Goal: Task Accomplishment & Management: Manage account settings

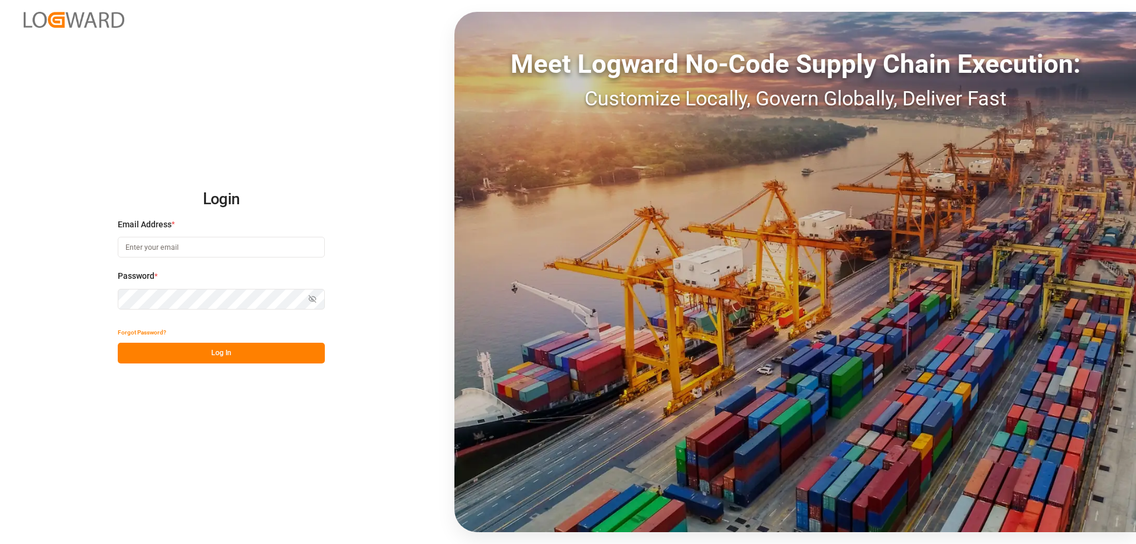
type input "emily.liu@jamindustries.com"
click at [224, 356] on button "Log In" at bounding box center [221, 353] width 207 height 21
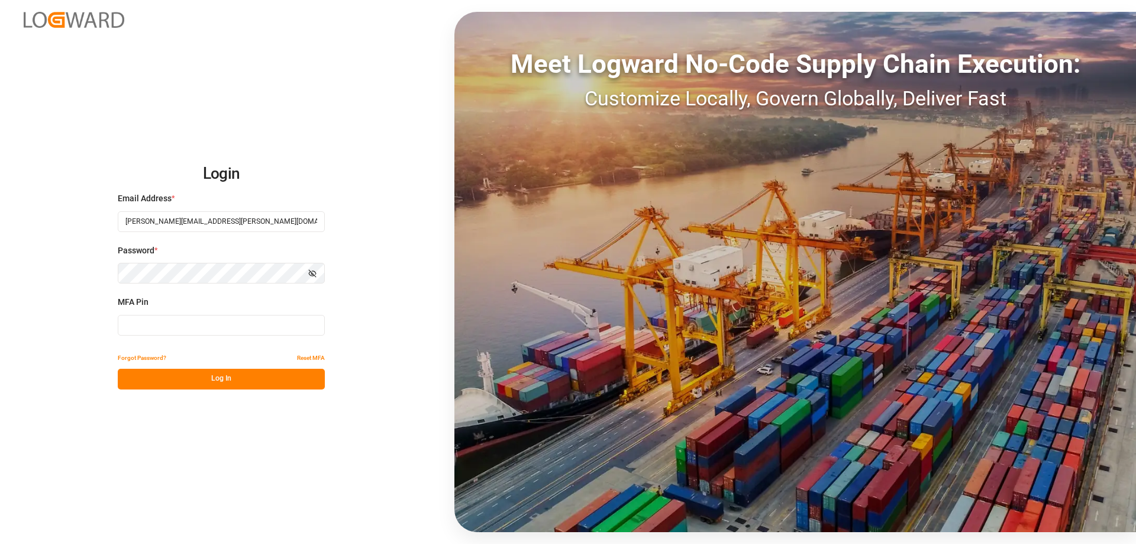
click at [261, 321] on input at bounding box center [221, 325] width 207 height 21
type input "179724"
click at [271, 378] on button "Log In" at bounding box center [221, 379] width 207 height 21
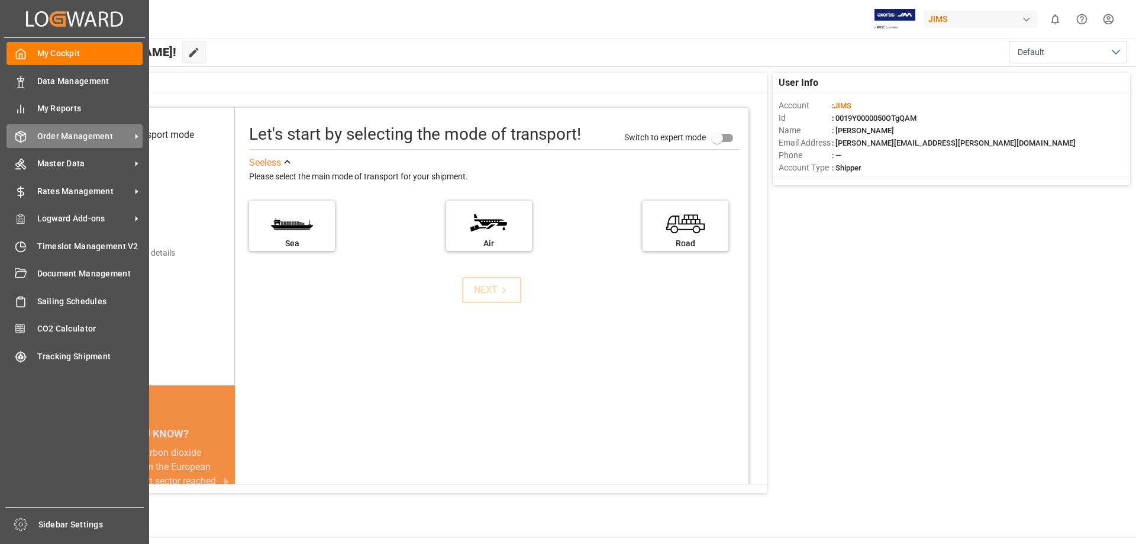
click at [94, 133] on span "Order Management" at bounding box center [84, 136] width 94 height 12
click at [79, 128] on div "Order Management Order Management" at bounding box center [75, 135] width 136 height 23
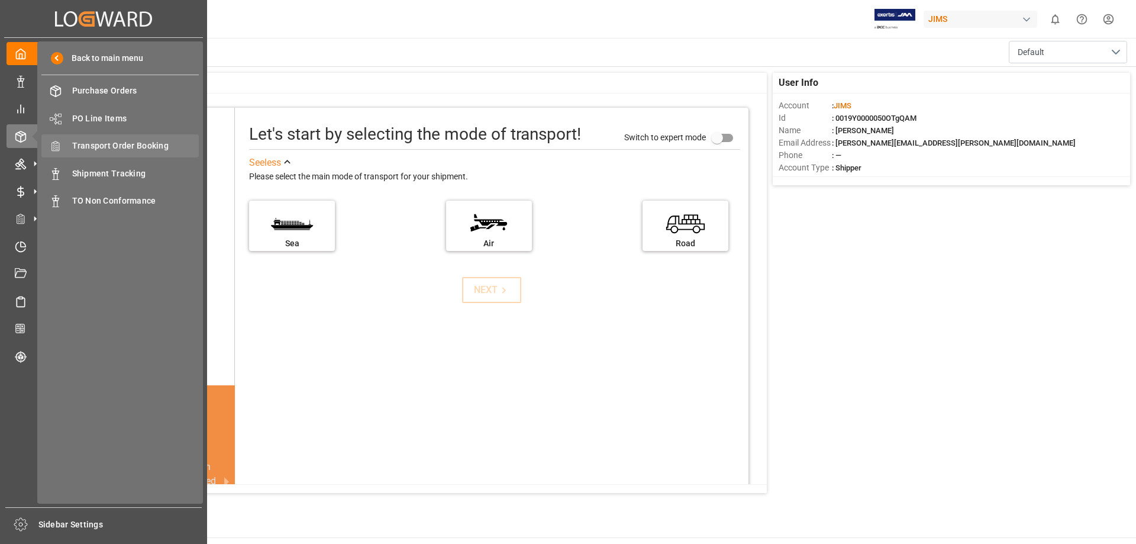
click at [133, 144] on span "Transport Order Booking" at bounding box center [135, 146] width 127 height 12
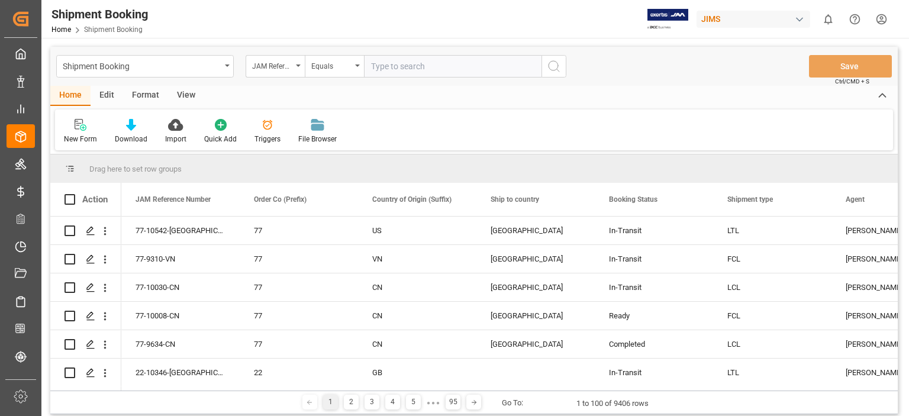
click at [417, 69] on input "text" at bounding box center [453, 66] width 178 height 22
type input "22-10540-[GEOGRAPHIC_DATA]"
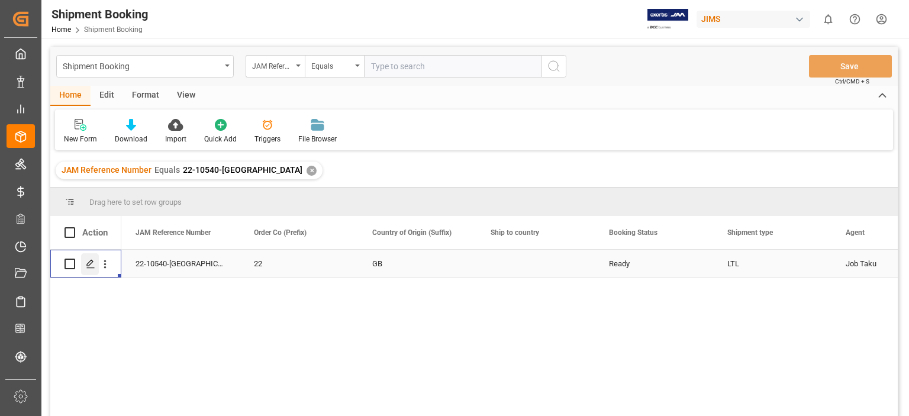
click at [88, 266] on polygon "Press SPACE to select this row." at bounding box center [90, 263] width 6 height 6
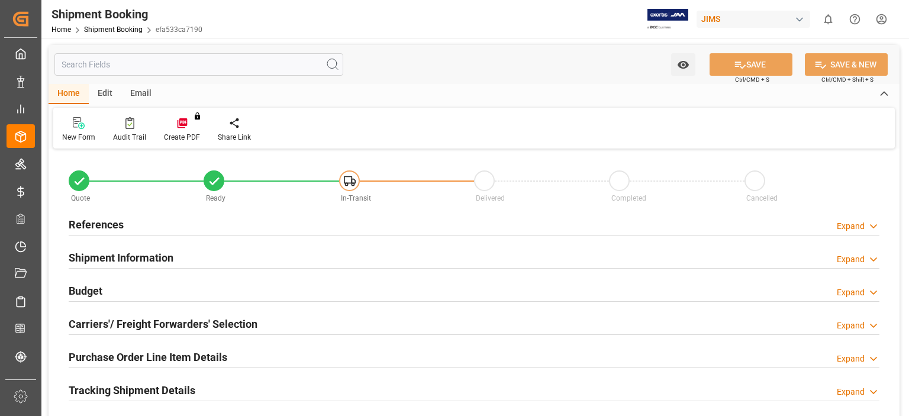
type input "2"
type input "0"
type input "-5630.68"
click at [85, 288] on h2 "Budget" at bounding box center [86, 291] width 34 height 16
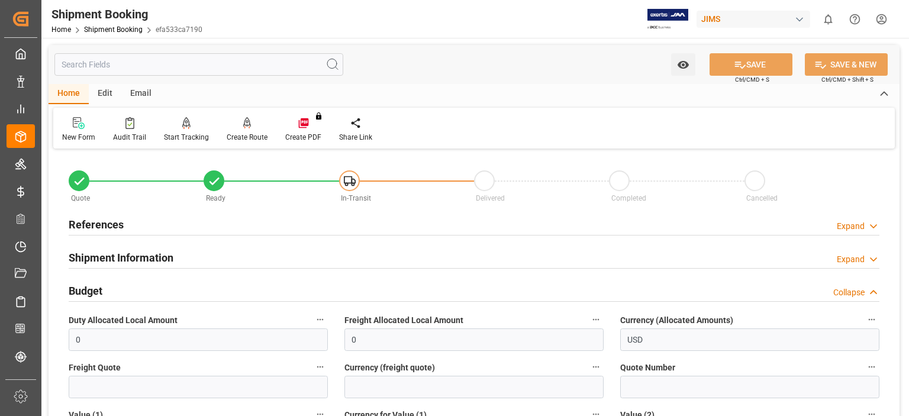
click at [107, 257] on h2 "Shipment Information" at bounding box center [121, 258] width 105 height 16
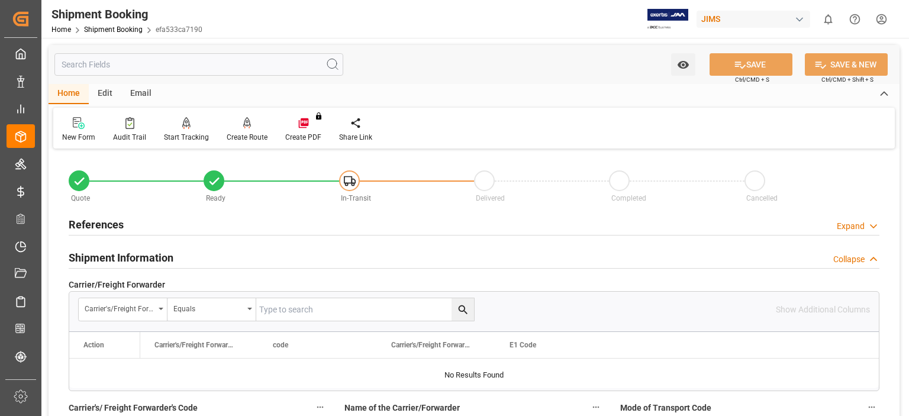
click at [107, 257] on h2 "Shipment Information" at bounding box center [121, 258] width 105 height 16
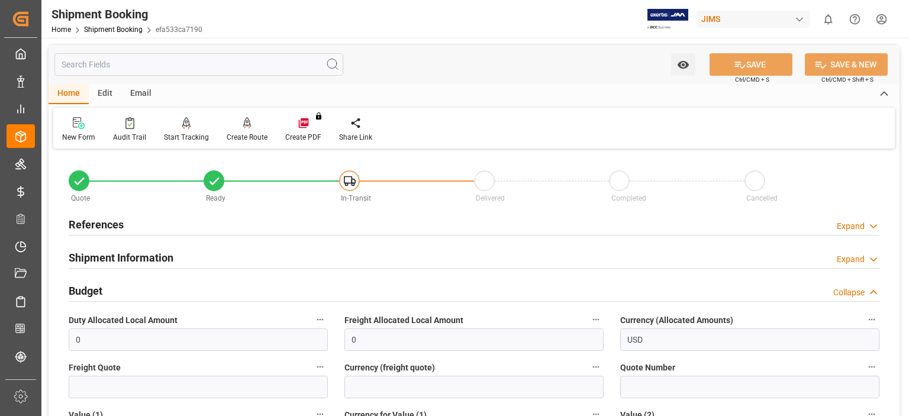
click at [92, 223] on h2 "References" at bounding box center [96, 225] width 55 height 16
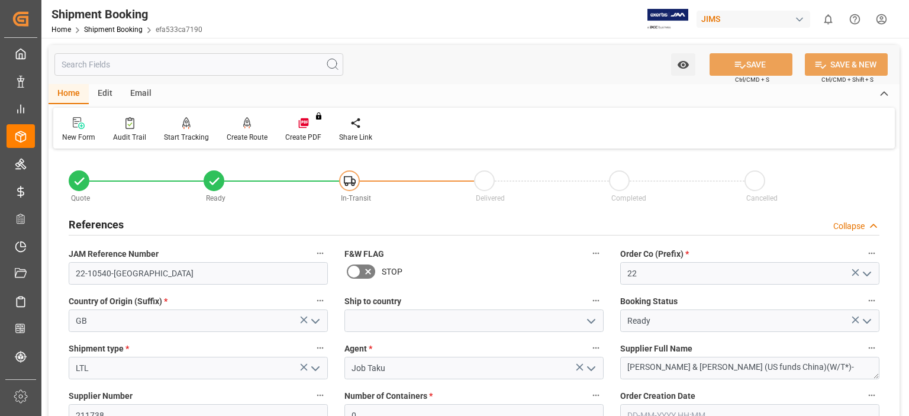
click at [94, 224] on h2 "References" at bounding box center [96, 225] width 55 height 16
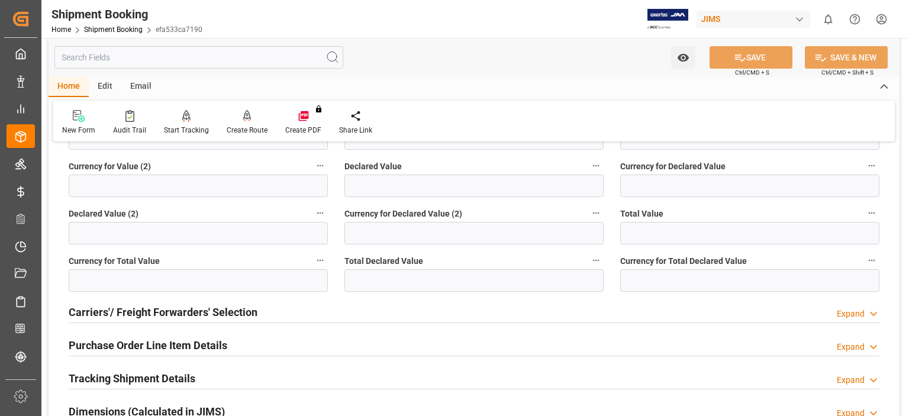
scroll to position [394, 0]
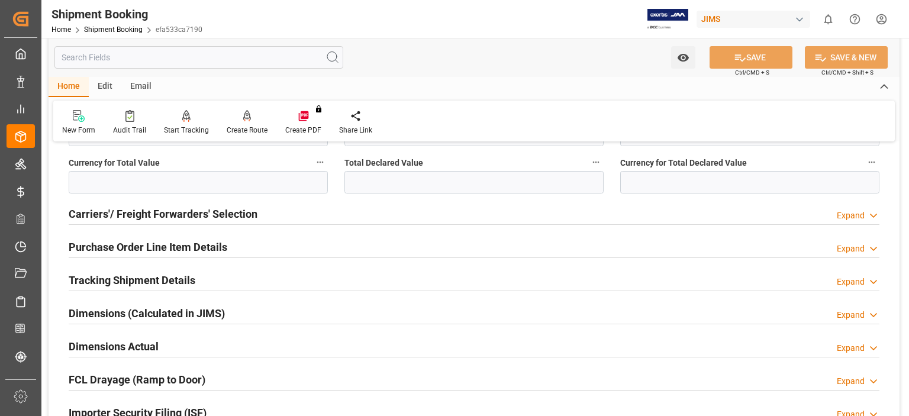
click at [171, 243] on h2 "Purchase Order Line Item Details" at bounding box center [148, 247] width 159 height 16
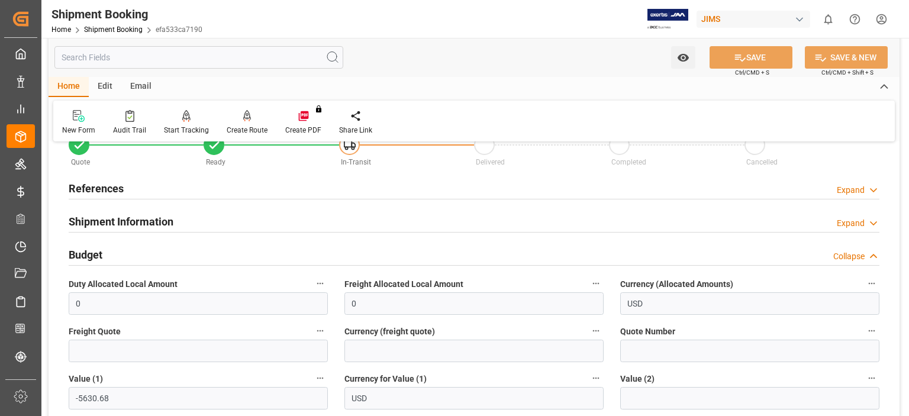
scroll to position [0, 0]
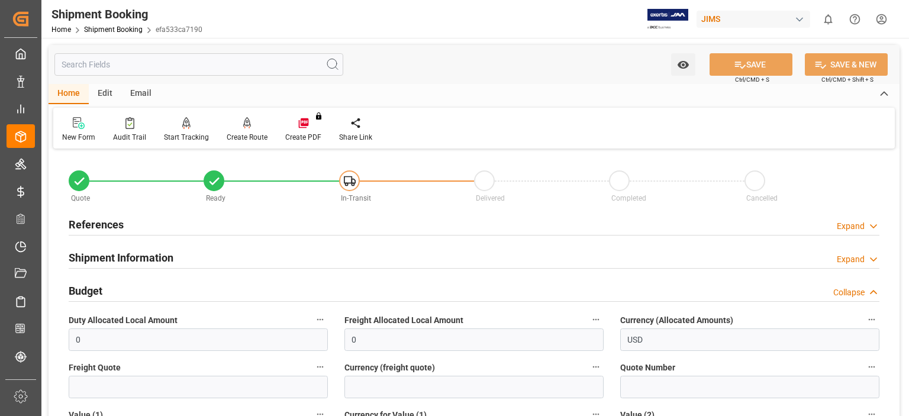
click at [98, 226] on h2 "References" at bounding box center [96, 225] width 55 height 16
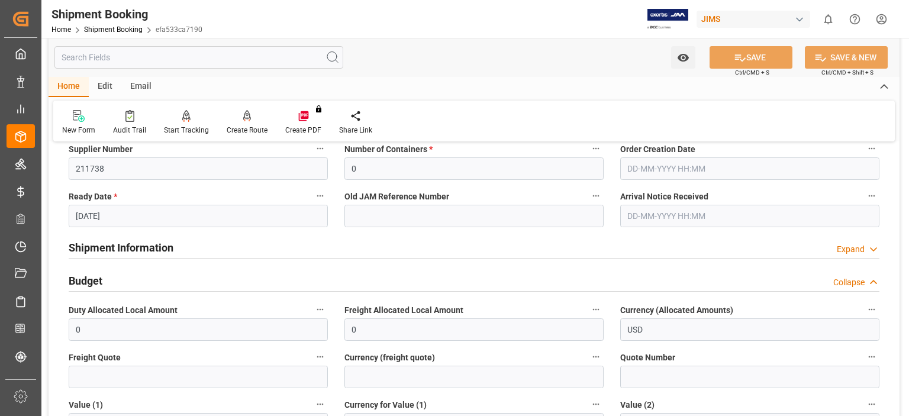
scroll to position [296, 0]
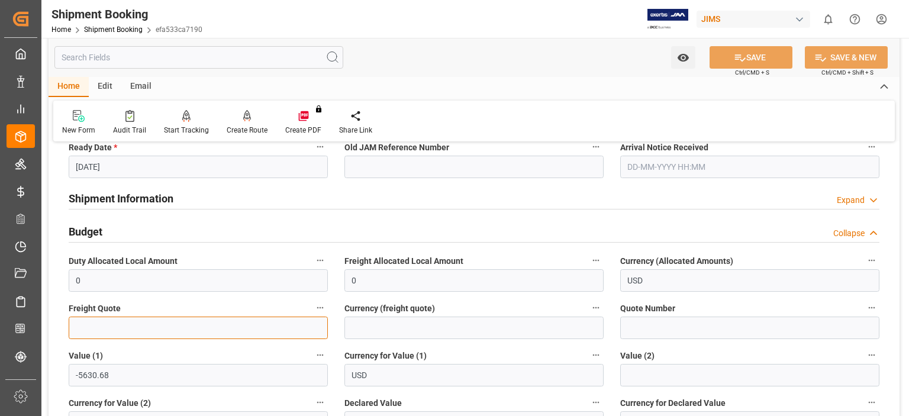
click at [133, 335] on input "text" at bounding box center [198, 328] width 259 height 22
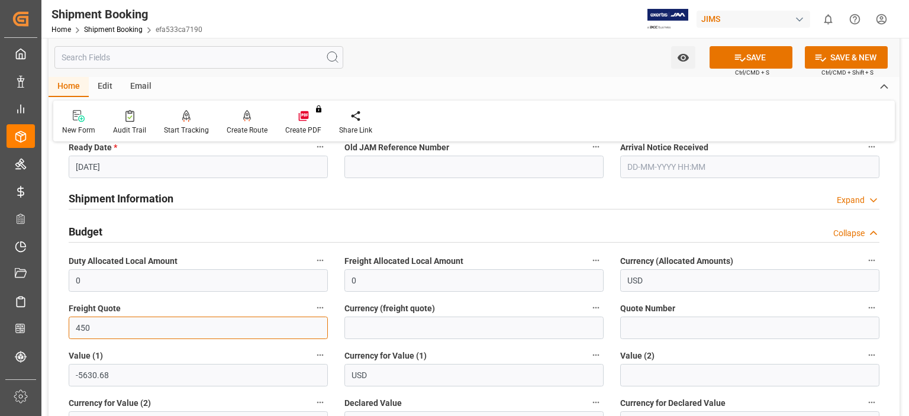
type input "450"
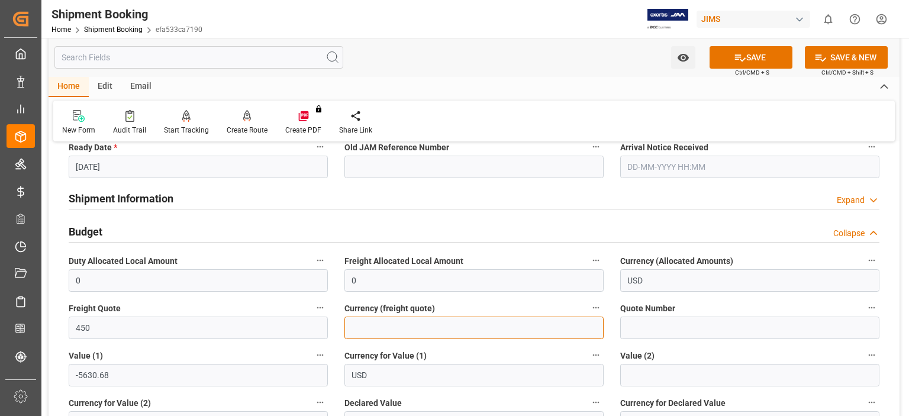
click at [356, 323] on input at bounding box center [473, 328] width 259 height 22
type input "USD"
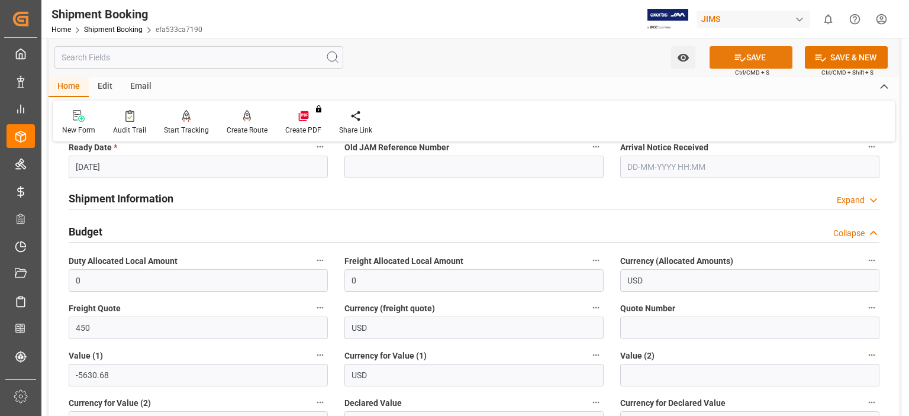
click at [755, 56] on button "SAVE" at bounding box center [751, 57] width 83 height 22
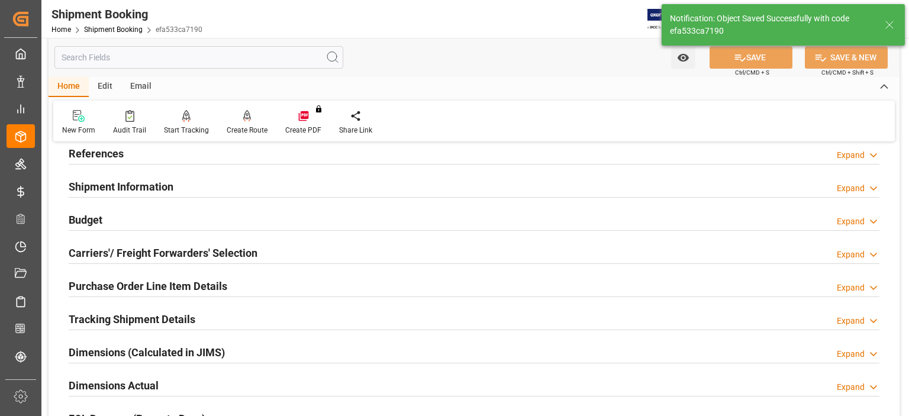
scroll to position [0, 0]
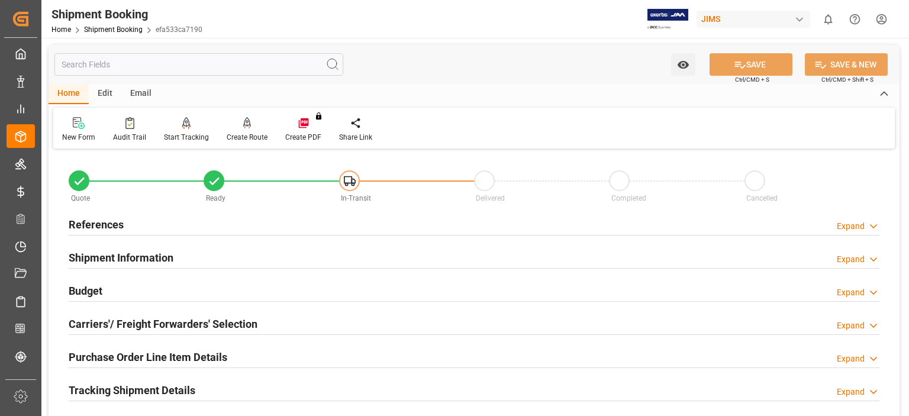
click at [136, 326] on h2 "Carriers'/ Freight Forwarders' Selection" at bounding box center [163, 324] width 189 height 16
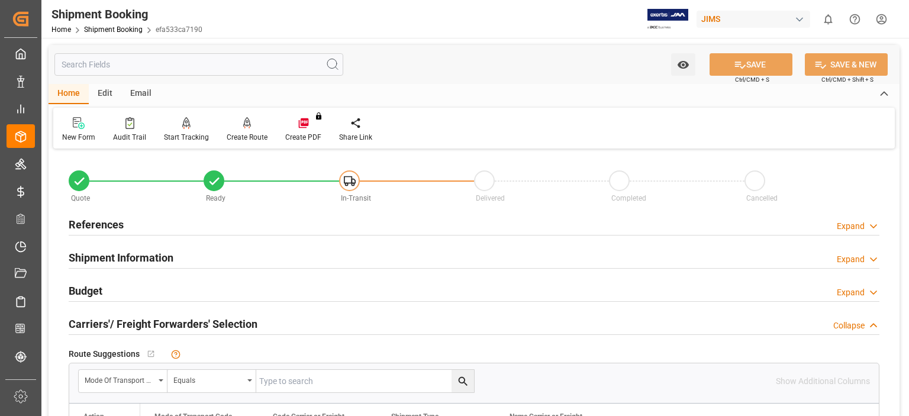
click at [136, 326] on h2 "Carriers'/ Freight Forwarders' Selection" at bounding box center [163, 324] width 189 height 16
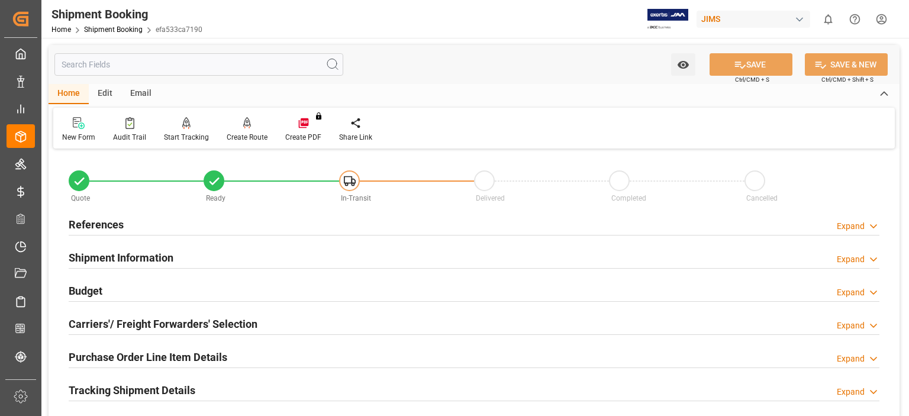
click at [132, 322] on h2 "Carriers'/ Freight Forwarders' Selection" at bounding box center [163, 324] width 189 height 16
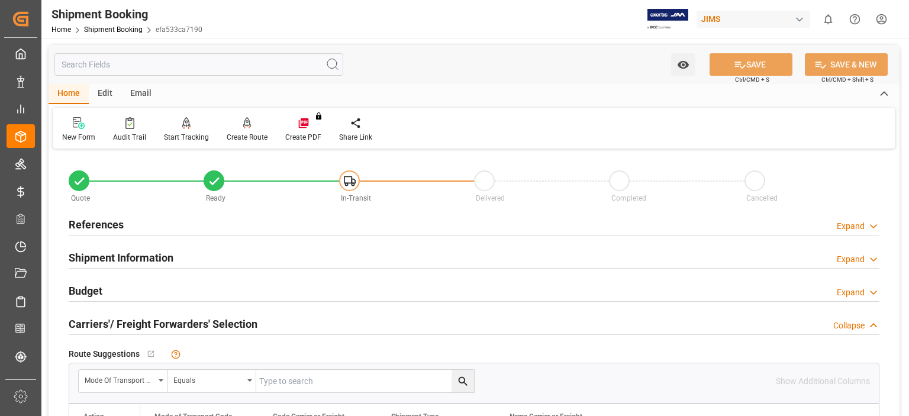
scroll to position [98, 0]
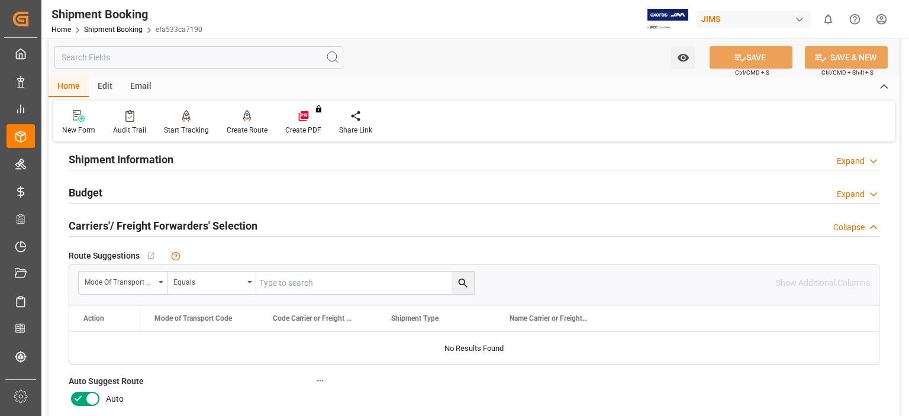
click at [73, 397] on icon at bounding box center [78, 399] width 14 height 14
click at [0, 0] on input "checkbox" at bounding box center [0, 0] width 0 height 0
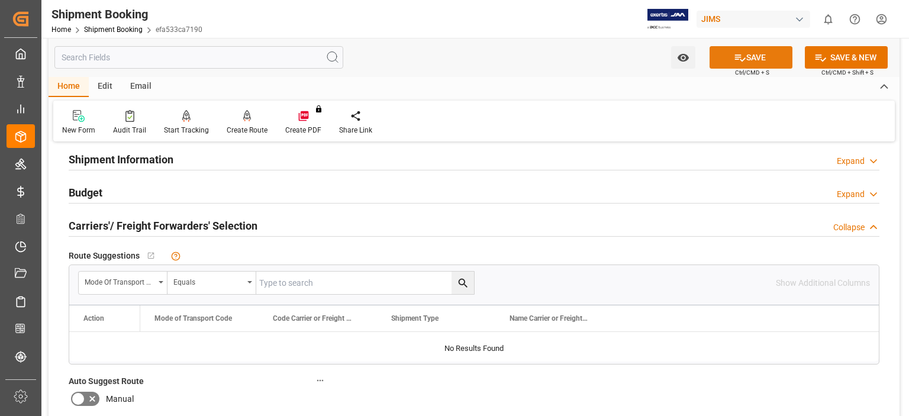
click at [748, 56] on button "SAVE" at bounding box center [751, 57] width 83 height 22
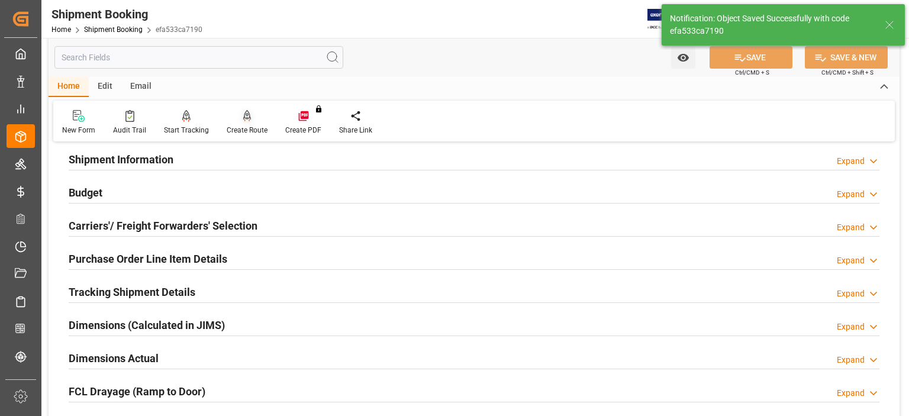
click at [243, 120] on icon at bounding box center [247, 116] width 8 height 12
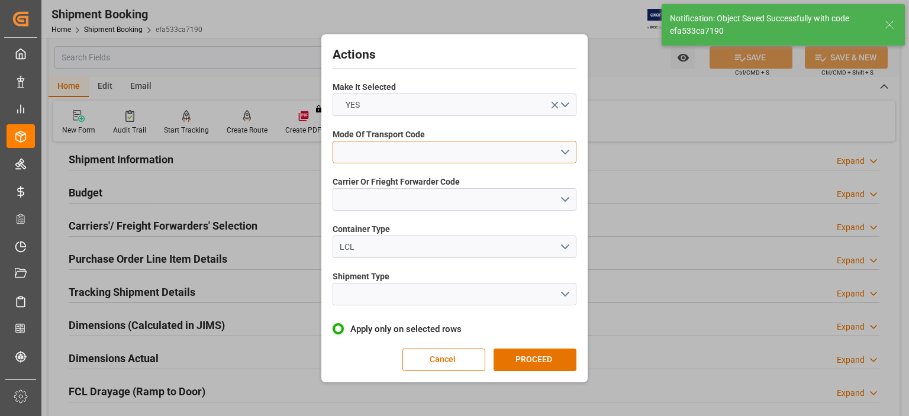
click at [421, 149] on button "open menu" at bounding box center [455, 152] width 244 height 22
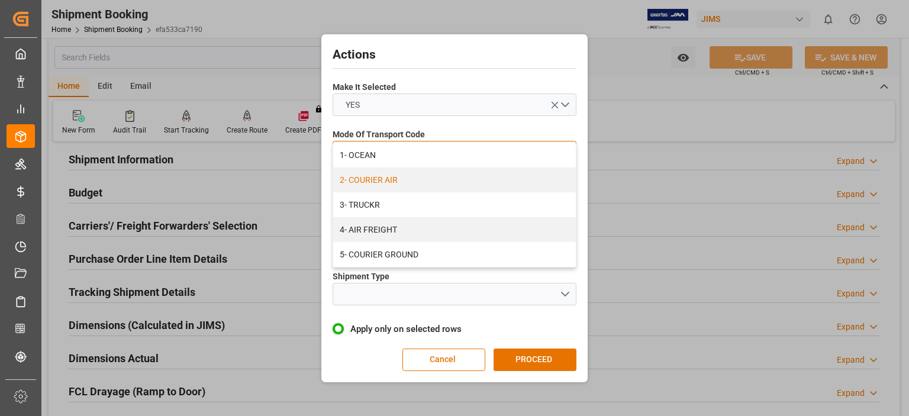
click at [417, 182] on div "2- COURIER AIR" at bounding box center [454, 180] width 243 height 25
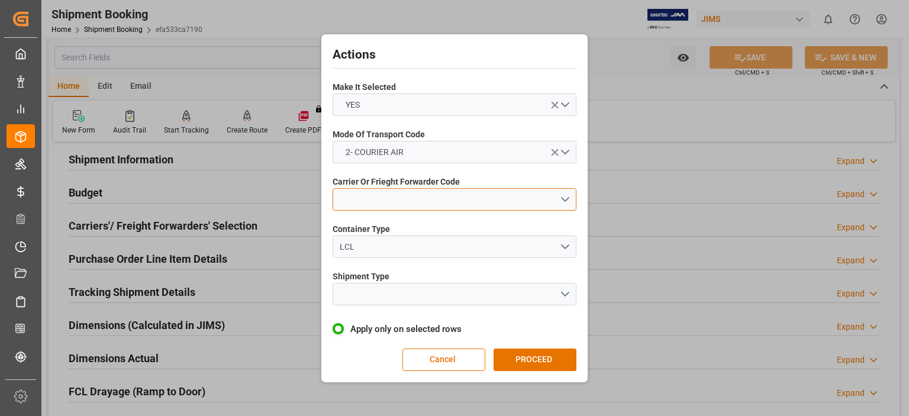
click at [401, 201] on button "open menu" at bounding box center [455, 199] width 244 height 22
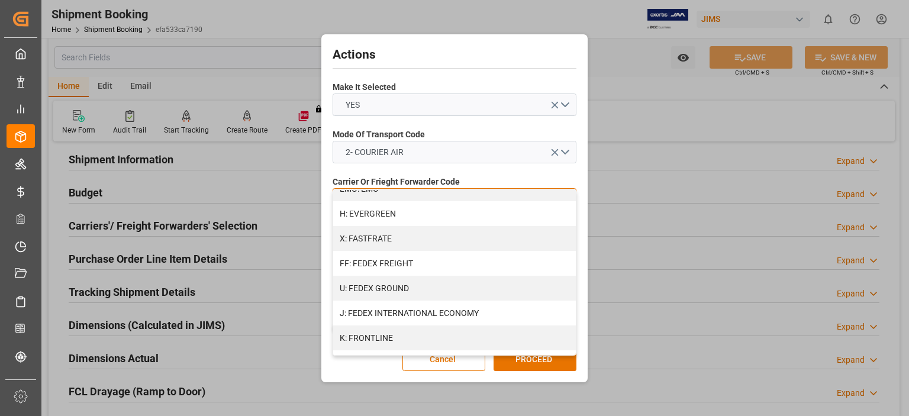
scroll to position [296, 0]
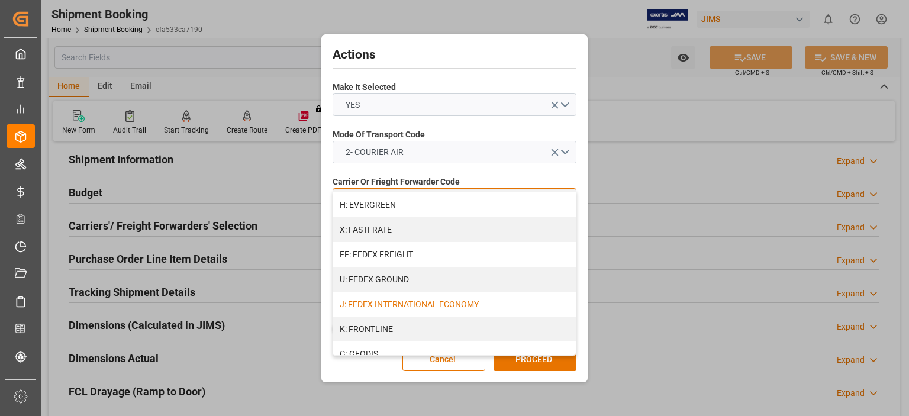
click at [450, 302] on div "J: FEDEX INTERNATIONAL ECONOMY" at bounding box center [454, 304] width 243 height 25
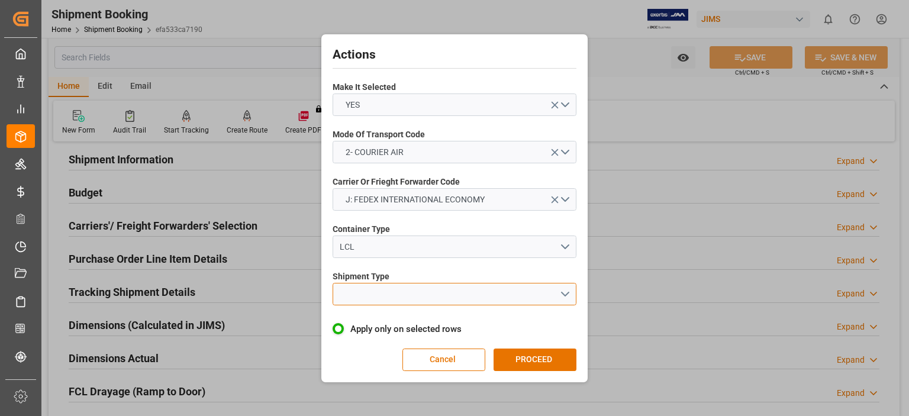
click at [400, 293] on button "open menu" at bounding box center [455, 294] width 244 height 22
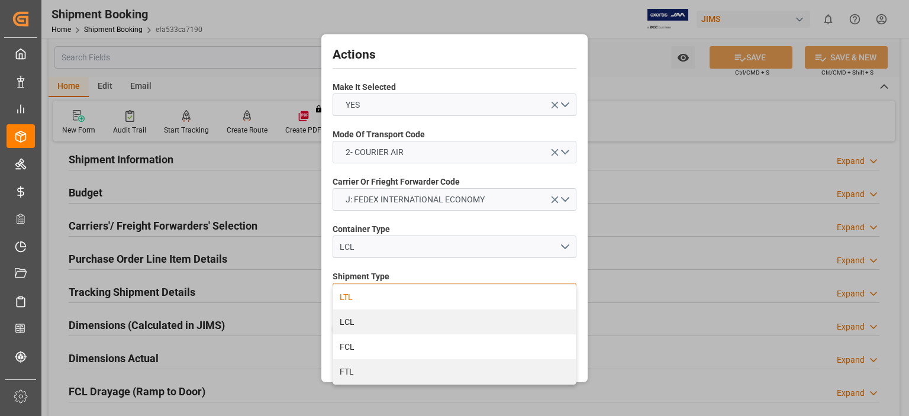
click at [398, 295] on div "LTL" at bounding box center [454, 297] width 243 height 25
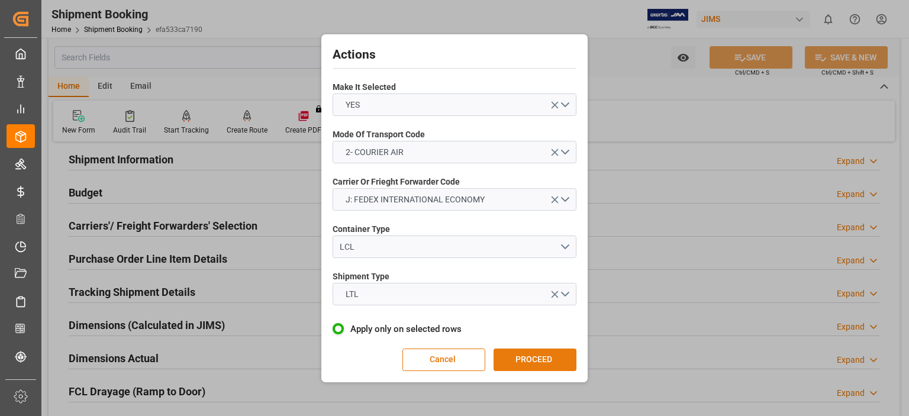
click at [517, 360] on button "PROCEED" at bounding box center [535, 360] width 83 height 22
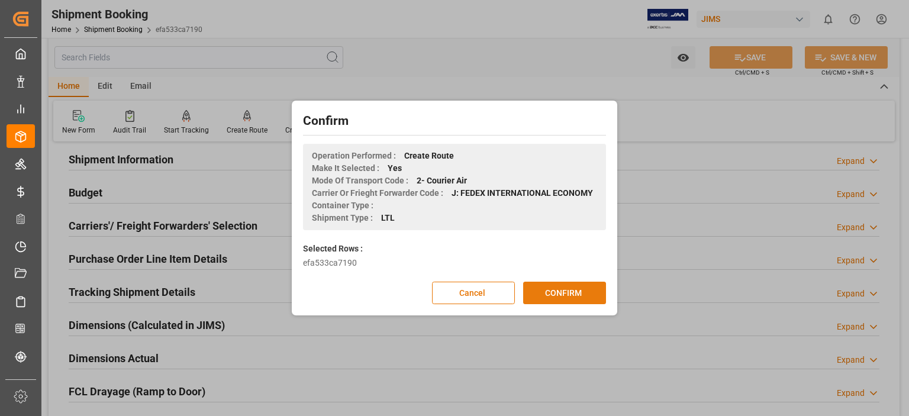
click at [563, 297] on button "CONFIRM" at bounding box center [564, 293] width 83 height 22
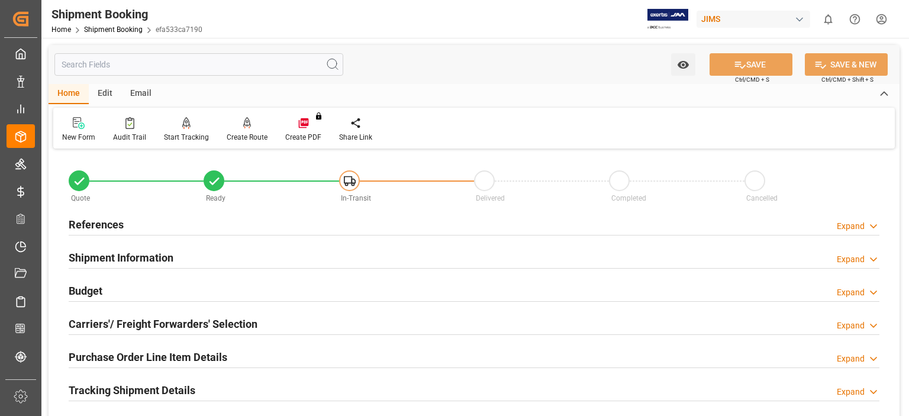
scroll to position [98, 0]
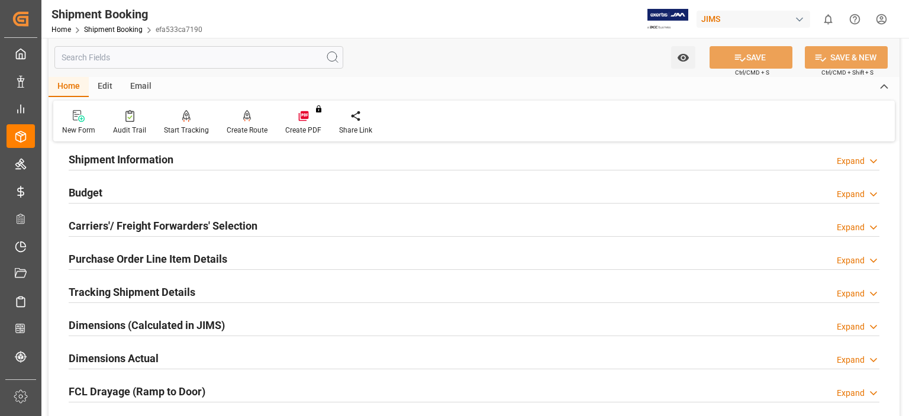
click at [95, 255] on h2 "Purchase Order Line Item Details" at bounding box center [148, 259] width 159 height 16
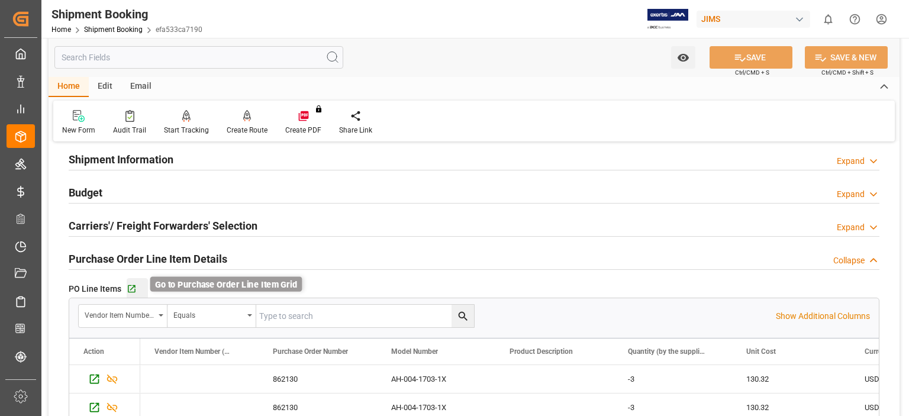
click at [130, 287] on icon "button" at bounding box center [132, 289] width 10 height 10
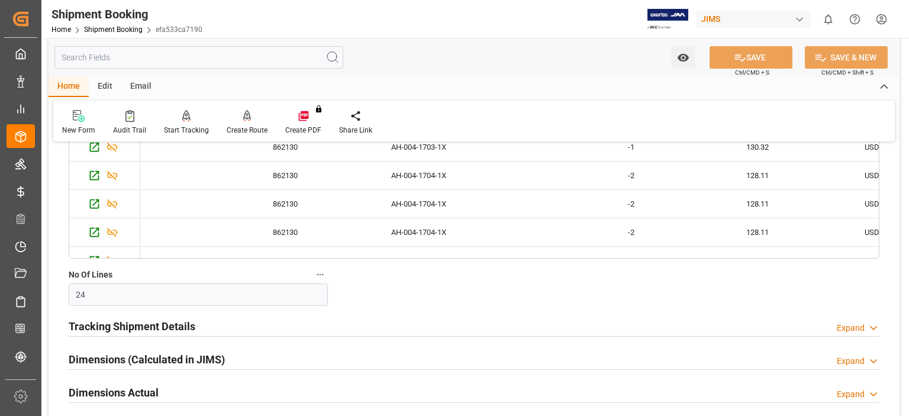
scroll to position [394, 0]
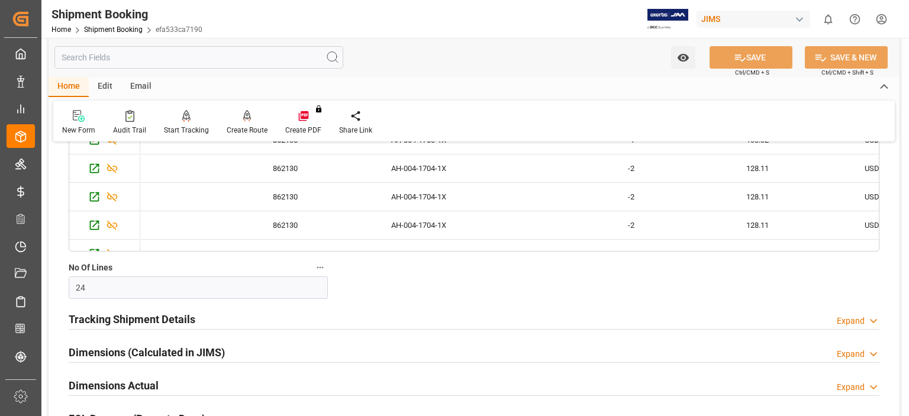
click at [179, 321] on h2 "Tracking Shipment Details" at bounding box center [132, 319] width 127 height 16
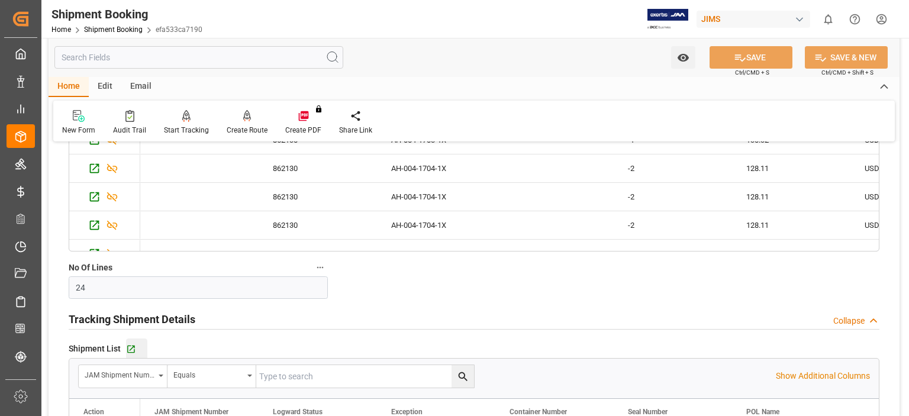
click at [136, 349] on div "Go to Shipment Tracking Grid" at bounding box center [136, 349] width 21 height 10
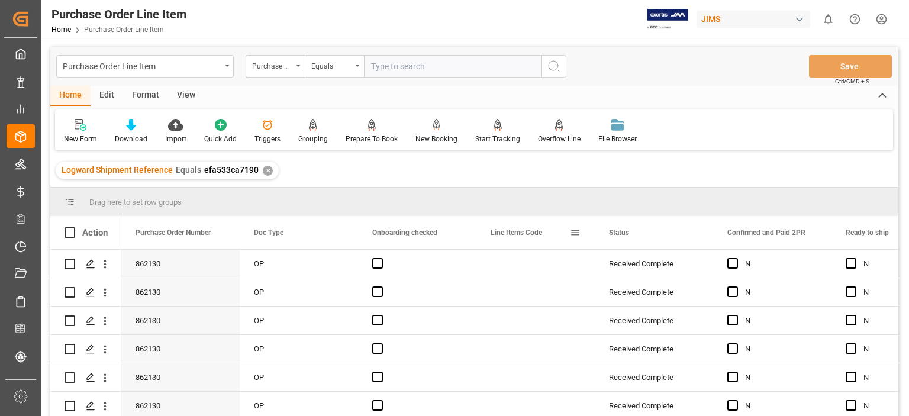
click at [575, 231] on span at bounding box center [575, 232] width 11 height 11
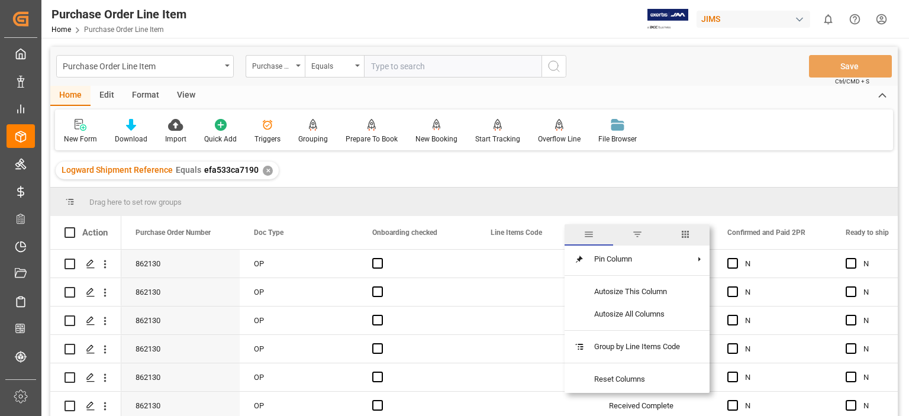
click at [687, 230] on span "columns" at bounding box center [685, 234] width 11 height 11
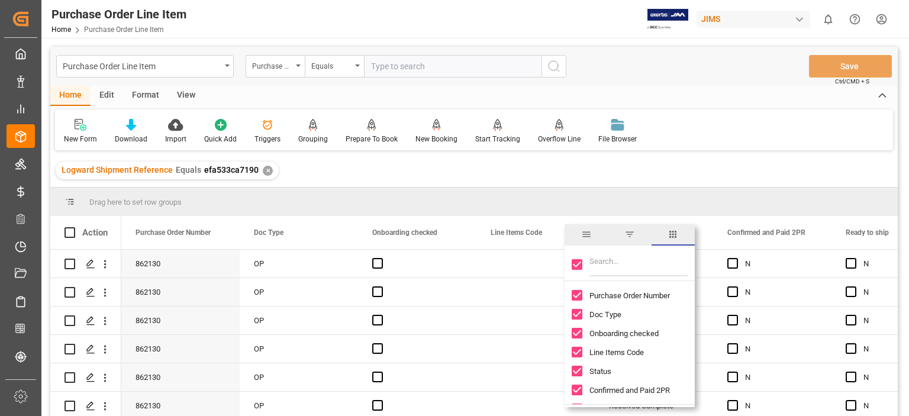
click at [578, 263] on input "Toggle Select All Columns" at bounding box center [577, 264] width 11 height 11
checkbox input "false"
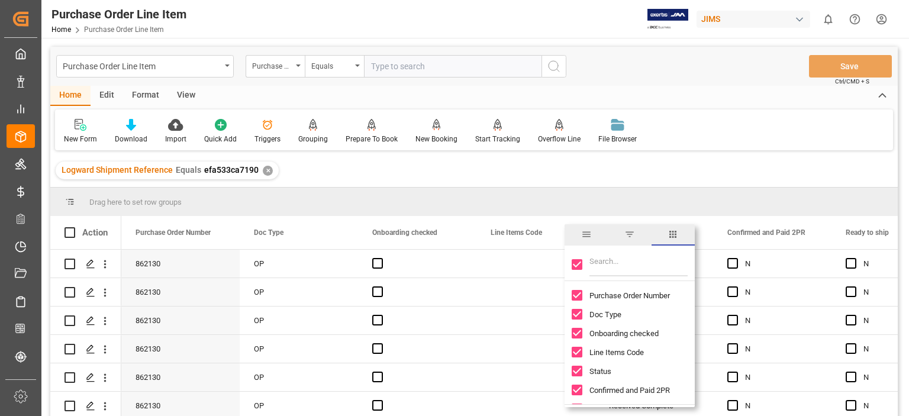
checkbox input "false"
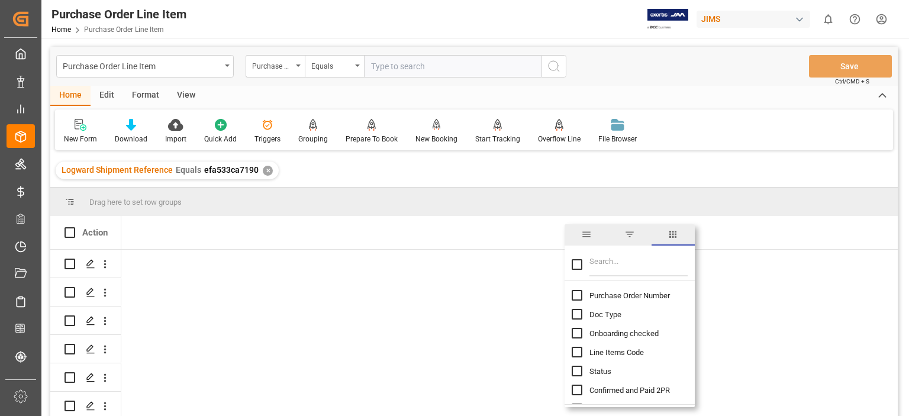
click at [608, 267] on input "Filter Columns Input" at bounding box center [639, 265] width 98 height 24
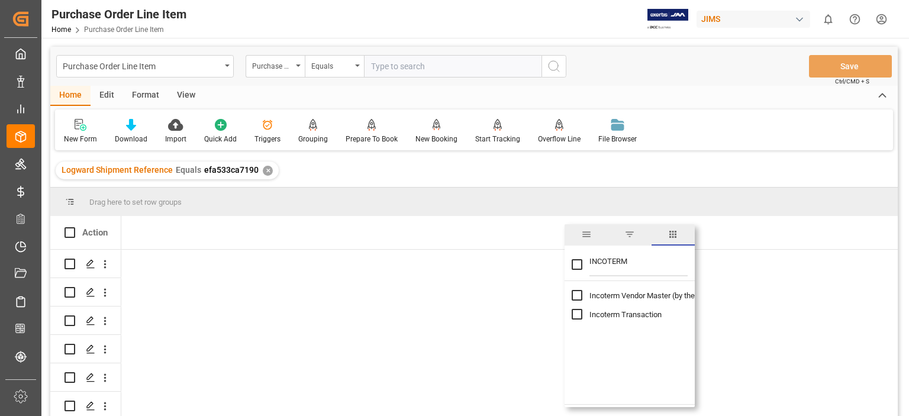
type input "INCOTERM"
click at [582, 263] on input "Toggle Select All Columns" at bounding box center [577, 264] width 11 height 11
checkbox input "true"
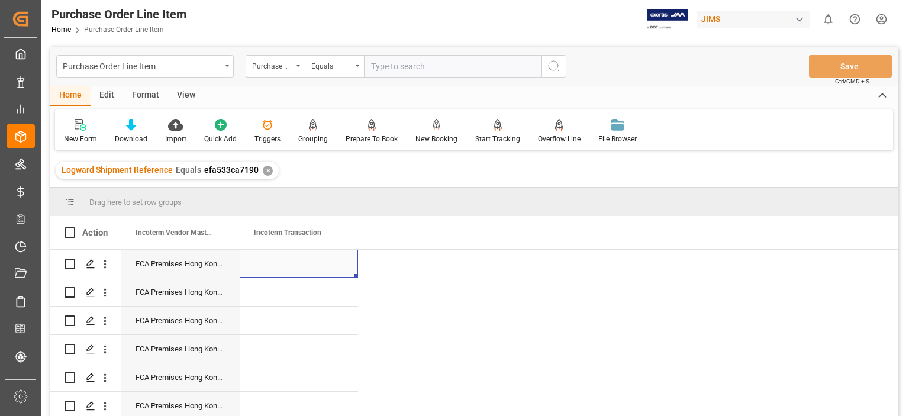
click at [297, 260] on div "Press SPACE to select this row." at bounding box center [299, 264] width 118 height 28
click at [296, 263] on div "Press SPACE to select this row." at bounding box center [299, 264] width 118 height 28
click at [296, 264] on div "Press SPACE to select this row." at bounding box center [299, 264] width 118 height 28
click at [292, 266] on input "Press SPACE to select this row." at bounding box center [298, 270] width 99 height 22
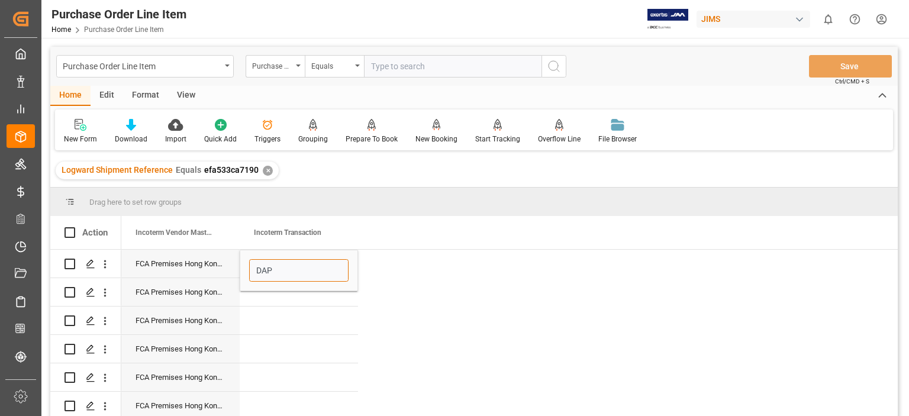
click at [288, 265] on input "DAP" at bounding box center [298, 270] width 99 height 22
paste input "Industrial Estate Kernick Industrial Estate Southaven, Mississippi 38672 Penryn…"
type input "DAP [GEOGRAPHIC_DATA], [GEOGRAPHIC_DATA], [GEOGRAPHIC_DATA]"
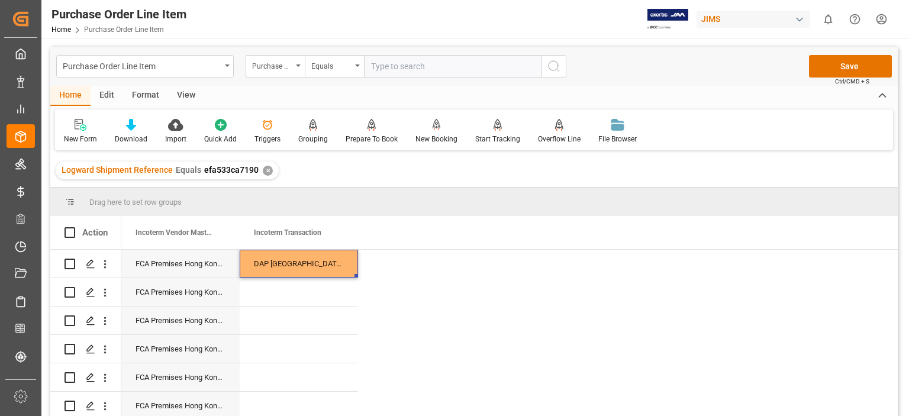
click at [310, 262] on div "DAP [GEOGRAPHIC_DATA], [GEOGRAPHIC_DATA], [GEOGRAPHIC_DATA]" at bounding box center [299, 264] width 118 height 28
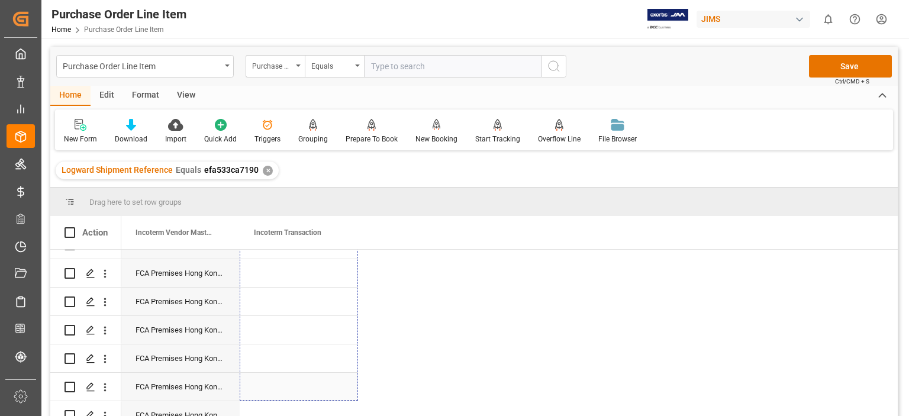
drag, startPoint x: 355, startPoint y: 276, endPoint x: 320, endPoint y: 387, distance: 116.1
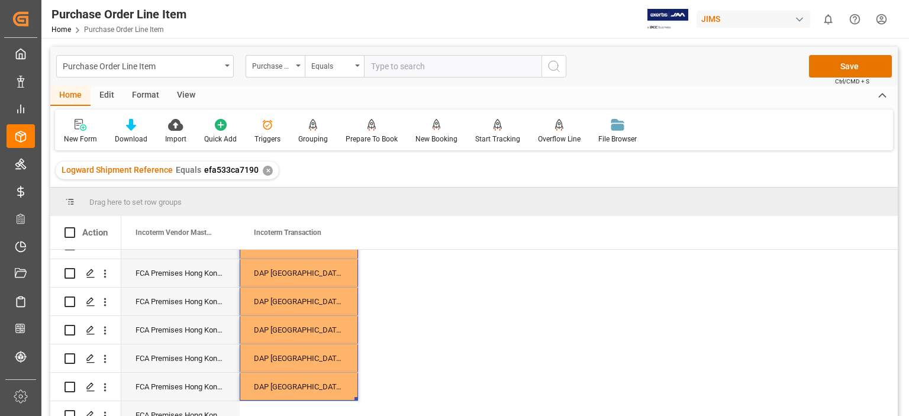
scroll to position [4, 0]
click at [356, 389] on div "DAP [GEOGRAPHIC_DATA], [GEOGRAPHIC_DATA], [GEOGRAPHIC_DATA]" at bounding box center [299, 387] width 118 height 28
click at [329, 382] on div "DAP [GEOGRAPHIC_DATA], [GEOGRAPHIC_DATA], [GEOGRAPHIC_DATA]" at bounding box center [299, 387] width 118 height 28
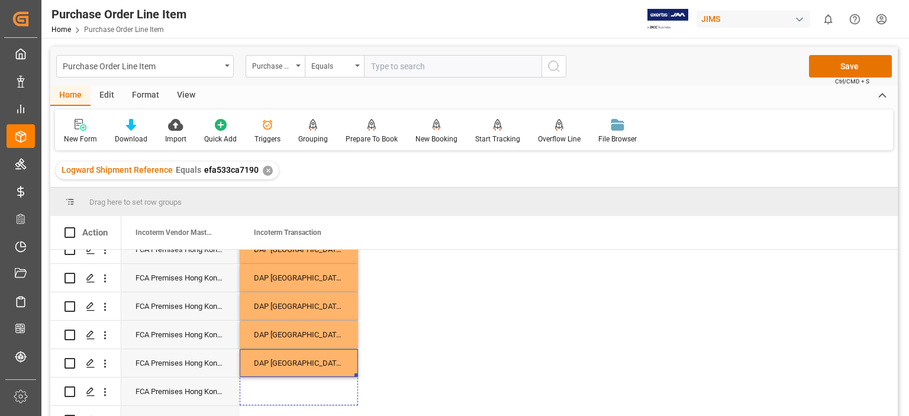
scroll to position [511, 0]
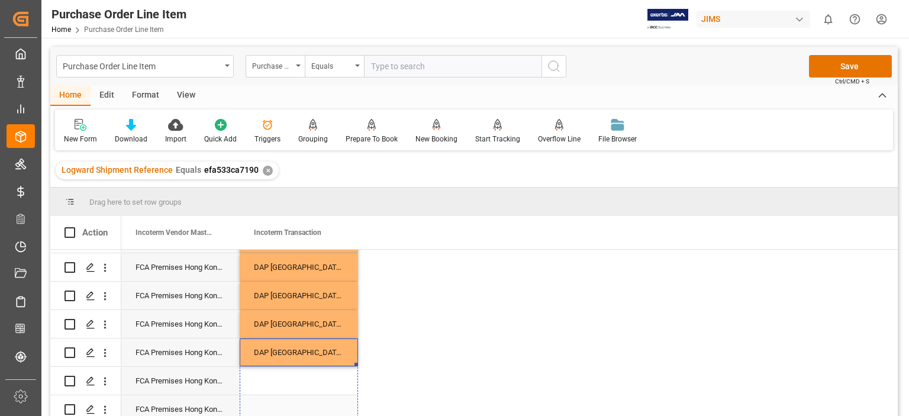
drag, startPoint x: 356, startPoint y: 393, endPoint x: 323, endPoint y: 400, distance: 34.4
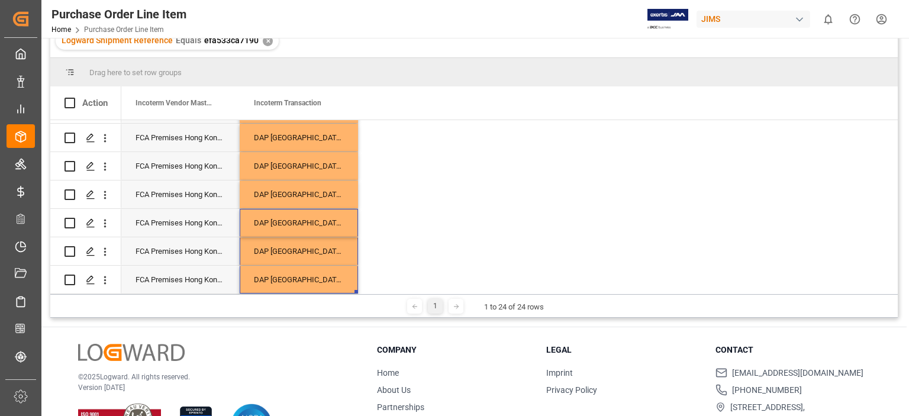
scroll to position [175, 0]
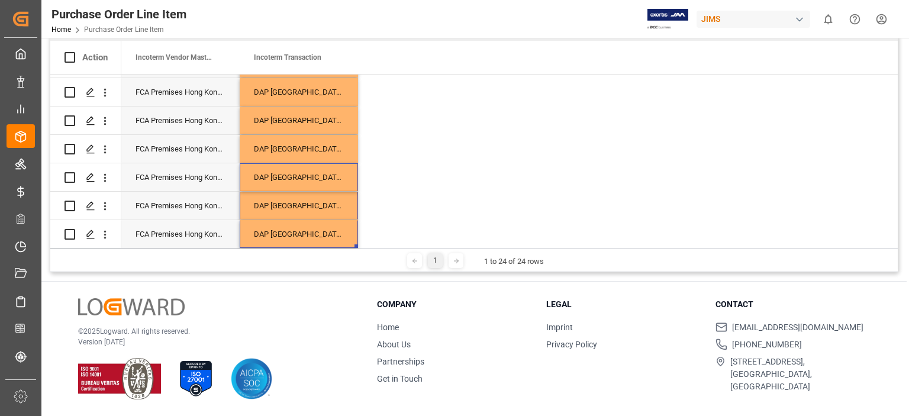
click at [161, 135] on div "FCA Premises Hong Kong HK" at bounding box center [180, 149] width 118 height 28
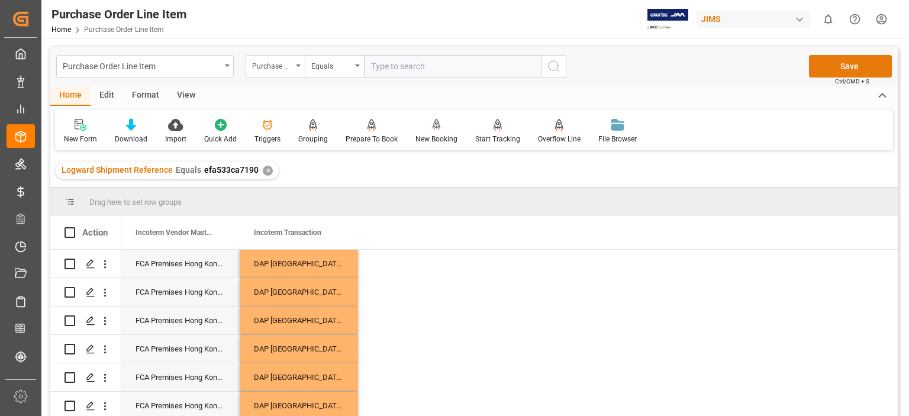
click at [846, 63] on button "Save" at bounding box center [850, 66] width 83 height 22
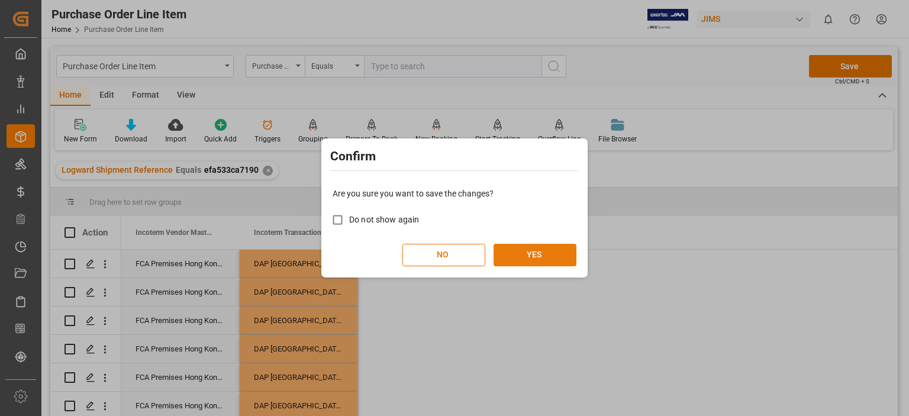
click at [542, 257] on button "YES" at bounding box center [535, 255] width 83 height 22
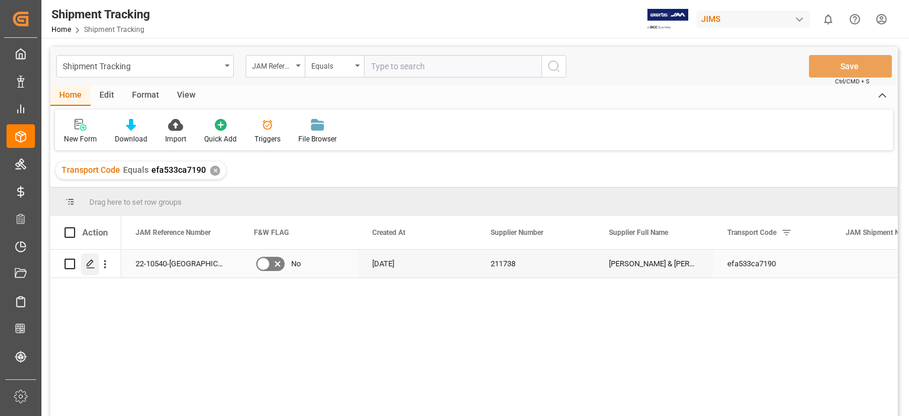
click at [86, 266] on icon "Press SPACE to select this row." at bounding box center [90, 263] width 9 height 9
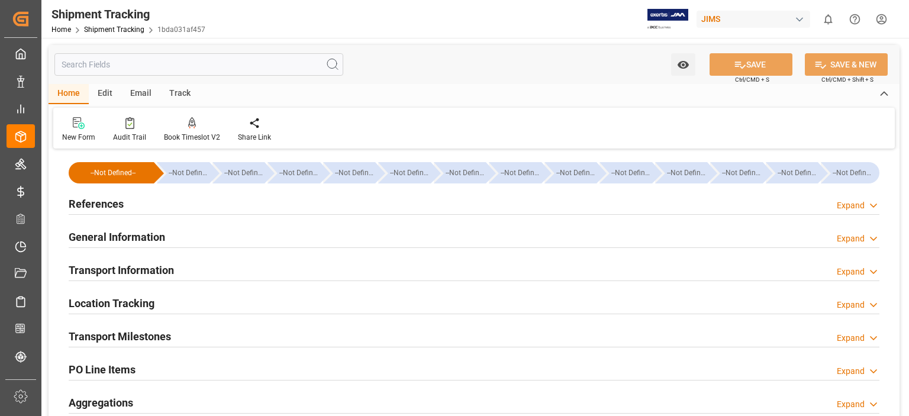
click at [99, 199] on h2 "References" at bounding box center [96, 204] width 55 height 16
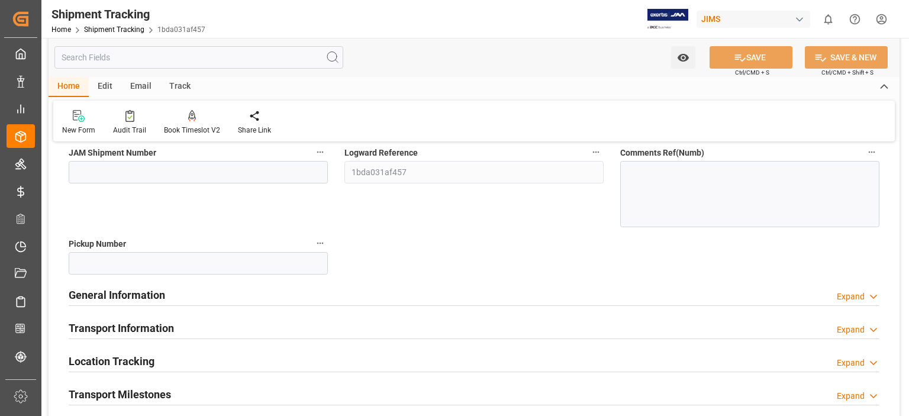
scroll to position [197, 0]
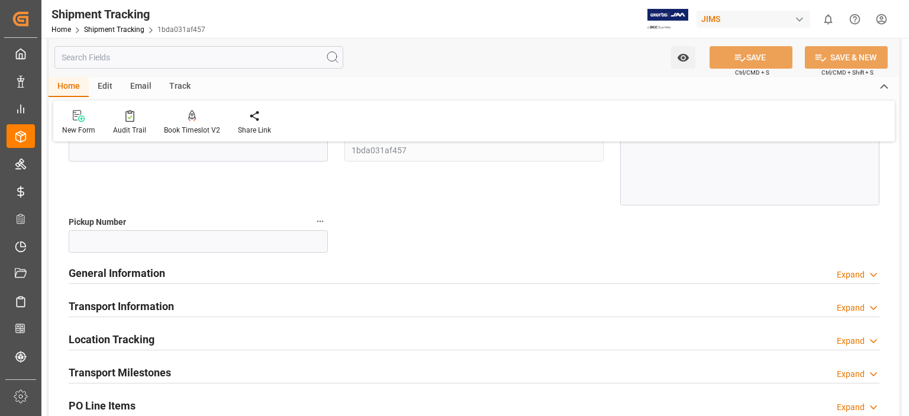
click at [130, 304] on h2 "Transport Information" at bounding box center [121, 306] width 105 height 16
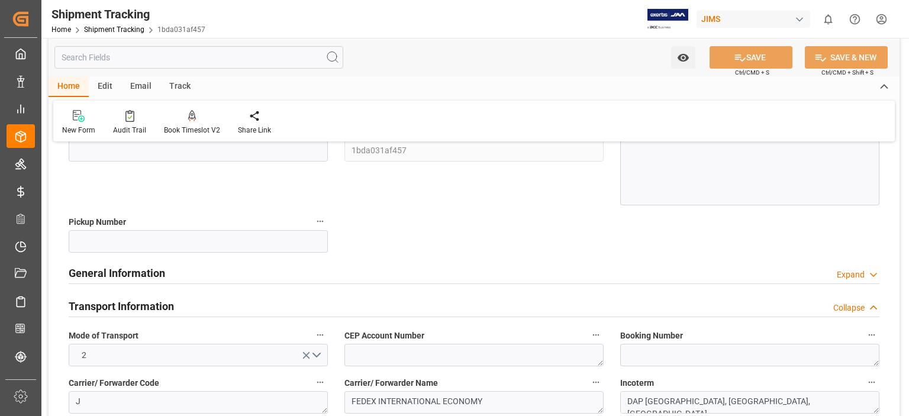
click at [139, 274] on h2 "General Information" at bounding box center [117, 273] width 96 height 16
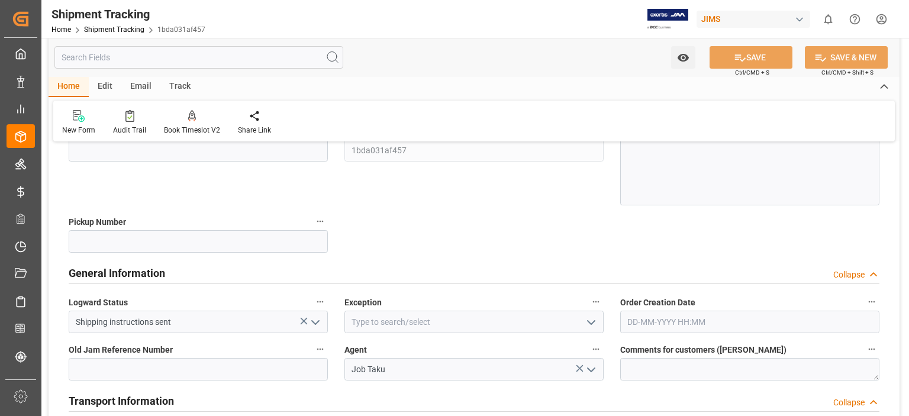
click at [591, 320] on icon "open menu" at bounding box center [591, 322] width 14 height 14
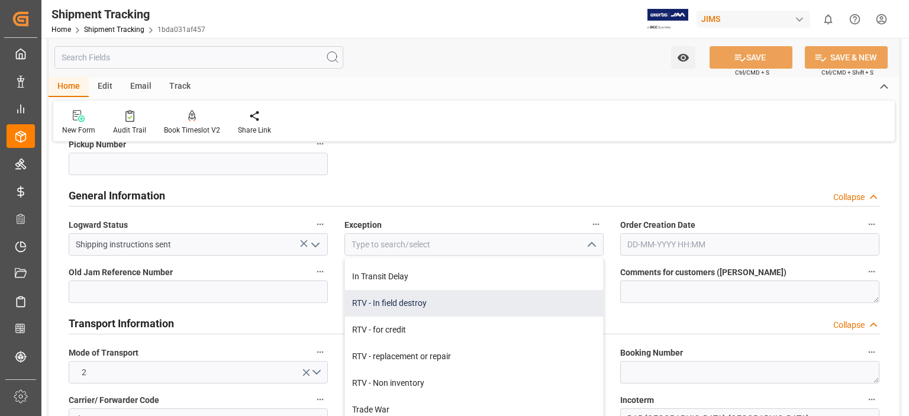
scroll to position [296, 0]
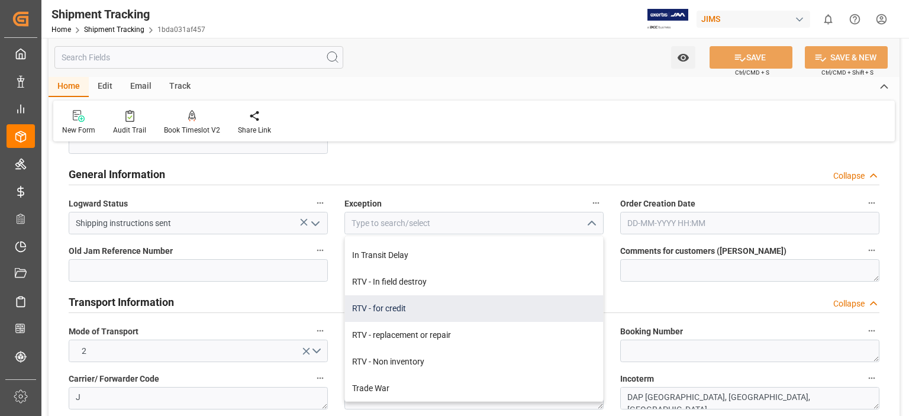
click at [447, 311] on div "RTV - for credit" at bounding box center [474, 308] width 258 height 27
type input "RTV - for credit"
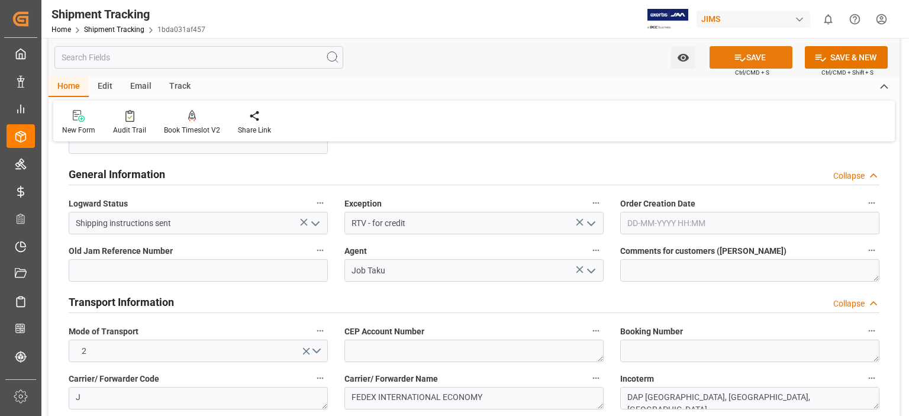
click at [768, 59] on button "SAVE" at bounding box center [751, 57] width 83 height 22
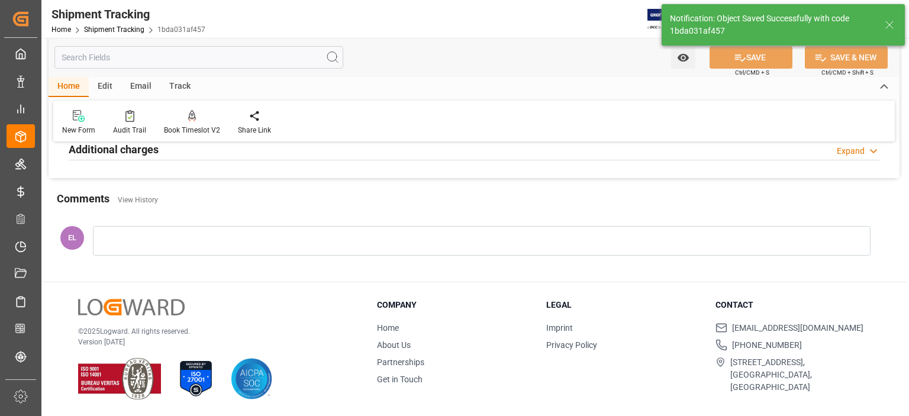
scroll to position [165, 0]
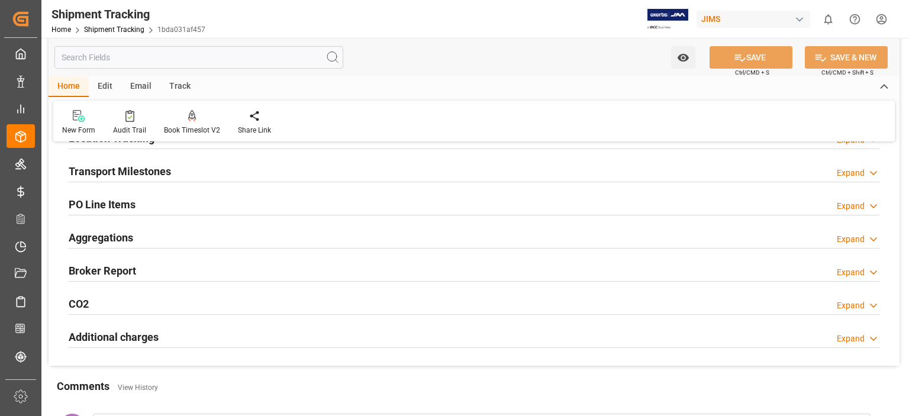
drag, startPoint x: 367, startPoint y: 241, endPoint x: 340, endPoint y: 282, distance: 49.3
click at [367, 241] on div "Aggregations Expand" at bounding box center [474, 237] width 811 height 22
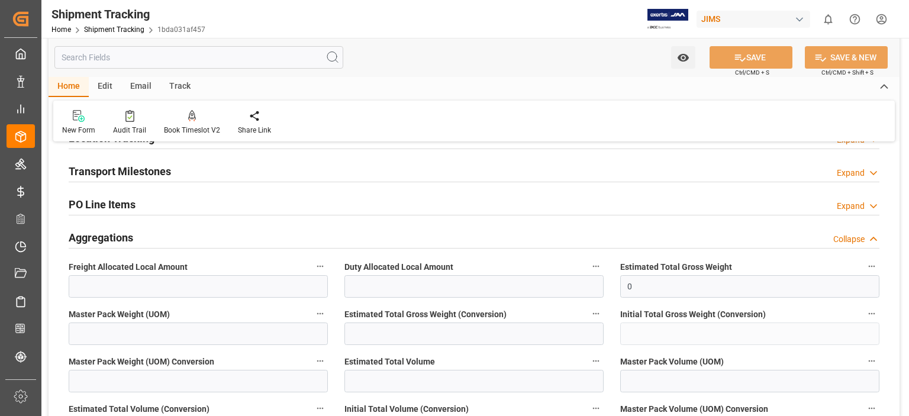
scroll to position [66, 0]
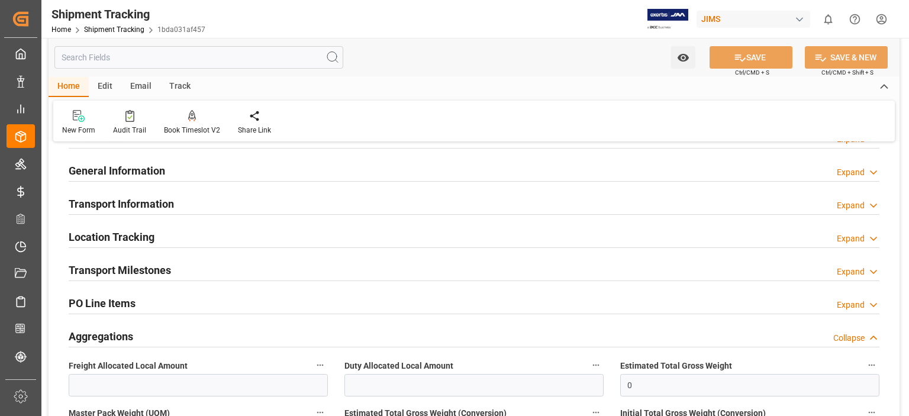
click at [124, 338] on h2 "Aggregations" at bounding box center [101, 337] width 65 height 16
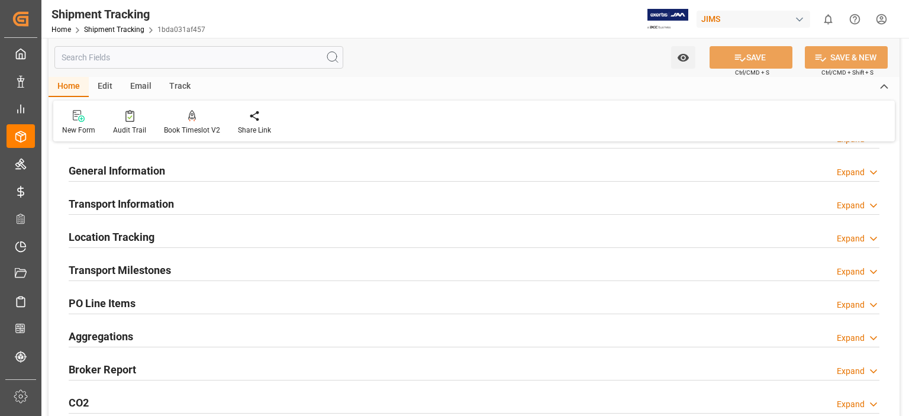
click at [134, 202] on h2 "Transport Information" at bounding box center [121, 204] width 105 height 16
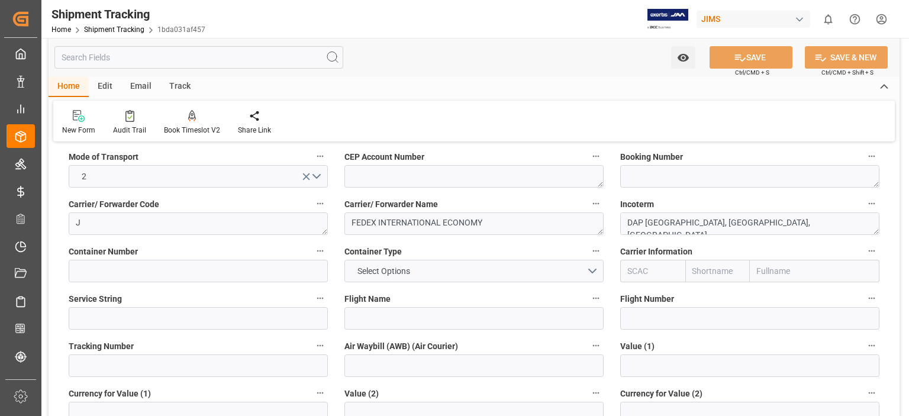
scroll to position [165, 0]
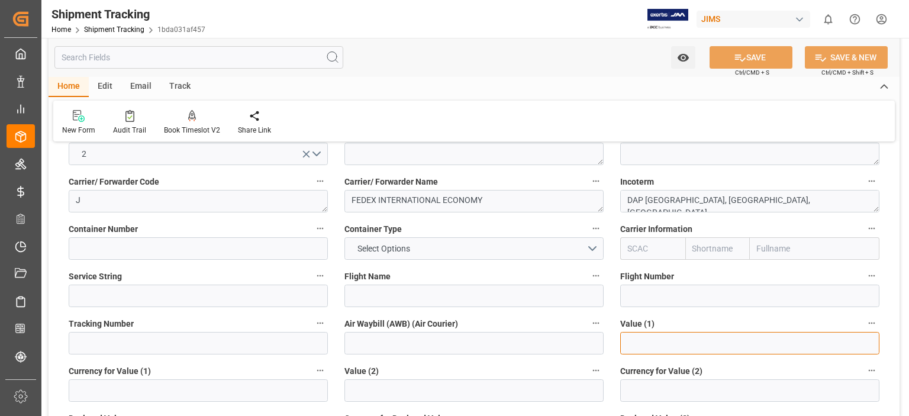
click at [635, 340] on input "text" at bounding box center [749, 343] width 259 height 22
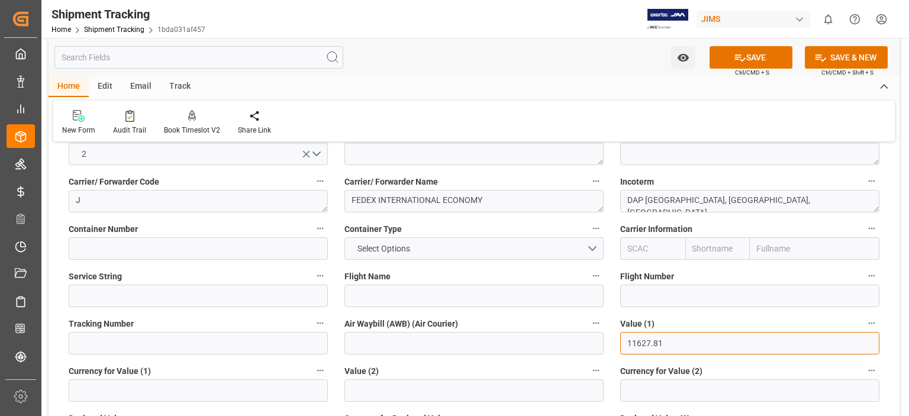
type input "11627.81"
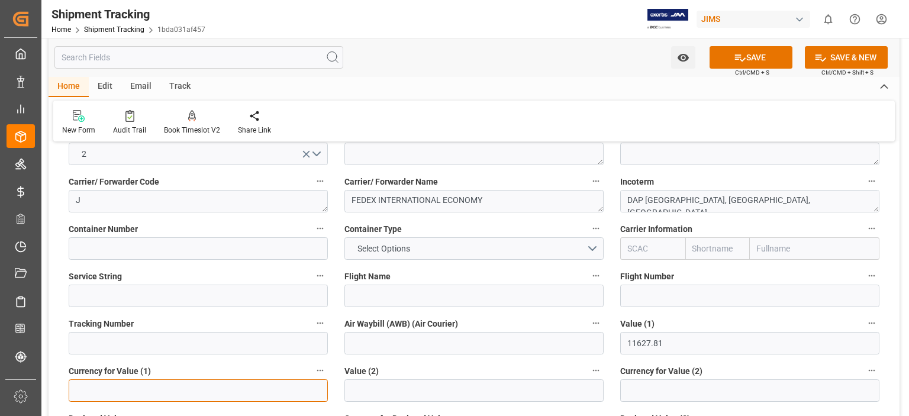
click at [162, 385] on input at bounding box center [198, 390] width 259 height 22
type input "USD"
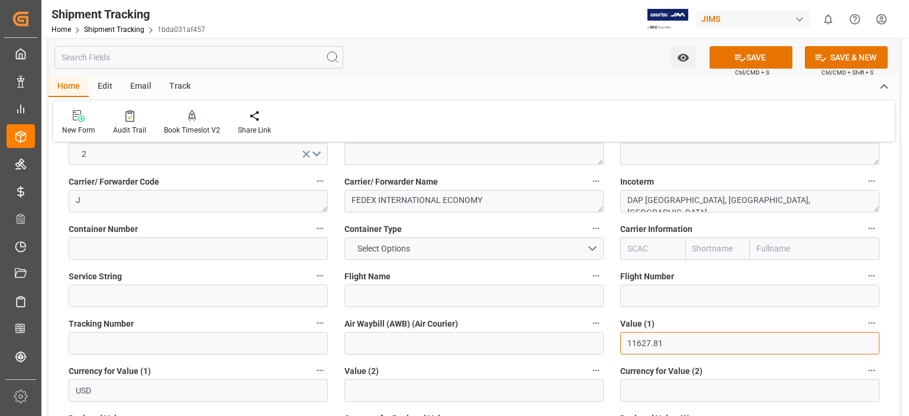
click at [629, 346] on input "11627.81" at bounding box center [749, 343] width 259 height 22
type input "-11627.81"
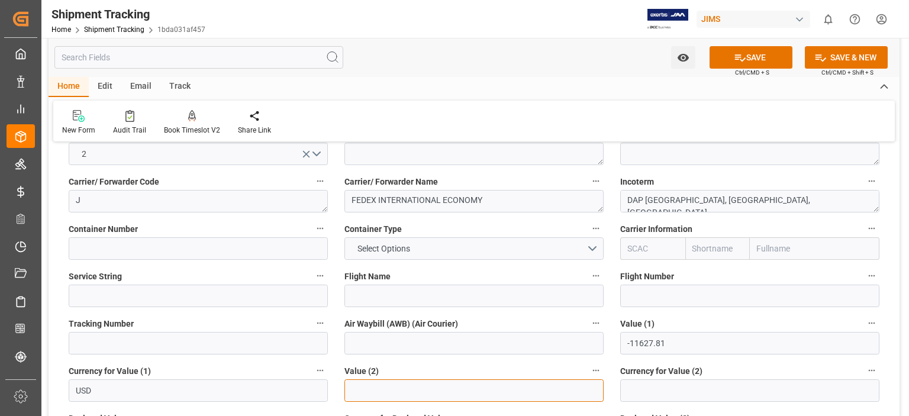
click at [445, 391] on input "text" at bounding box center [473, 390] width 259 height 22
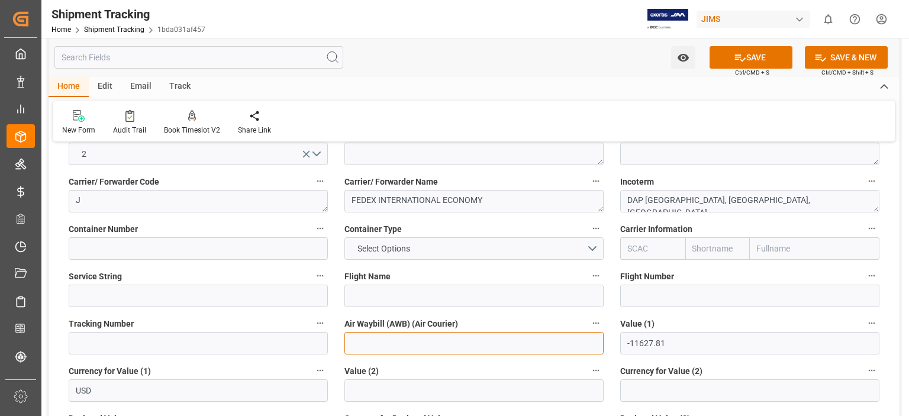
click at [386, 340] on input at bounding box center [473, 343] width 259 height 22
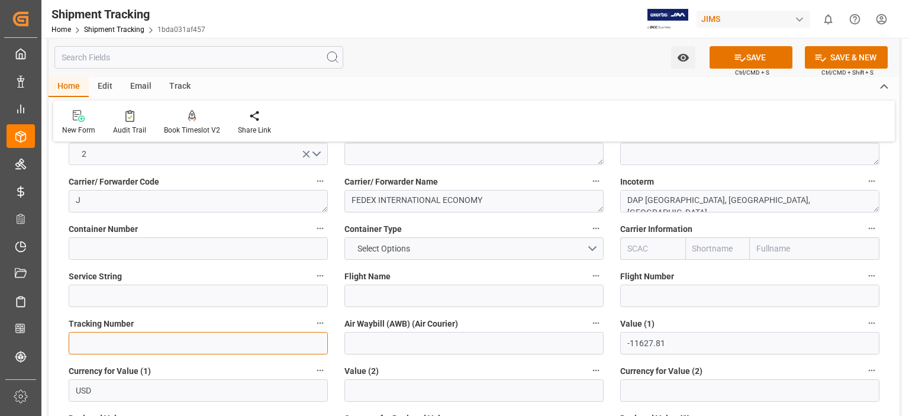
click at [156, 344] on input at bounding box center [198, 343] width 259 height 22
paste input "818119734881"
type input "818119734881"
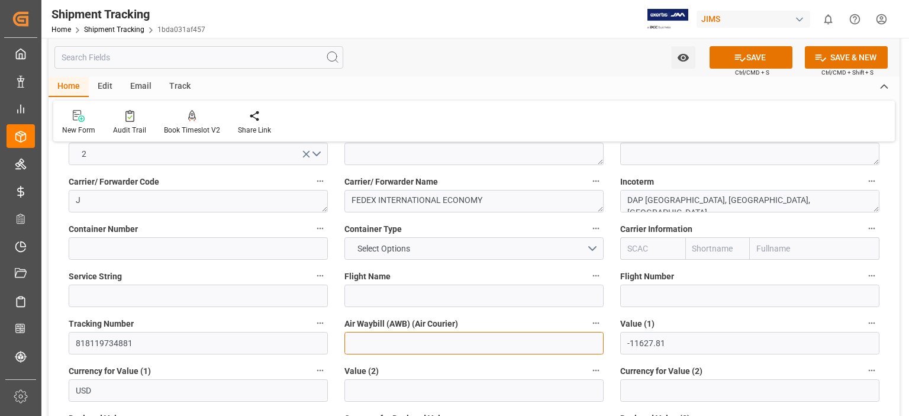
click at [377, 337] on input at bounding box center [473, 343] width 259 height 22
paste input "818119734881"
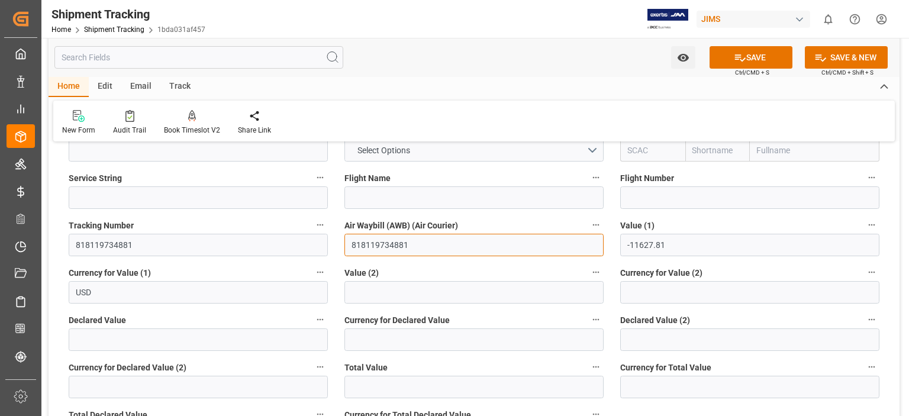
scroll to position [362, 0]
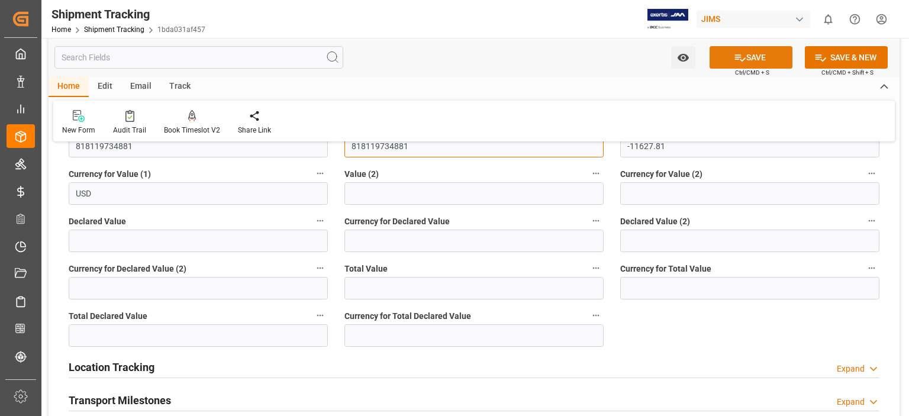
type input "818119734881"
click at [748, 60] on button "SAVE" at bounding box center [751, 57] width 83 height 22
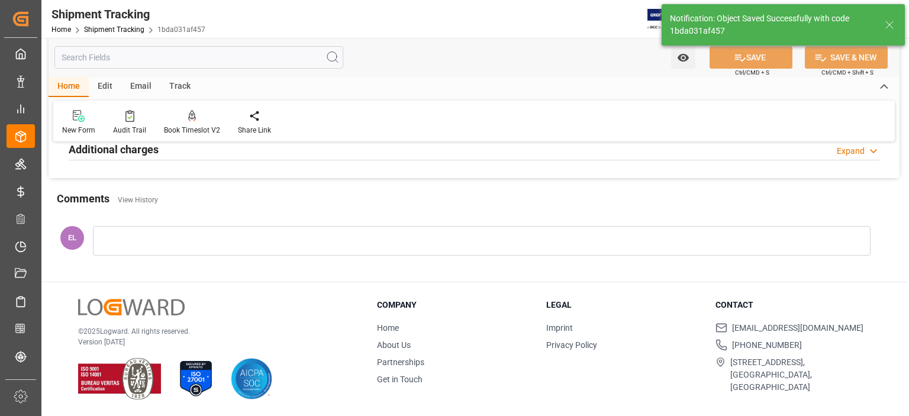
scroll to position [0, 0]
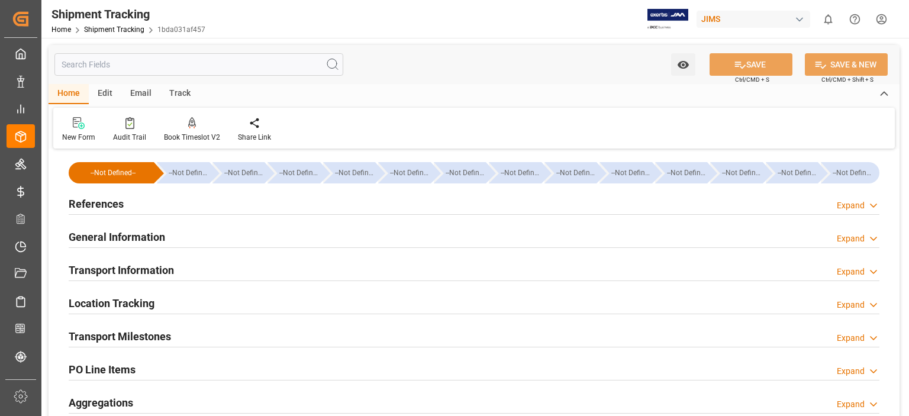
click at [114, 333] on h2 "Transport Milestones" at bounding box center [120, 337] width 102 height 16
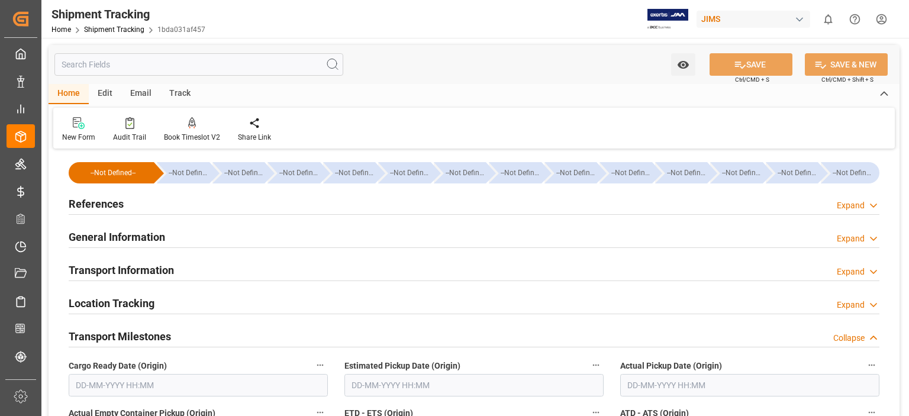
scroll to position [99, 0]
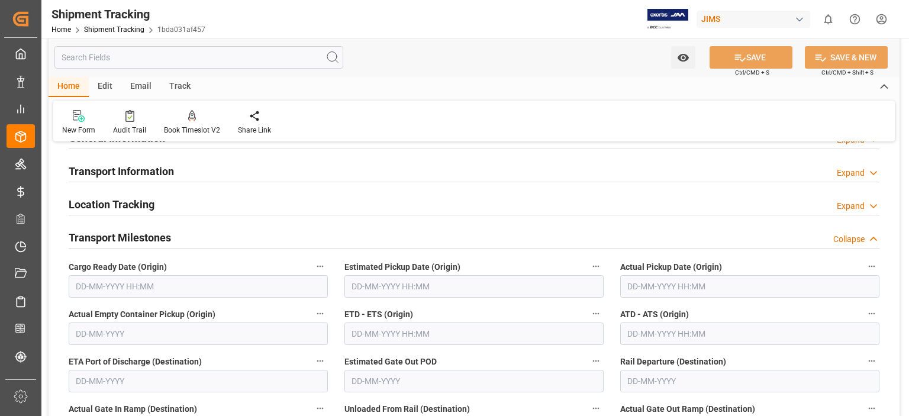
click at [118, 282] on input "text" at bounding box center [198, 286] width 259 height 22
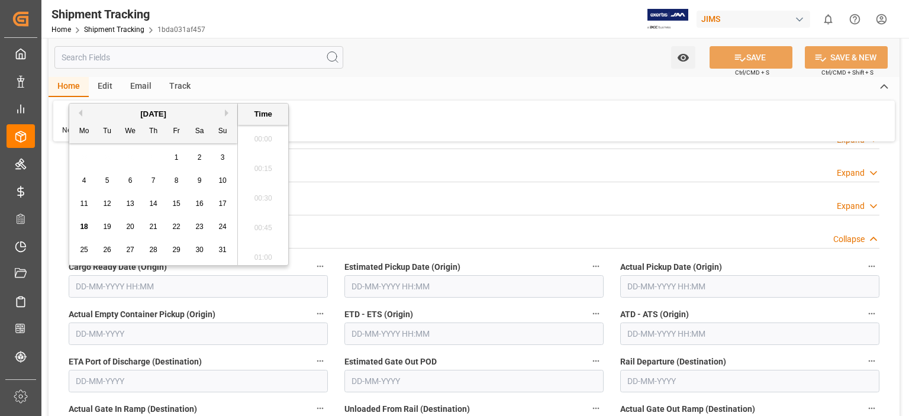
scroll to position [1099, 0]
click at [108, 204] on span "12" at bounding box center [107, 203] width 8 height 8
type input "12-08-2025 00:00"
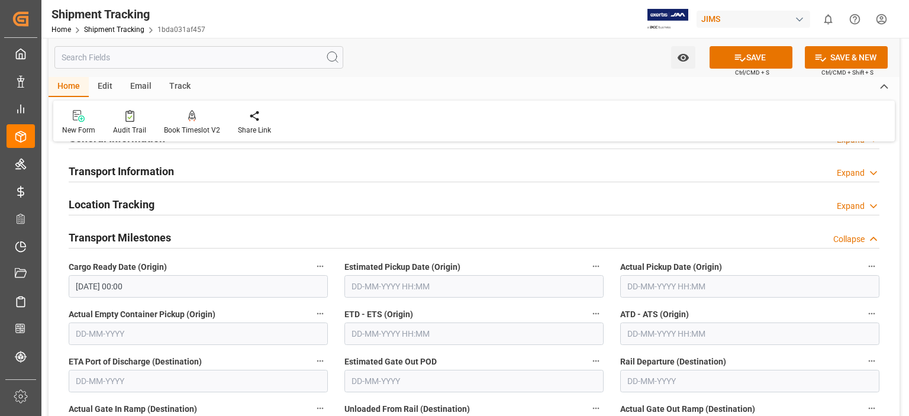
click at [440, 221] on div "Transport Milestones Collapse" at bounding box center [473, 237] width 827 height 33
click at [384, 284] on input "text" at bounding box center [473, 286] width 259 height 22
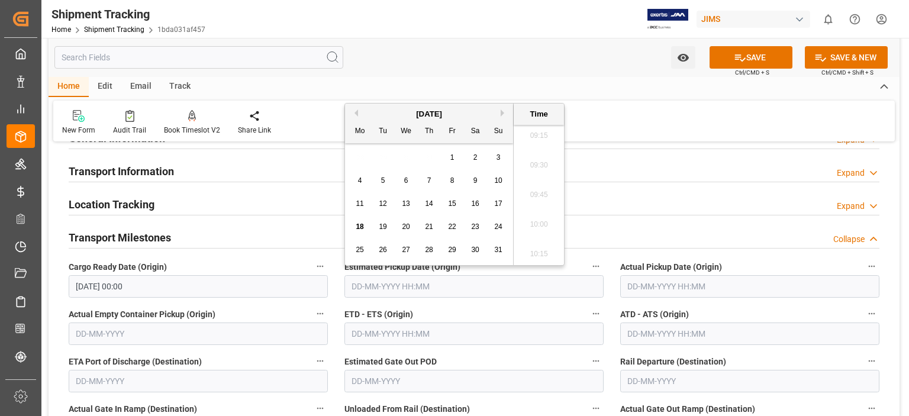
click at [387, 208] on div "12" at bounding box center [383, 204] width 15 height 14
type input "12-08-2025 00:00"
click at [657, 281] on input "text" at bounding box center [749, 286] width 259 height 22
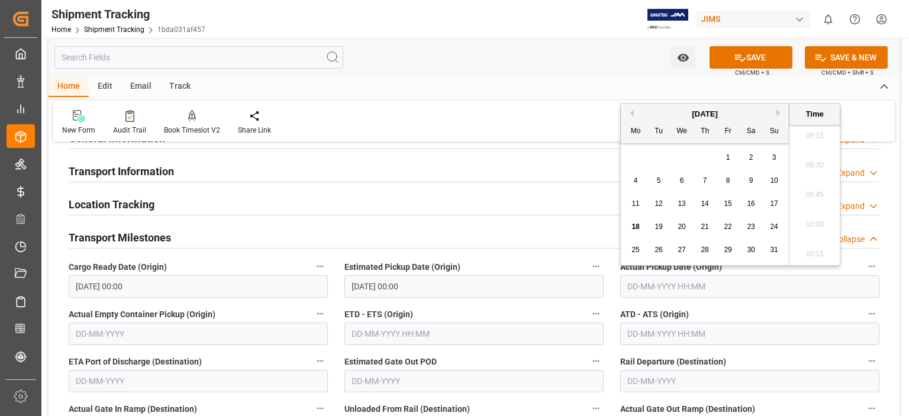
click at [659, 204] on span "12" at bounding box center [659, 203] width 8 height 8
type input "12-08-2025 00:00"
click at [453, 202] on div "Location Tracking Expand" at bounding box center [474, 203] width 811 height 22
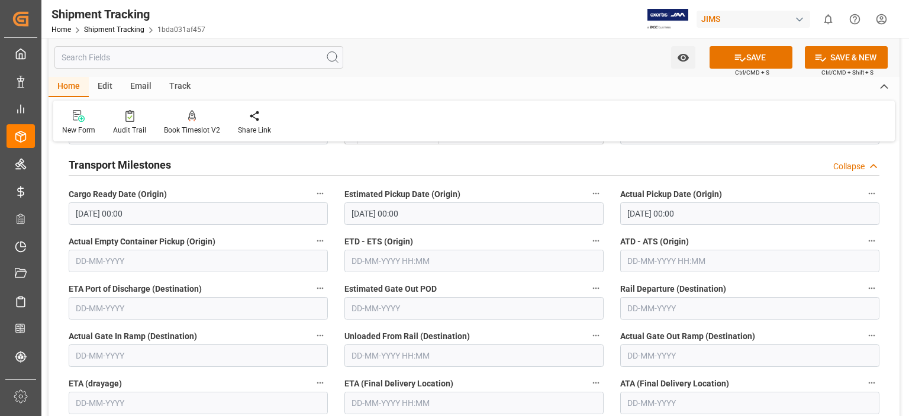
scroll to position [395, 0]
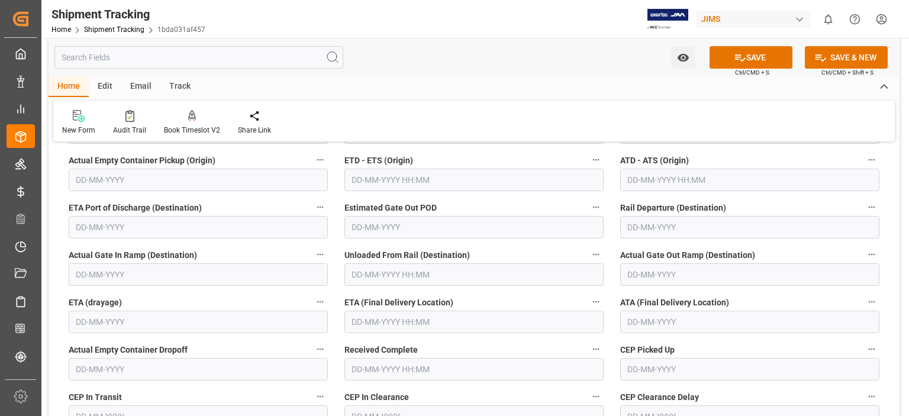
click at [402, 320] on input "text" at bounding box center [473, 322] width 259 height 22
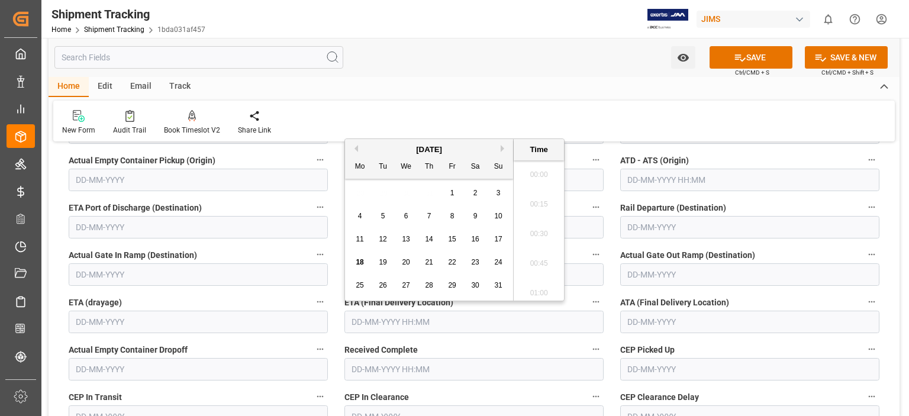
scroll to position [1099, 0]
click at [359, 262] on span "18" at bounding box center [360, 262] width 8 height 8
type input "18-08-2025 00:00"
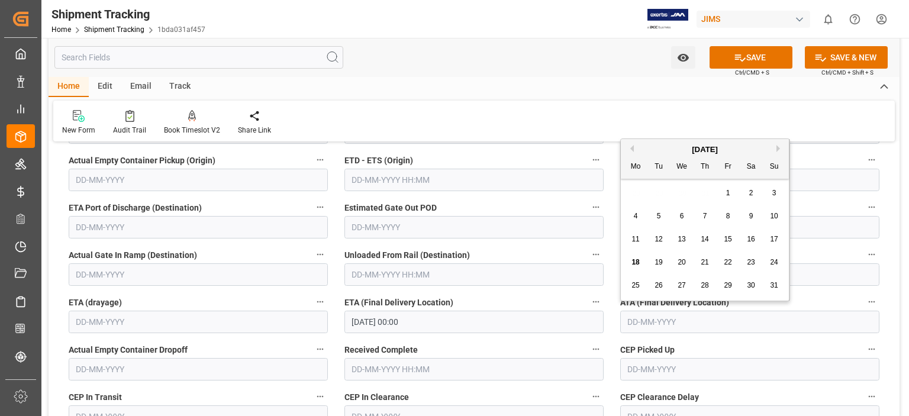
click at [656, 320] on input "text" at bounding box center [749, 322] width 259 height 22
click at [638, 262] on span "18" at bounding box center [636, 262] width 8 height 8
type input "18-08-2025"
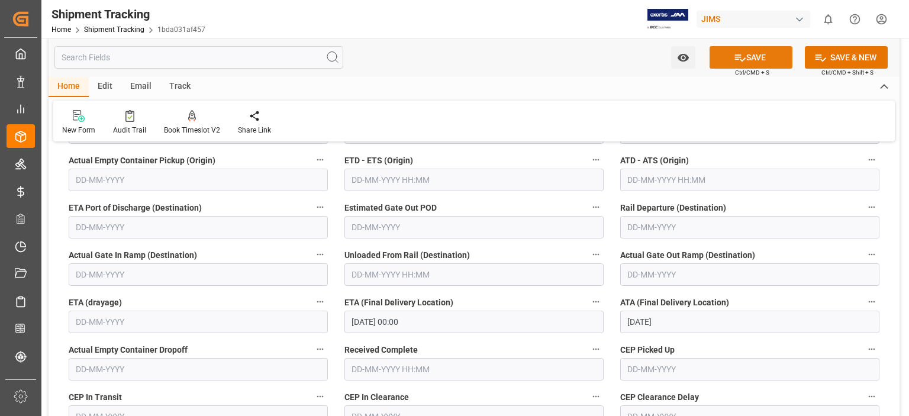
click at [755, 55] on button "SAVE" at bounding box center [751, 57] width 83 height 22
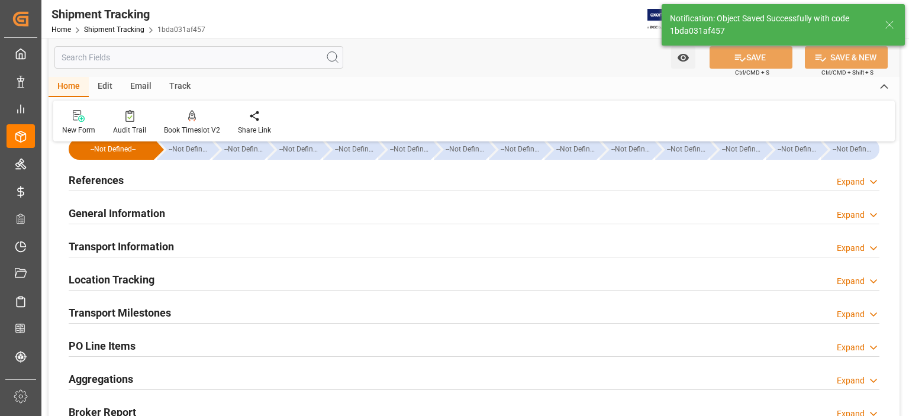
scroll to position [0, 0]
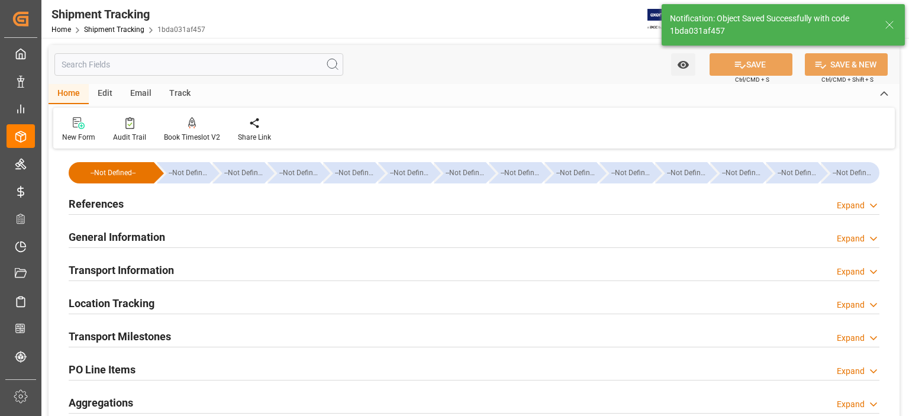
click at [125, 236] on h2 "General Information" at bounding box center [117, 237] width 96 height 16
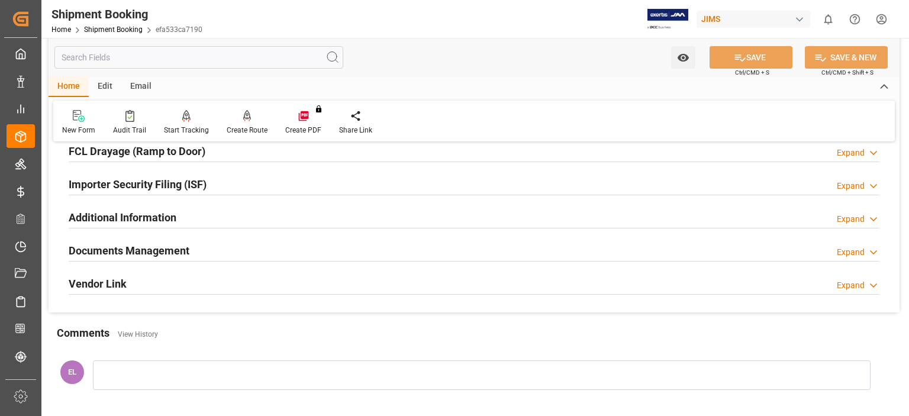
scroll to position [394, 0]
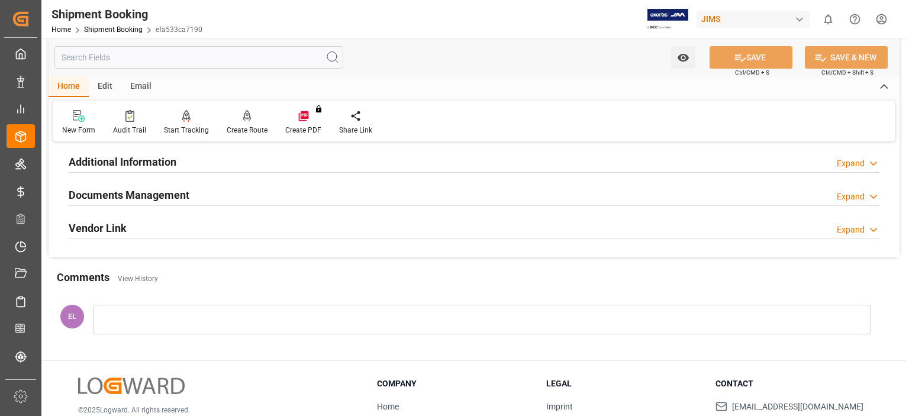
click at [140, 193] on h2 "Documents Management" at bounding box center [129, 195] width 121 height 16
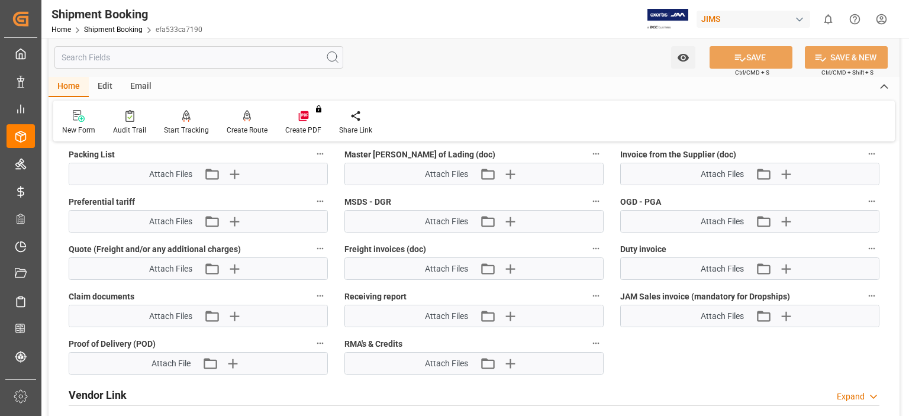
scroll to position [592, 0]
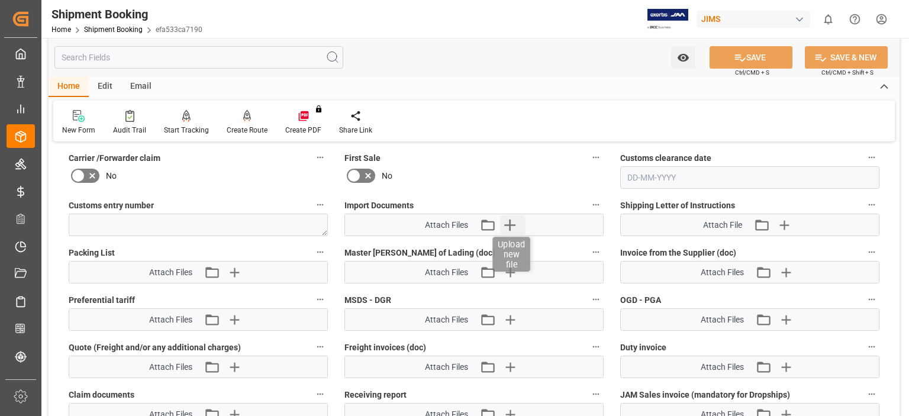
click at [514, 220] on icon "button" at bounding box center [510, 224] width 19 height 19
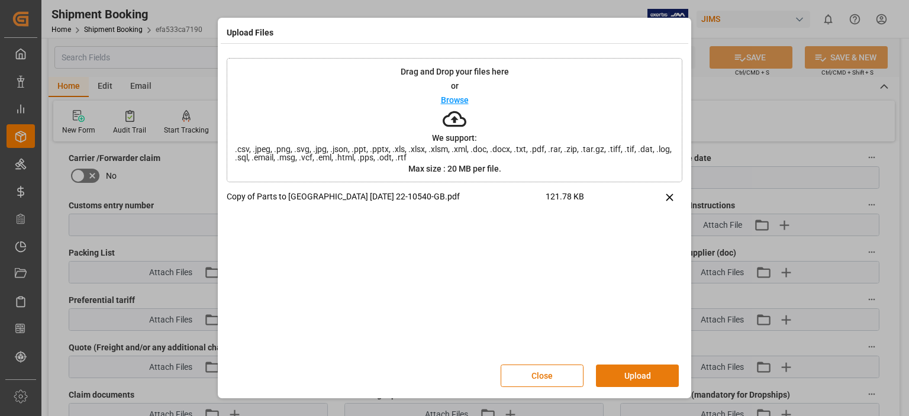
click at [638, 378] on button "Upload" at bounding box center [637, 376] width 83 height 22
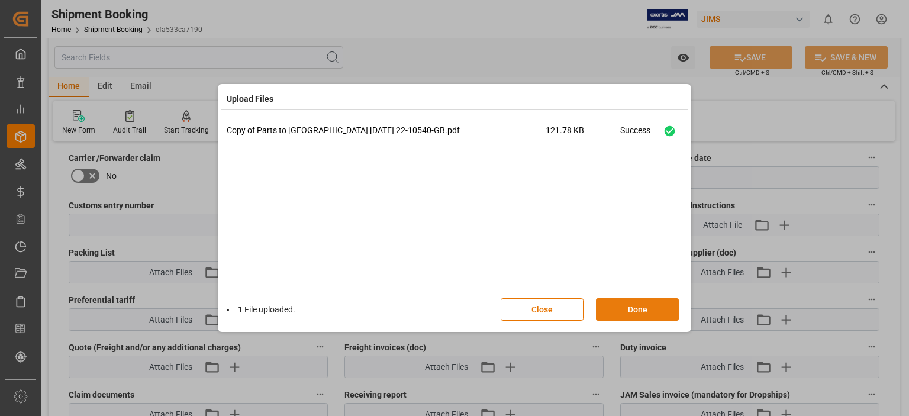
click at [621, 307] on button "Done" at bounding box center [637, 309] width 83 height 22
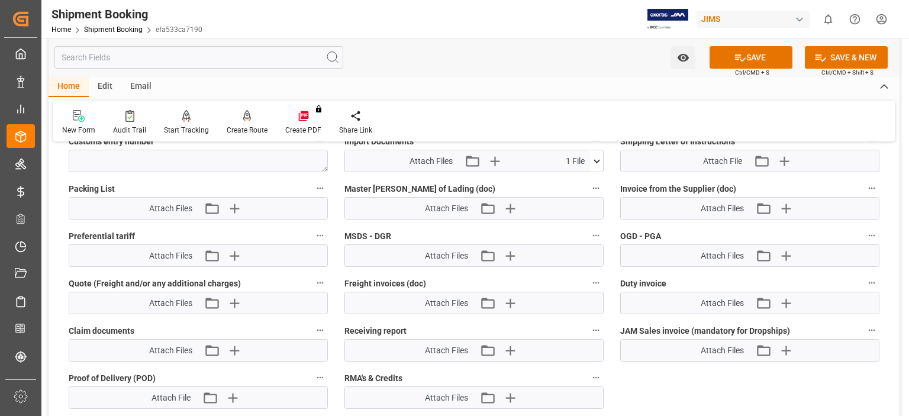
scroll to position [690, 0]
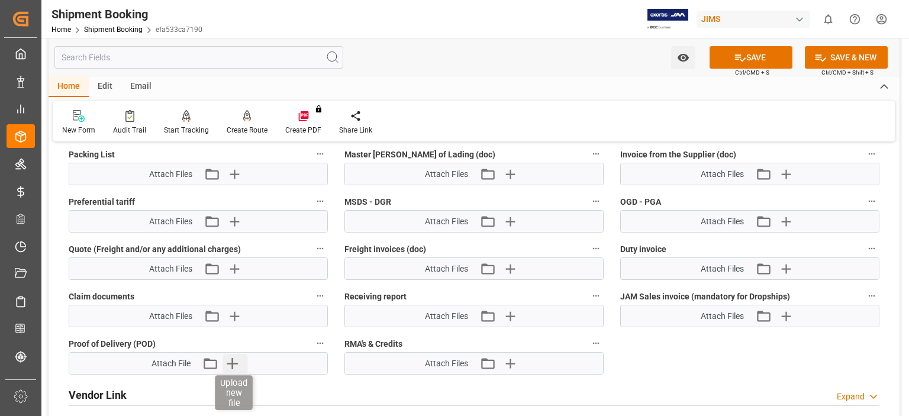
click at [233, 363] on icon "button" at bounding box center [232, 363] width 11 height 11
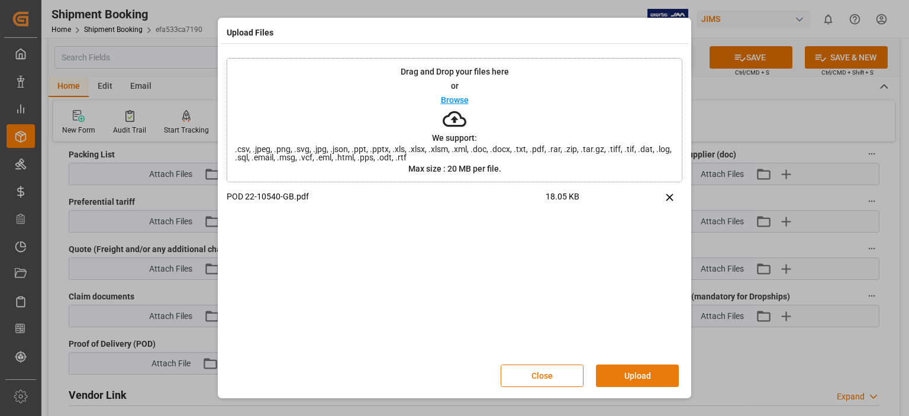
click at [630, 378] on button "Upload" at bounding box center [637, 376] width 83 height 22
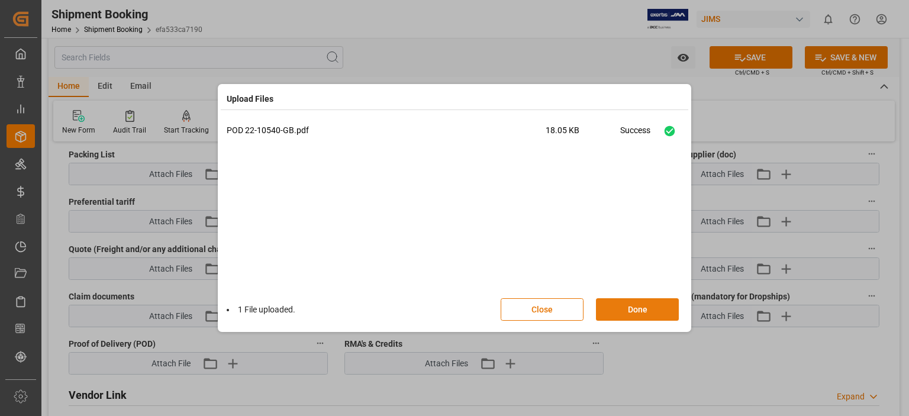
click at [620, 306] on button "Done" at bounding box center [637, 309] width 83 height 22
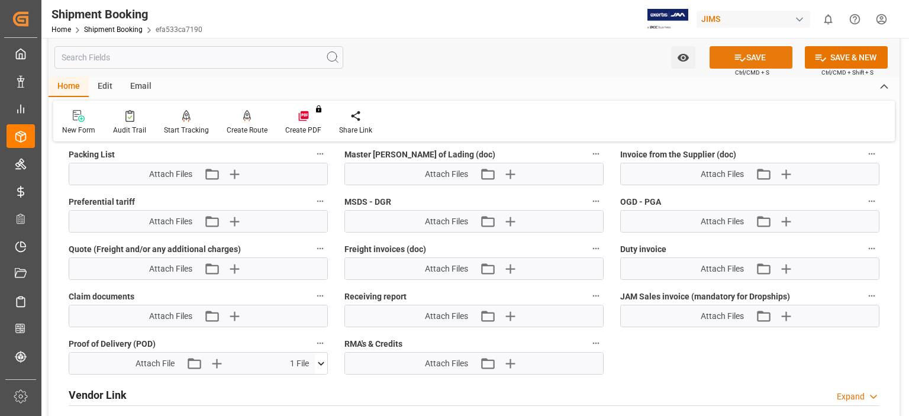
click at [759, 54] on button "SAVE" at bounding box center [751, 57] width 83 height 22
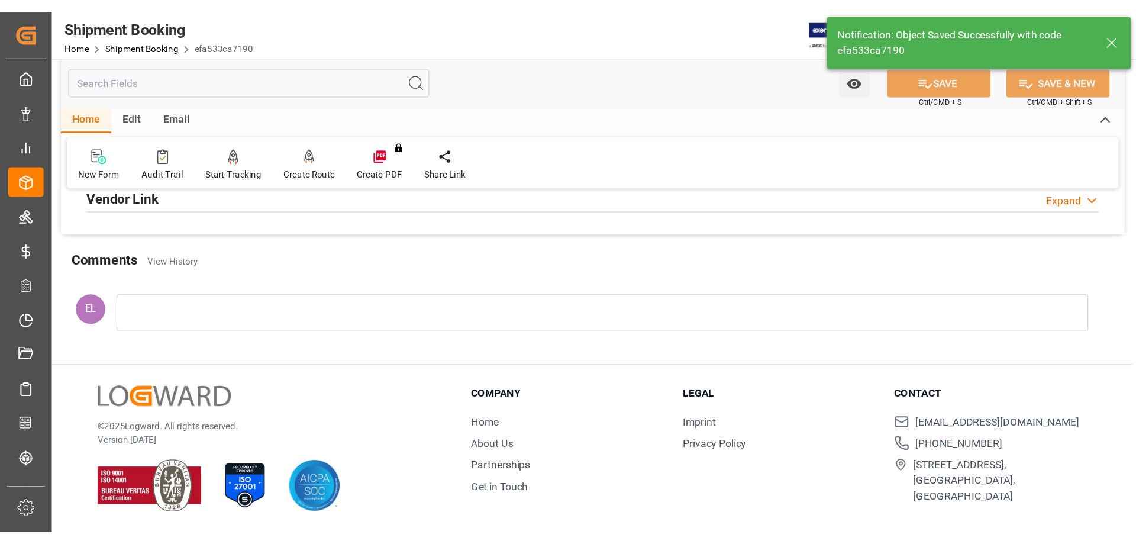
scroll to position [230, 0]
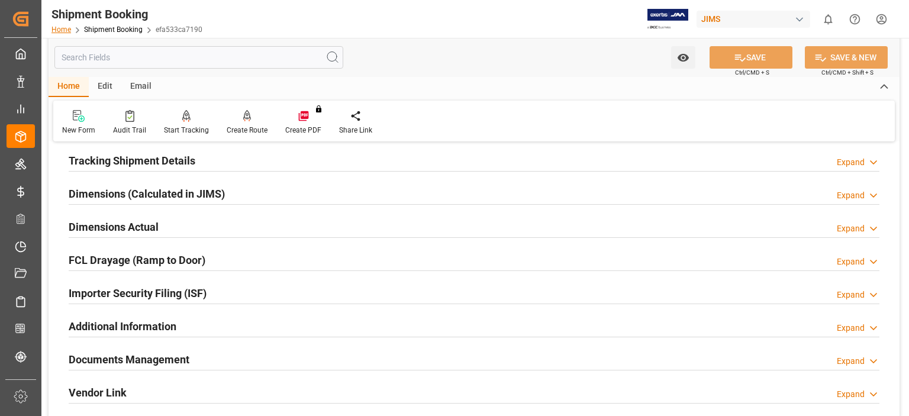
click at [60, 30] on link "Home" at bounding box center [61, 29] width 20 height 8
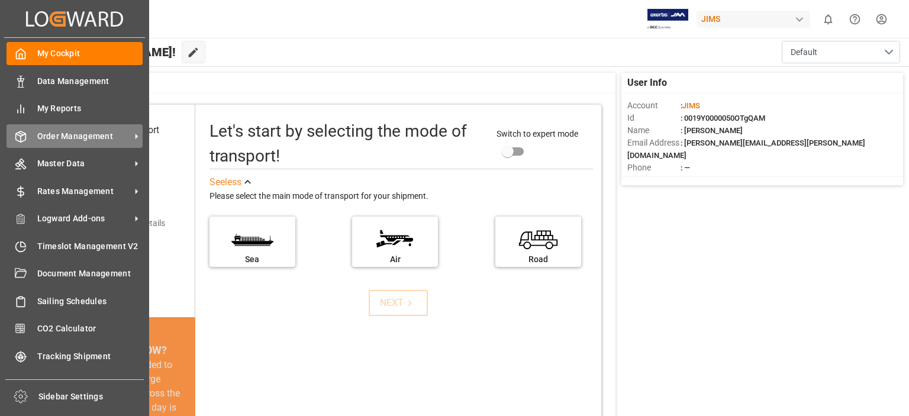
click at [62, 131] on span "Order Management" at bounding box center [84, 136] width 94 height 12
click at [90, 136] on span "Order Management" at bounding box center [84, 136] width 94 height 12
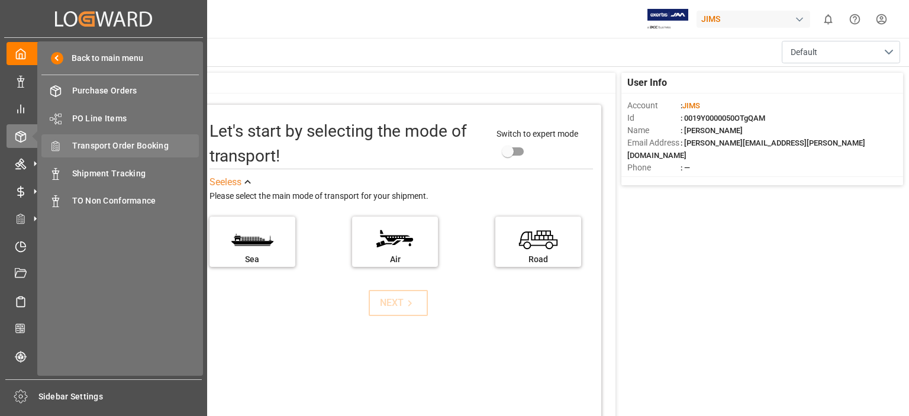
click at [131, 146] on span "Transport Order Booking" at bounding box center [135, 146] width 127 height 12
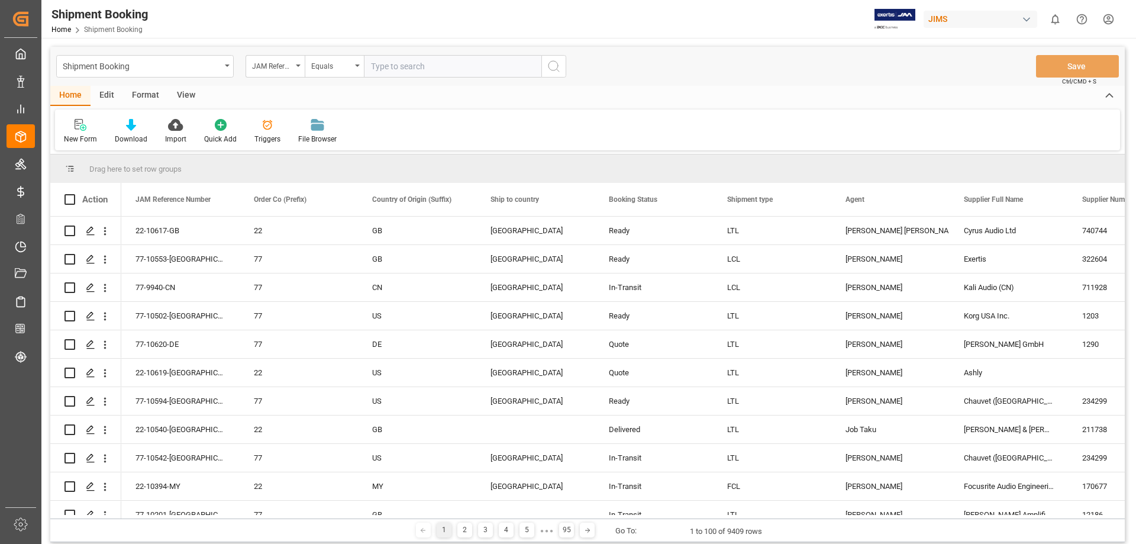
click at [412, 70] on input "text" at bounding box center [453, 66] width 178 height 22
click at [302, 67] on div "JAM Reference Number" at bounding box center [275, 66] width 59 height 22
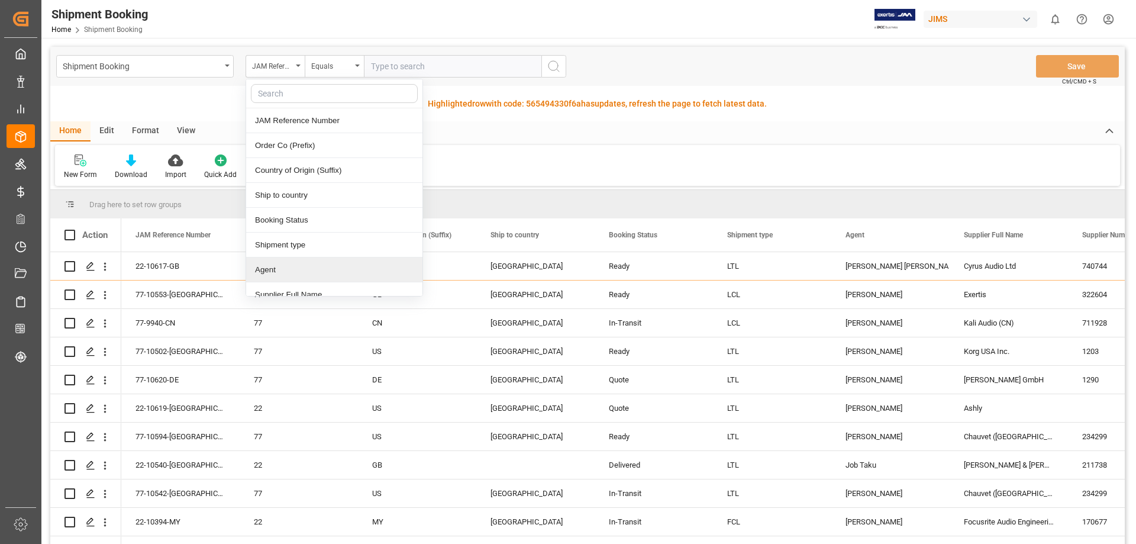
type input "a"
click at [273, 170] on div "Agent" at bounding box center [334, 170] width 176 height 25
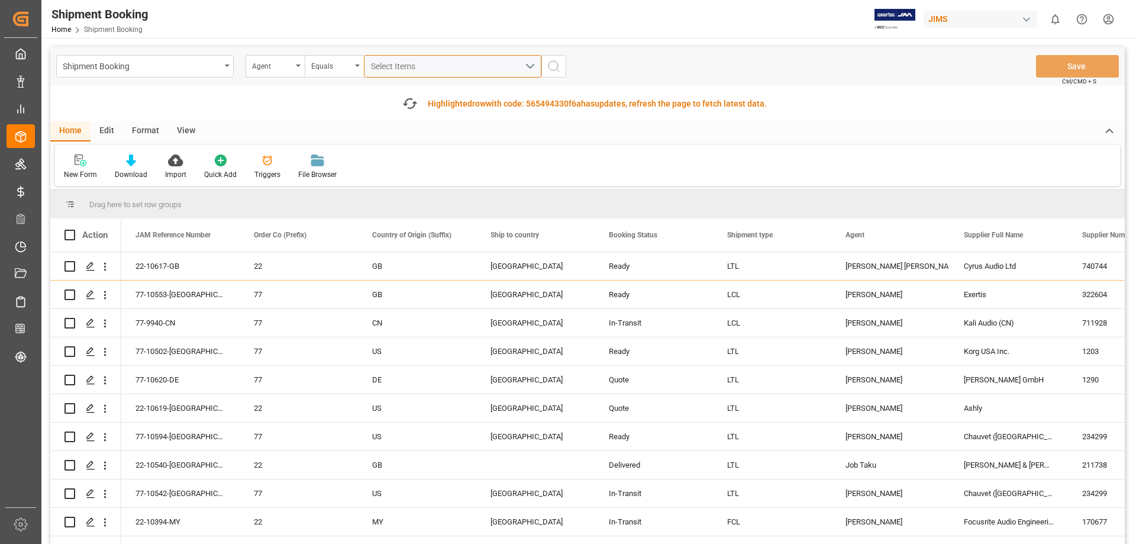
click at [462, 66] on div "Select Items" at bounding box center [448, 66] width 154 height 12
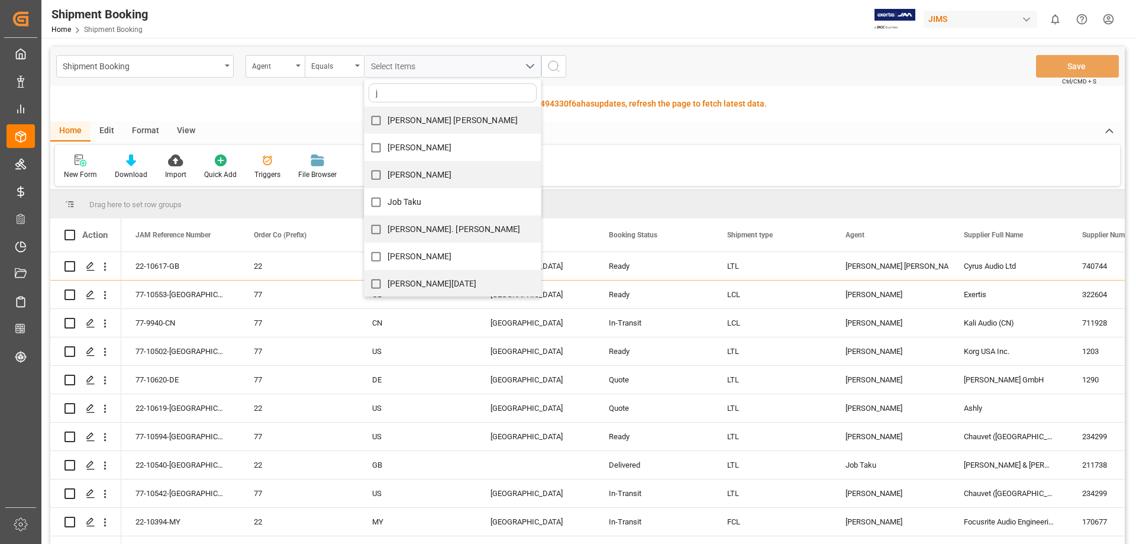
type input "j"
click at [410, 199] on span "Job Taku" at bounding box center [405, 201] width 34 height 9
click at [388, 199] on input "Job Taku" at bounding box center [376, 202] width 23 height 23
checkbox input "true"
click at [552, 67] on icon "search button" at bounding box center [554, 66] width 14 height 14
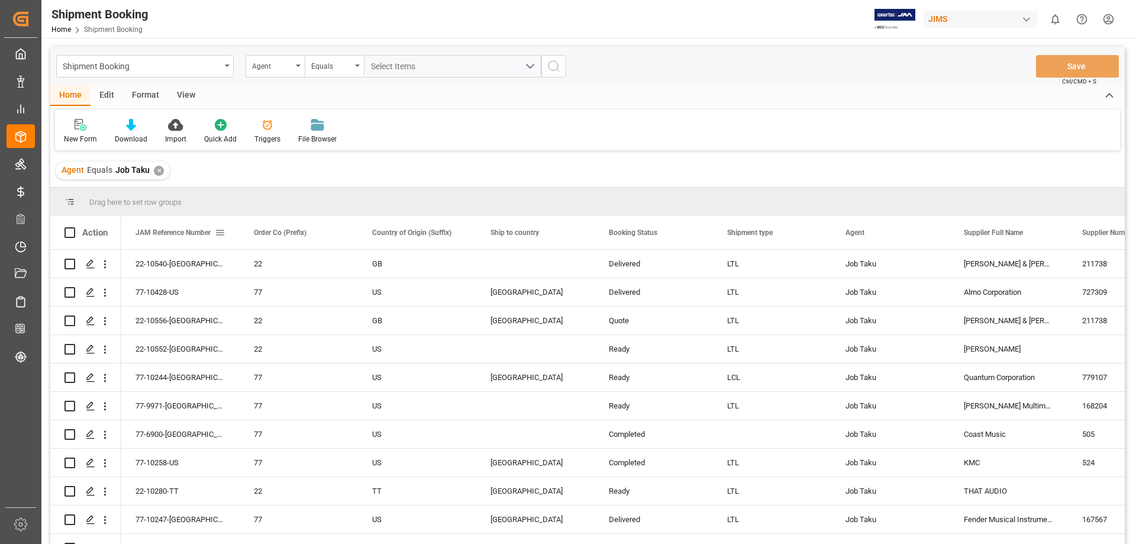
click at [218, 230] on span at bounding box center [220, 232] width 11 height 11
drag, startPoint x: 191, startPoint y: 234, endPoint x: 177, endPoint y: 234, distance: 14.2
click at [190, 234] on span "JAM Reference Number" at bounding box center [173, 232] width 75 height 8
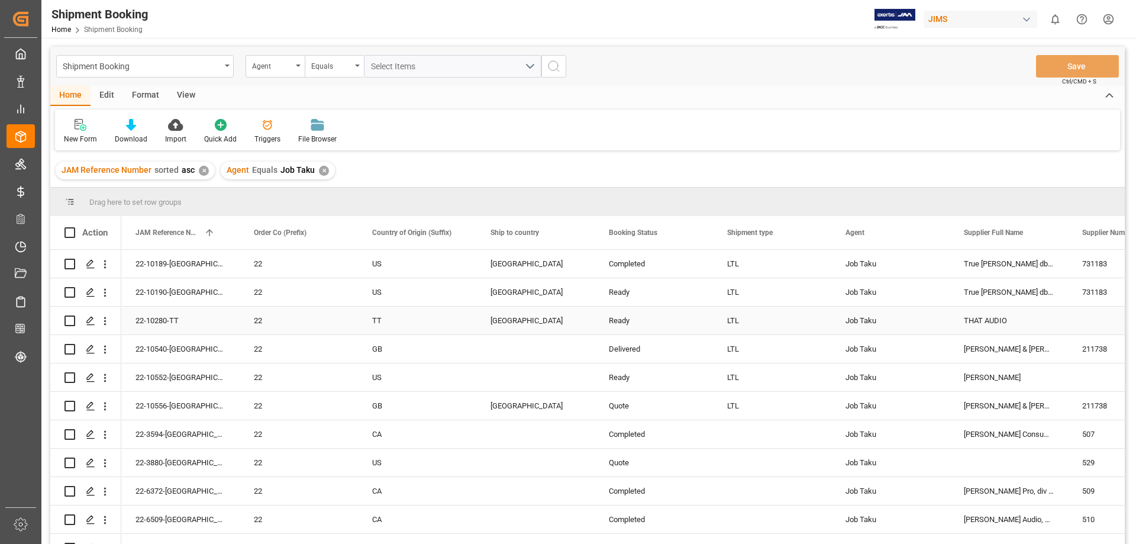
scroll to position [1, 0]
click at [299, 60] on div "Agent" at bounding box center [275, 66] width 59 height 22
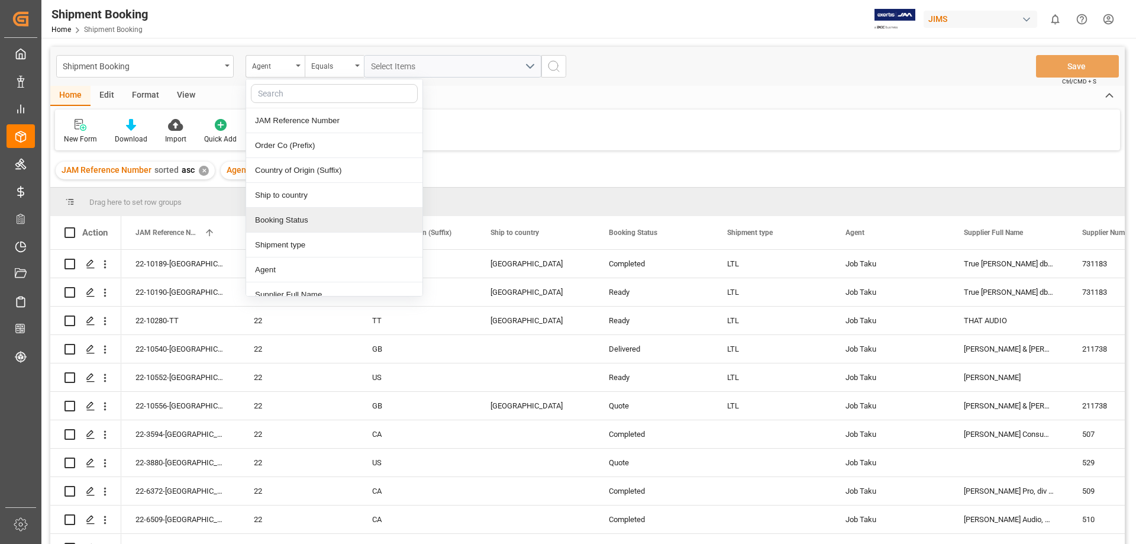
click at [317, 221] on div "Booking Status" at bounding box center [334, 220] width 176 height 25
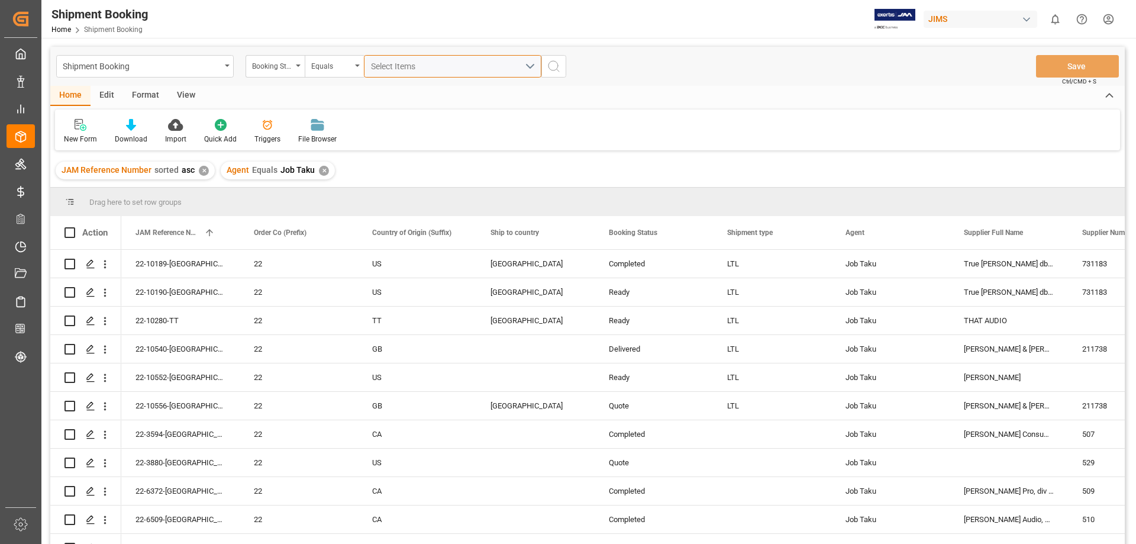
click at [534, 65] on button "Select Items" at bounding box center [453, 66] width 178 height 22
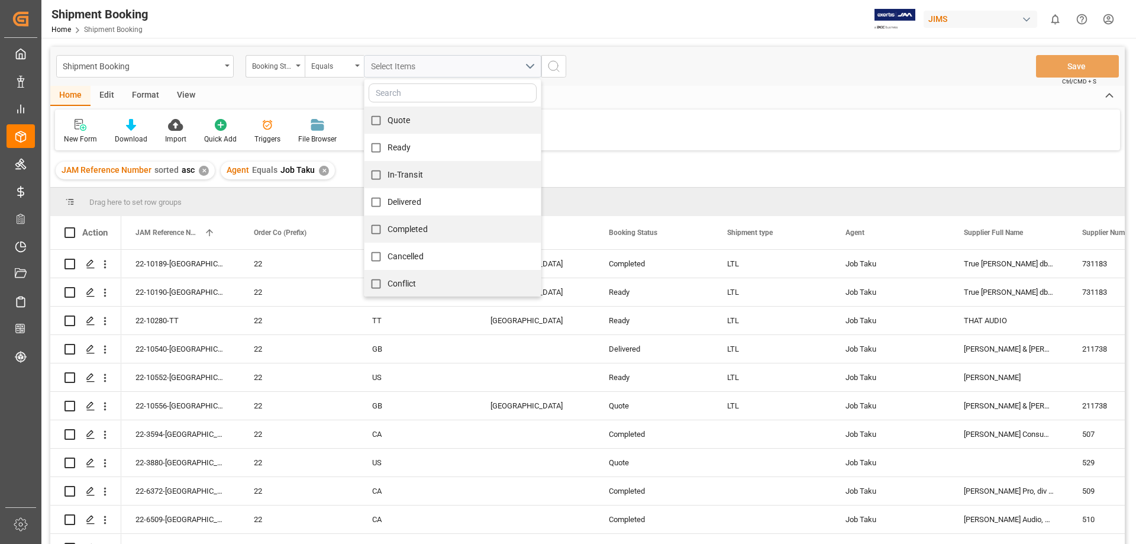
click at [397, 147] on span "Ready" at bounding box center [400, 147] width 24 height 9
click at [388, 147] on input "Ready" at bounding box center [376, 147] width 23 height 23
checkbox input "true"
click at [381, 178] on input "In-Transit" at bounding box center [376, 174] width 23 height 23
checkbox input "true"
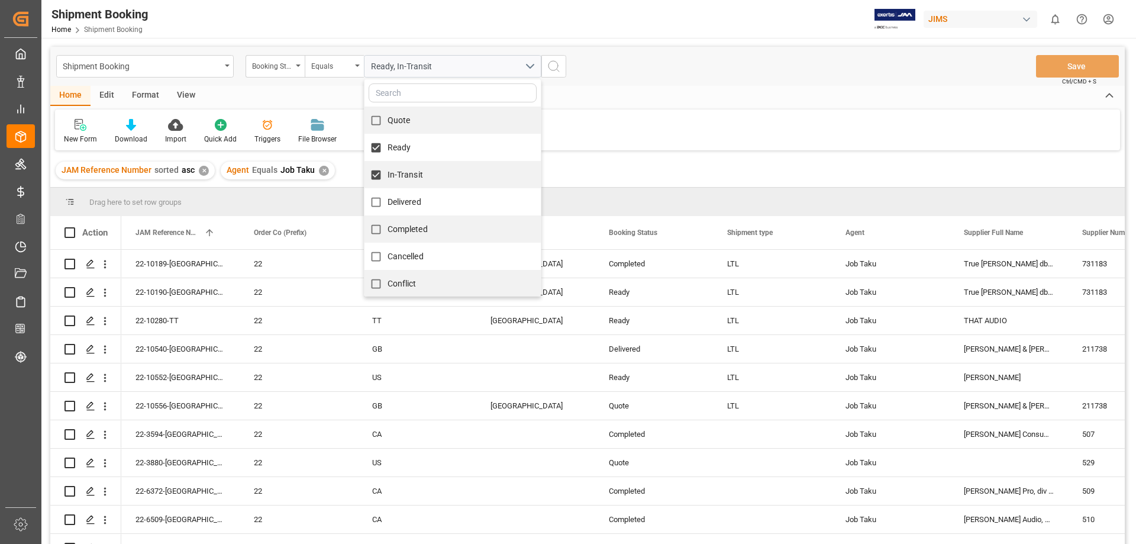
click at [552, 65] on icon "search button" at bounding box center [554, 66] width 14 height 14
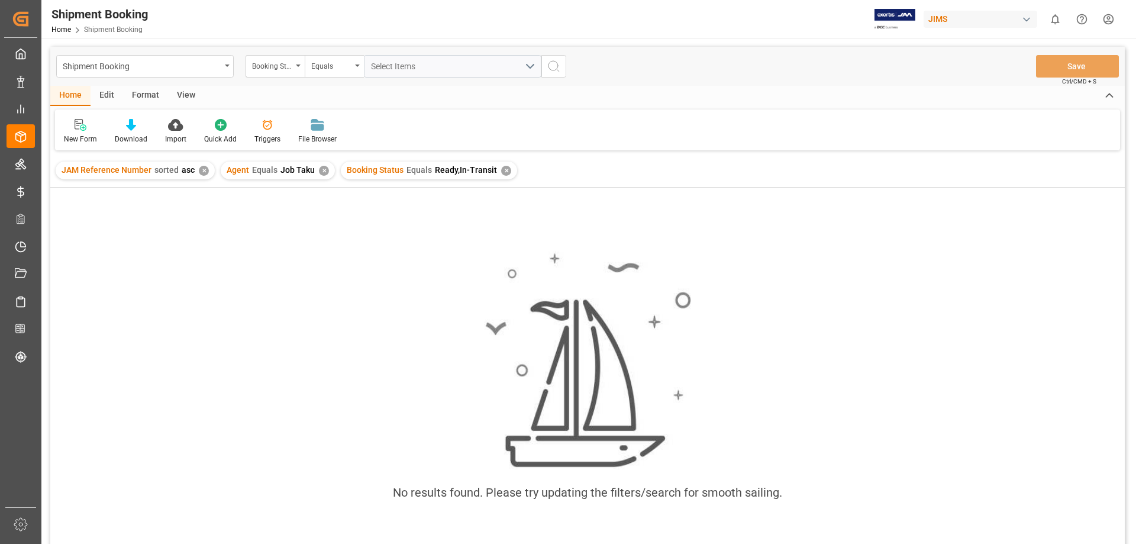
click at [501, 172] on div "✕" at bounding box center [506, 171] width 10 height 10
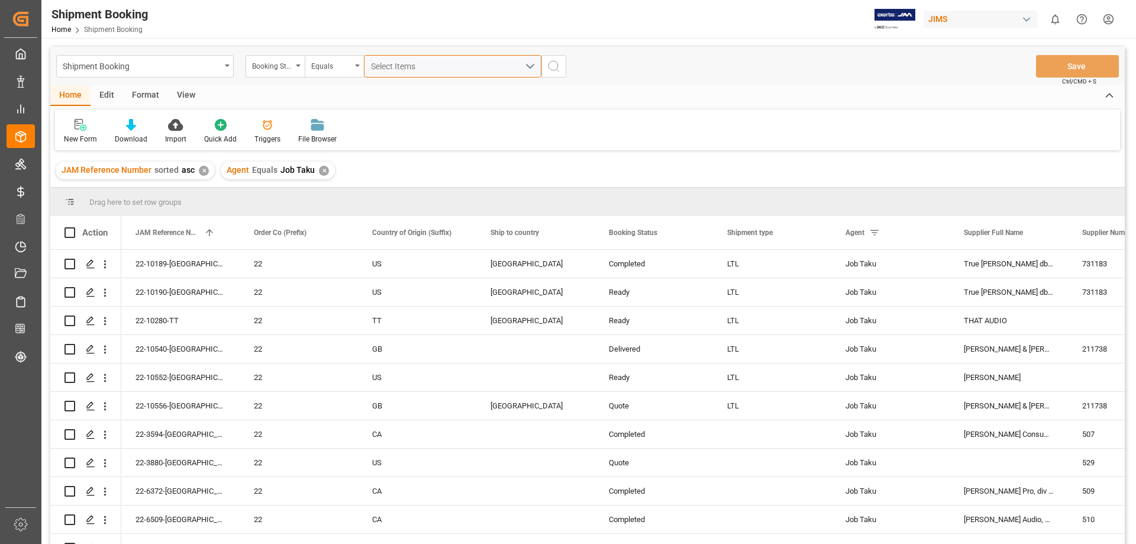
click at [502, 72] on div "Select Items" at bounding box center [448, 66] width 154 height 12
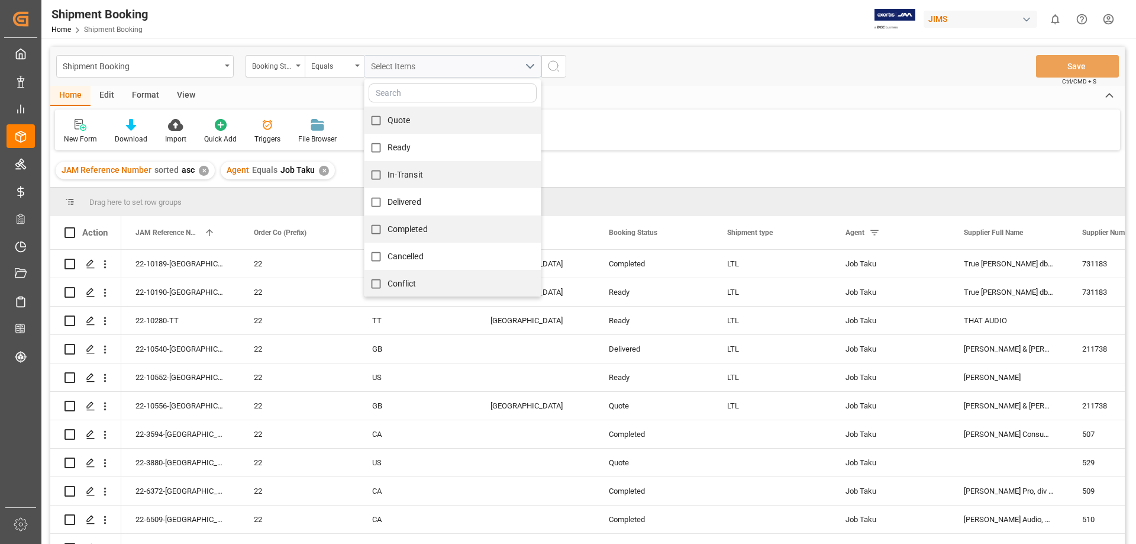
click at [417, 175] on span "In-Transit" at bounding box center [406, 174] width 36 height 9
click at [388, 175] on input "In-Transit" at bounding box center [376, 174] width 23 height 23
checkbox input "true"
click at [559, 68] on icon "search button" at bounding box center [554, 66] width 14 height 14
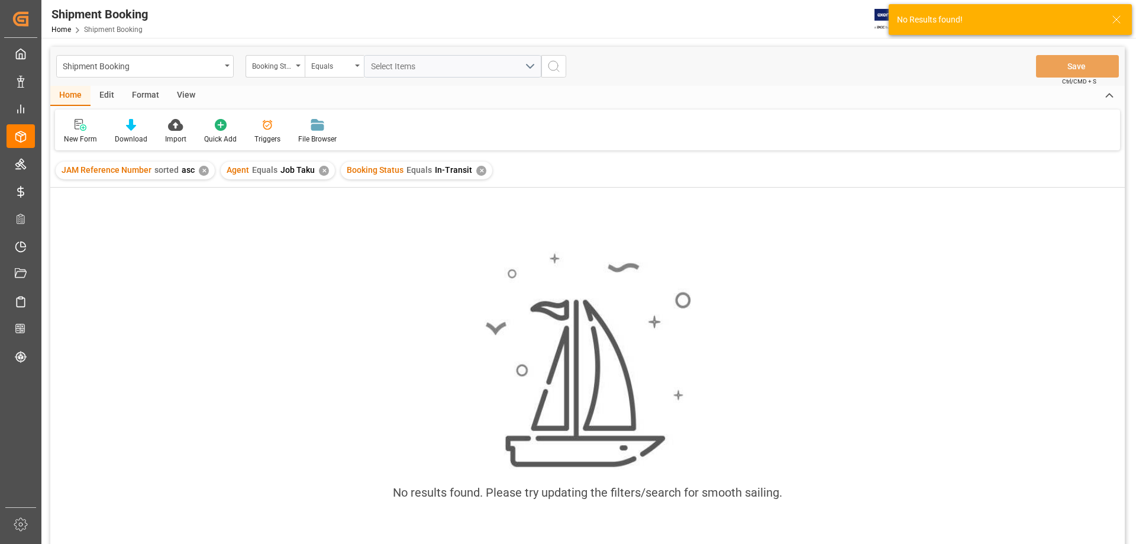
click at [476, 170] on div "✕" at bounding box center [481, 171] width 10 height 10
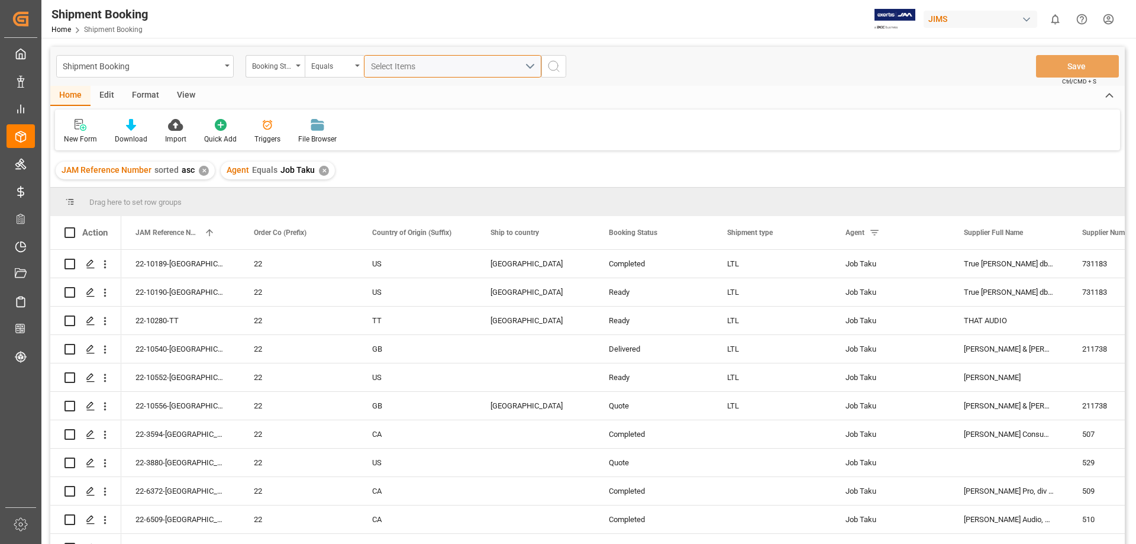
click at [468, 66] on div "Select Items" at bounding box center [448, 66] width 154 height 12
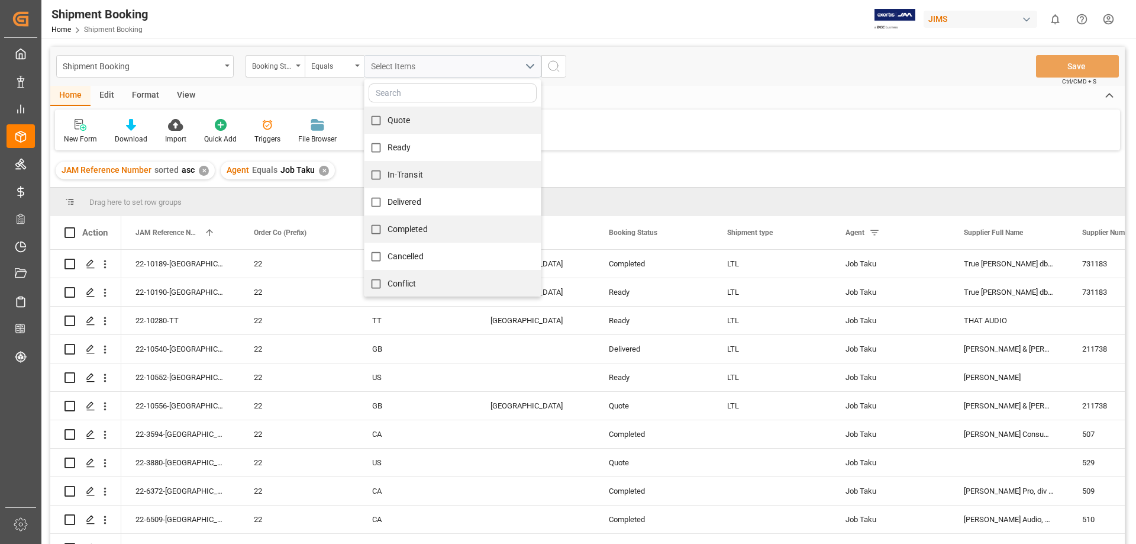
click at [401, 146] on span "Ready" at bounding box center [400, 147] width 24 height 9
click at [388, 146] on input "Ready" at bounding box center [376, 147] width 23 height 23
checkbox input "true"
click at [555, 68] on icon "search button" at bounding box center [554, 66] width 14 height 14
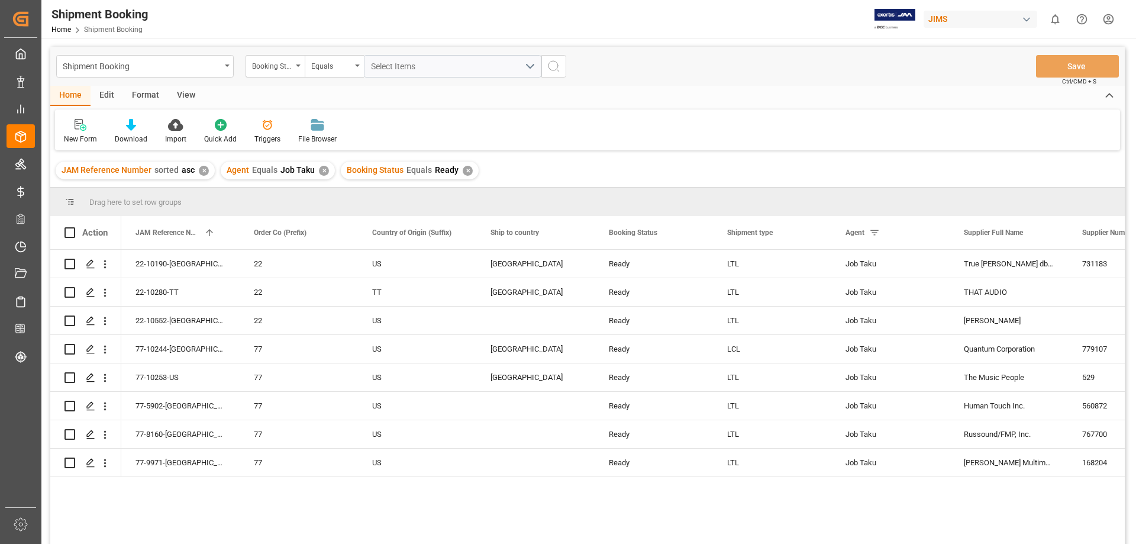
click at [463, 172] on div "✕" at bounding box center [468, 171] width 10 height 10
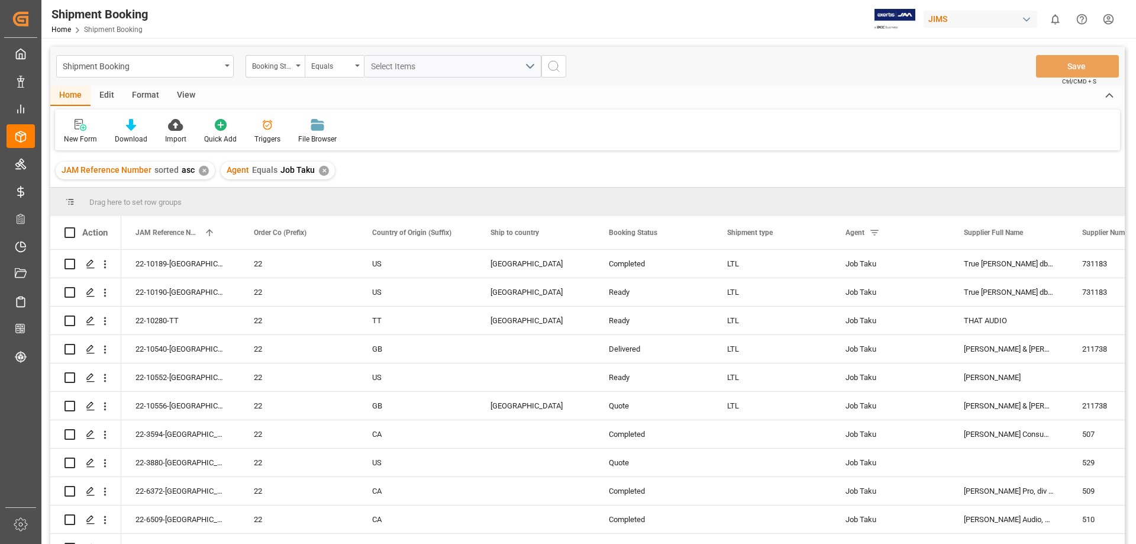
click at [321, 175] on div "✕" at bounding box center [324, 171] width 10 height 10
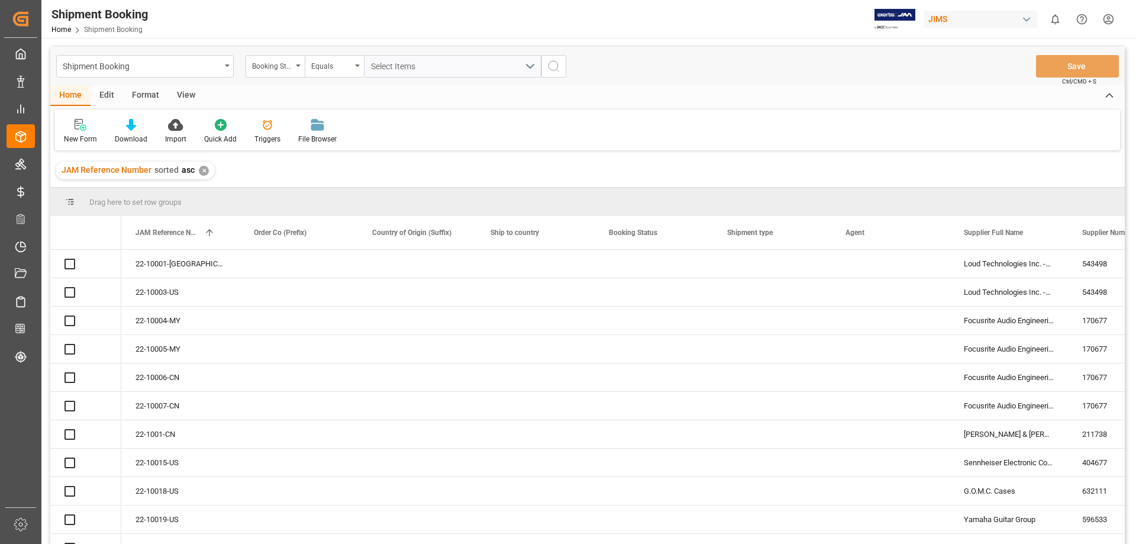
click at [200, 172] on div "✕" at bounding box center [204, 171] width 10 height 10
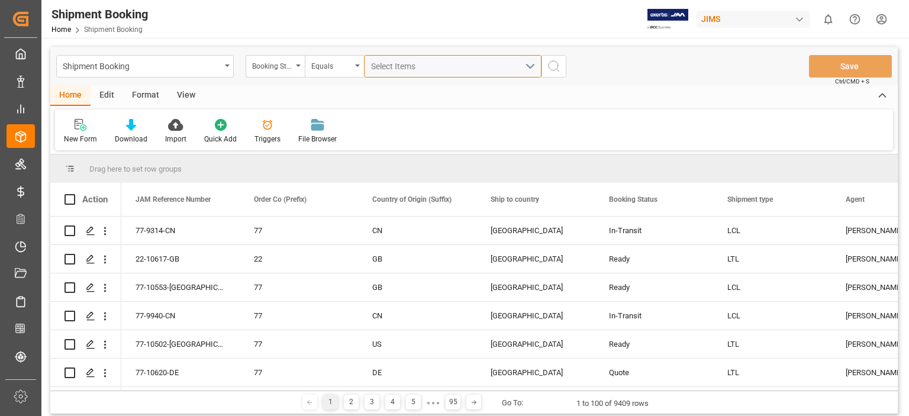
click at [411, 66] on span "Select Items" at bounding box center [396, 66] width 50 height 9
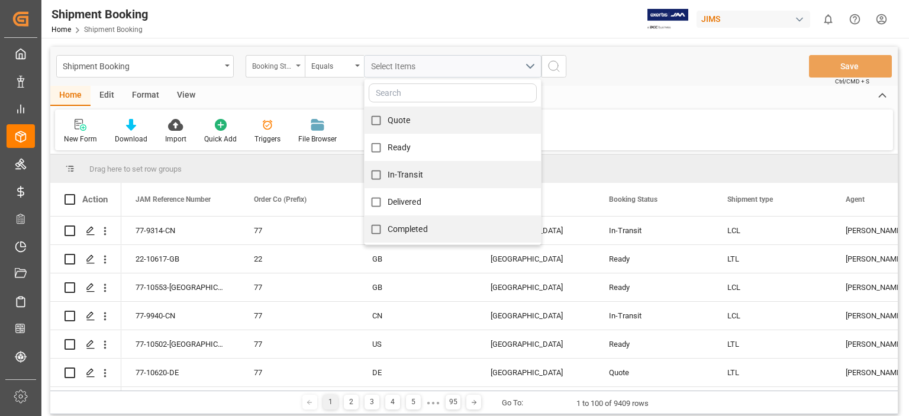
click at [301, 69] on div "Booking Status" at bounding box center [275, 66] width 59 height 22
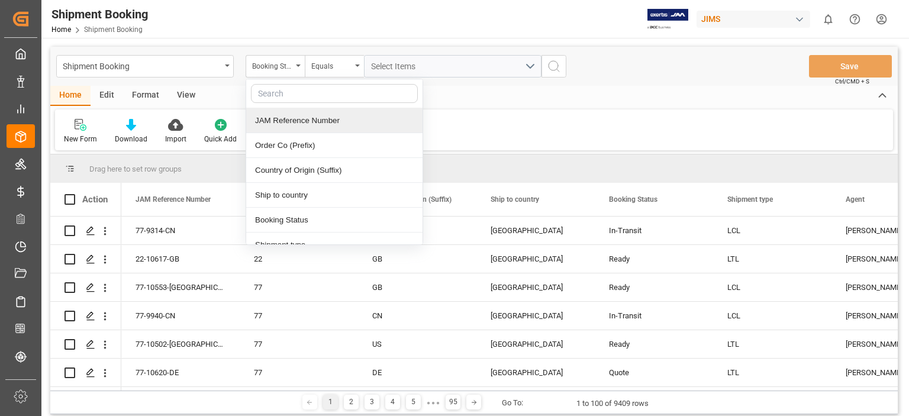
click at [297, 118] on div "JAM Reference Number" at bounding box center [334, 120] width 176 height 25
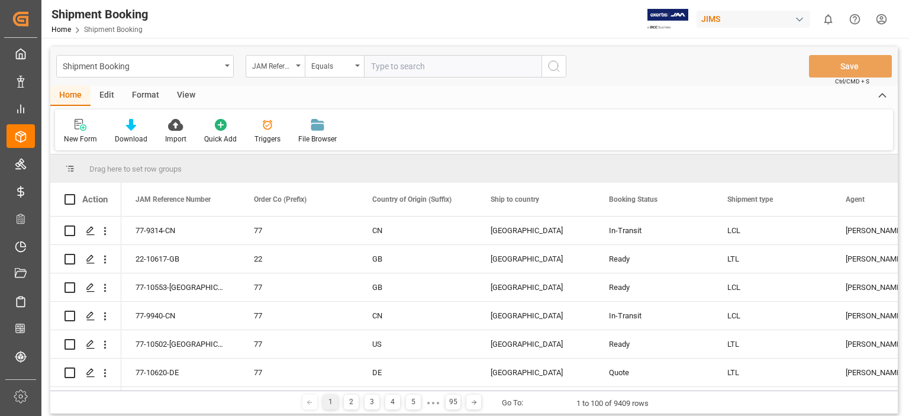
click at [419, 70] on input "text" at bounding box center [453, 66] width 178 height 22
type input "77-105947-us"
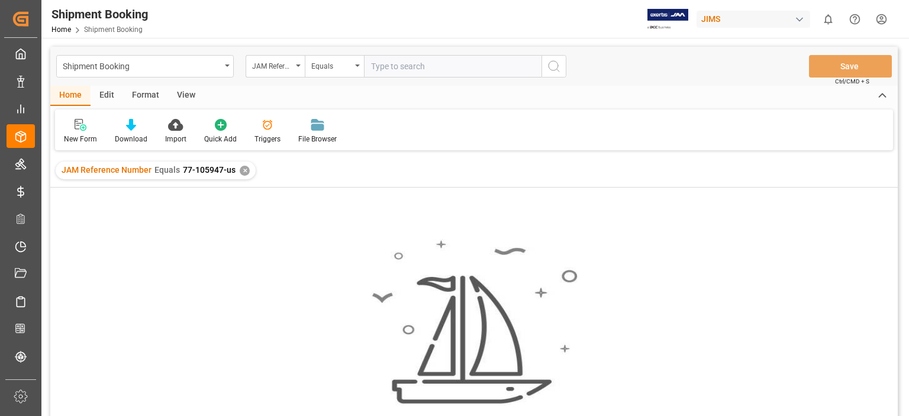
click at [240, 170] on div "✕" at bounding box center [245, 171] width 10 height 10
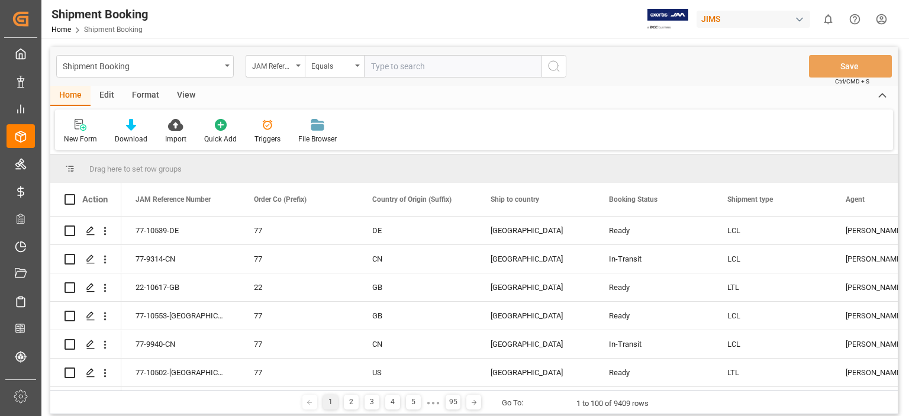
click at [423, 65] on input "text" at bounding box center [453, 66] width 178 height 22
type input "77-10594-us"
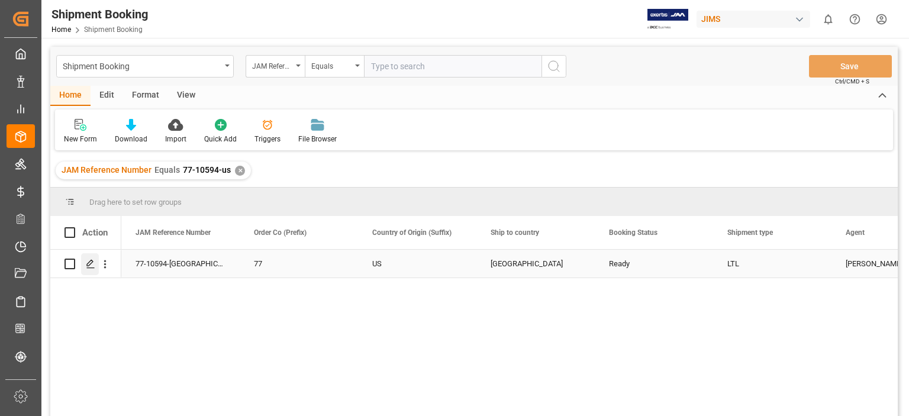
click at [91, 266] on icon "Press SPACE to select this row." at bounding box center [90, 263] width 9 height 9
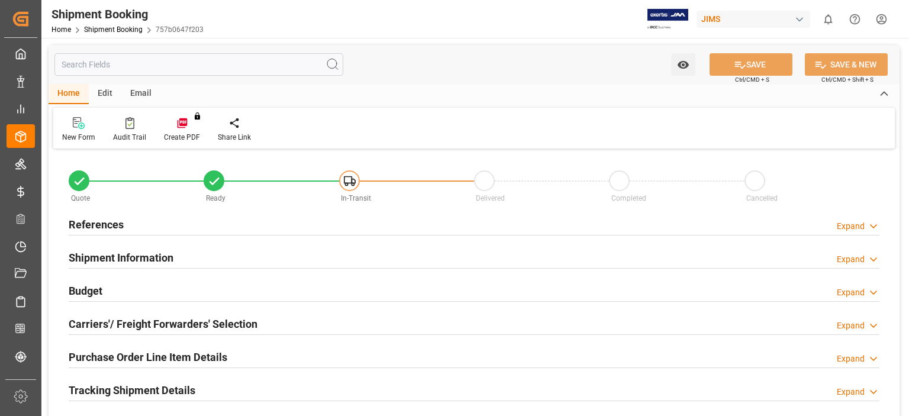
type input "52.4817"
type input "24.2223"
type input "584.25"
click at [87, 298] on h2 "Budget" at bounding box center [86, 291] width 34 height 16
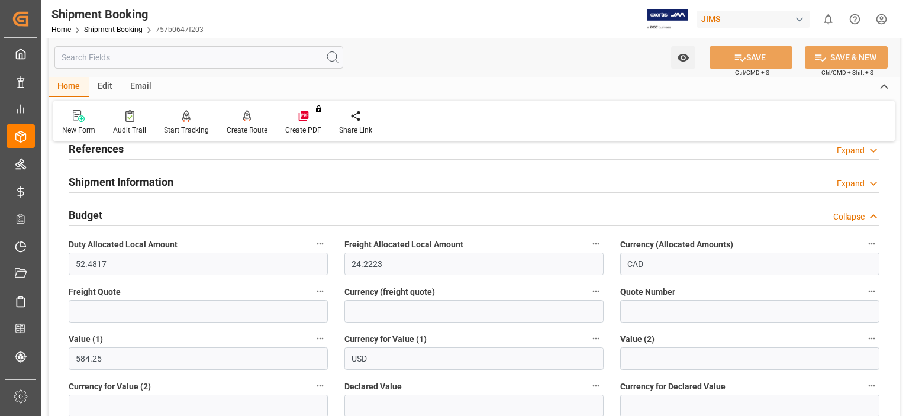
scroll to position [98, 0]
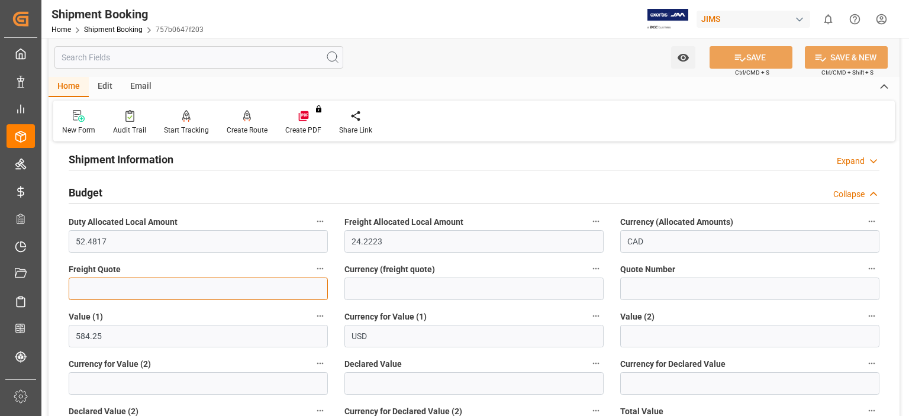
click at [115, 293] on input "text" at bounding box center [198, 289] width 259 height 22
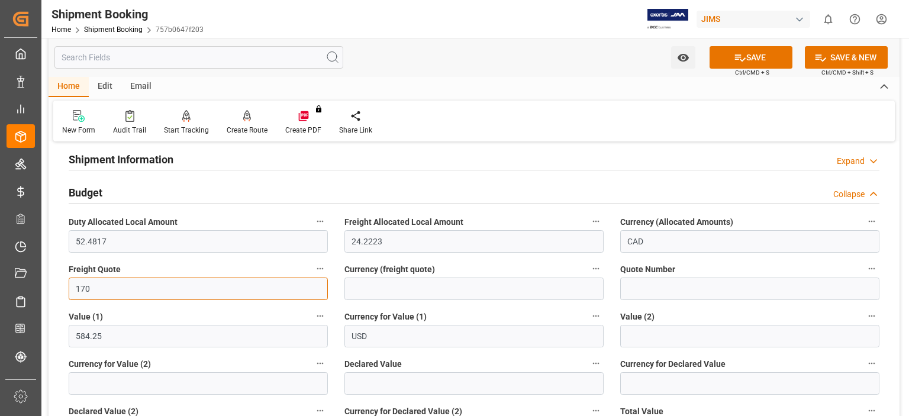
type input "170"
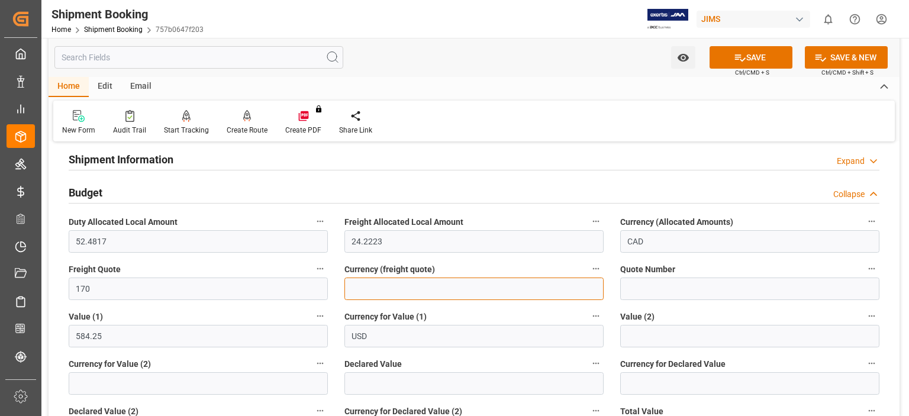
click at [402, 288] on input at bounding box center [473, 289] width 259 height 22
type input "USD"
click at [764, 40] on div "Watch Option SAVE Ctrl/CMD + S SAVE & NEW Ctrl/CMD + Shift + S" at bounding box center [474, 57] width 851 height 39
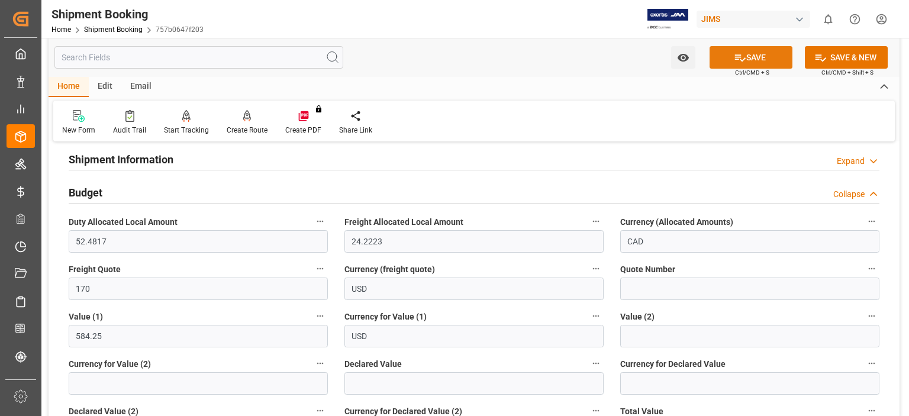
click at [745, 54] on button "SAVE" at bounding box center [751, 57] width 83 height 22
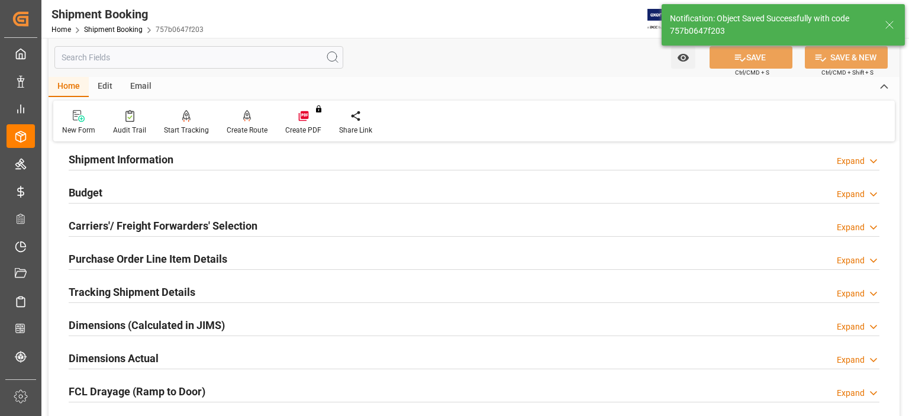
click at [107, 227] on h2 "Carriers'/ Freight Forwarders' Selection" at bounding box center [163, 226] width 189 height 16
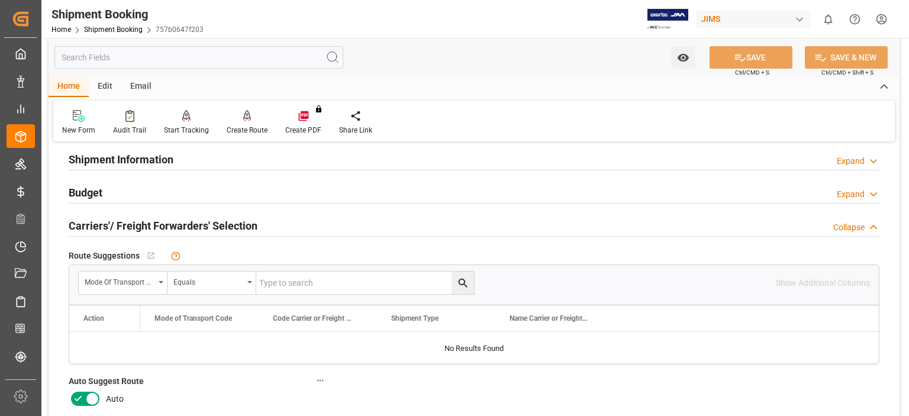
click at [80, 400] on icon at bounding box center [78, 399] width 14 height 14
click at [0, 0] on input "checkbox" at bounding box center [0, 0] width 0 height 0
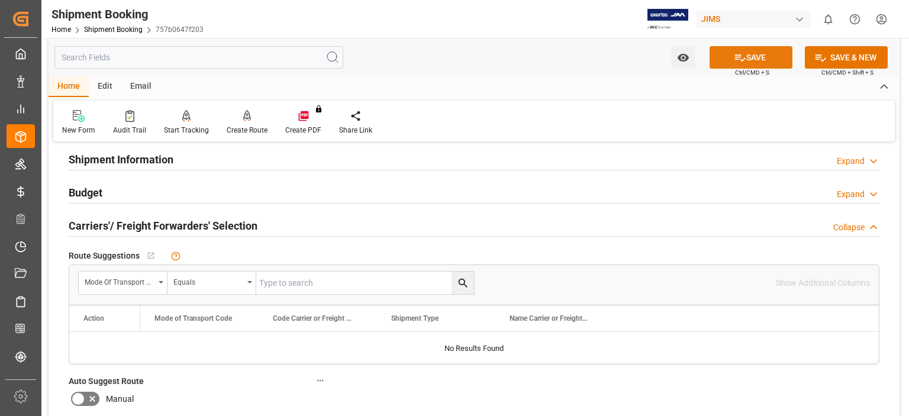
click at [753, 55] on button "SAVE" at bounding box center [751, 57] width 83 height 22
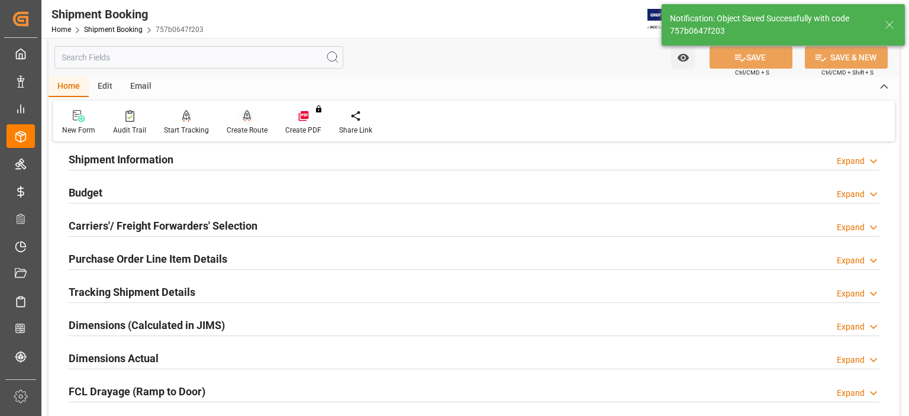
click at [245, 125] on div "Create Route" at bounding box center [247, 130] width 41 height 11
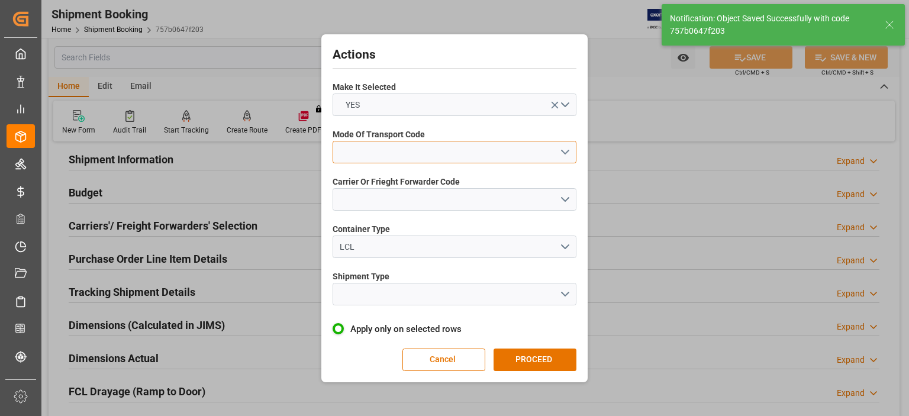
click at [391, 158] on button "open menu" at bounding box center [455, 152] width 244 height 22
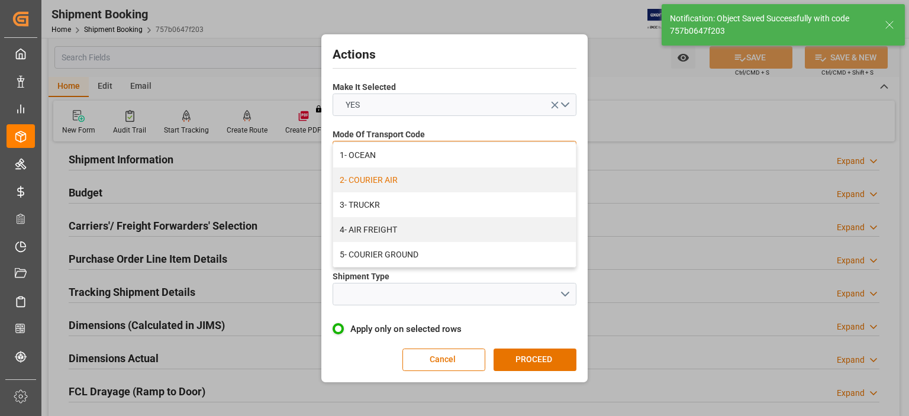
click at [393, 181] on div "2- COURIER AIR" at bounding box center [454, 180] width 243 height 25
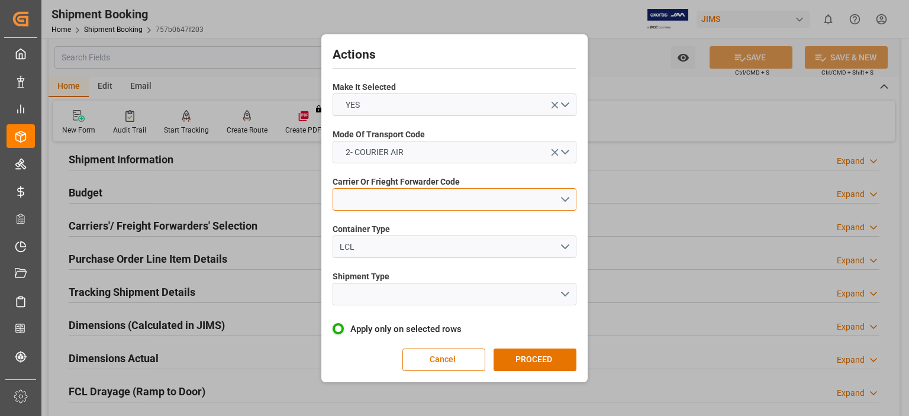
click at [389, 196] on button "open menu" at bounding box center [455, 199] width 244 height 22
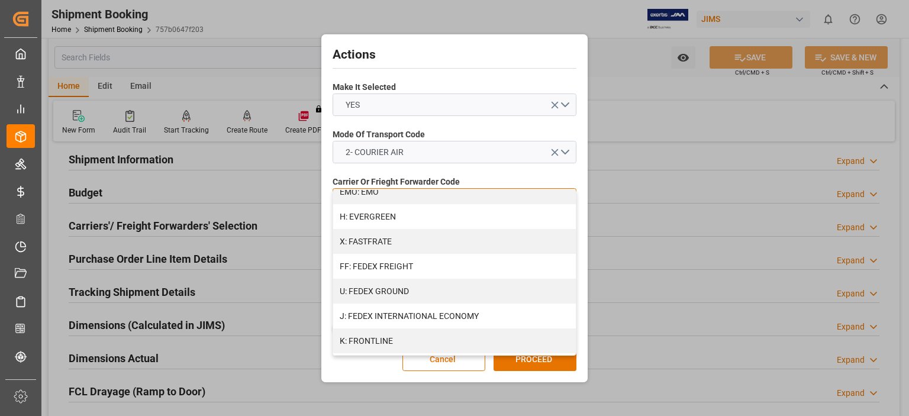
scroll to position [296, 0]
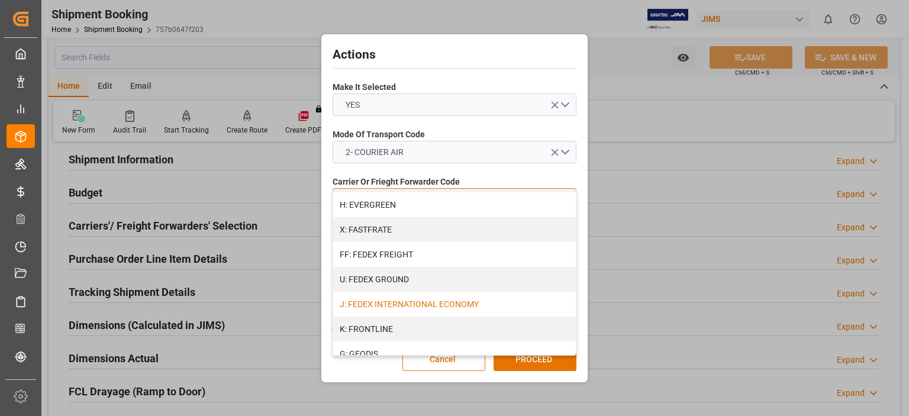
click at [468, 300] on div "J: FEDEX INTERNATIONAL ECONOMY" at bounding box center [454, 304] width 243 height 25
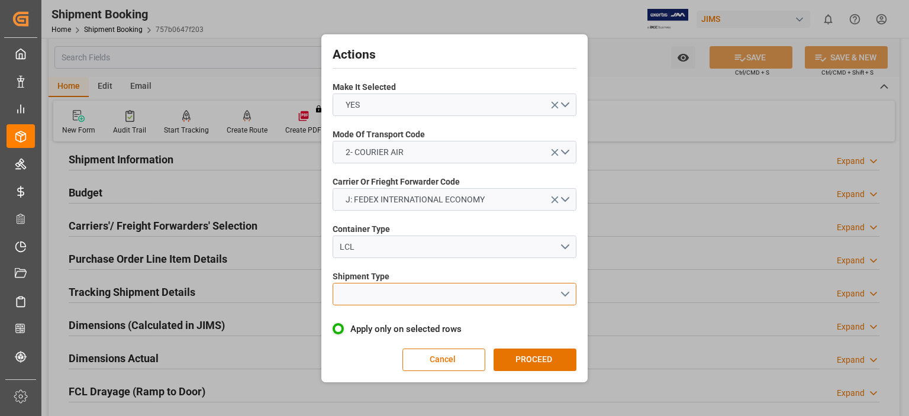
click at [396, 286] on button "open menu" at bounding box center [455, 294] width 244 height 22
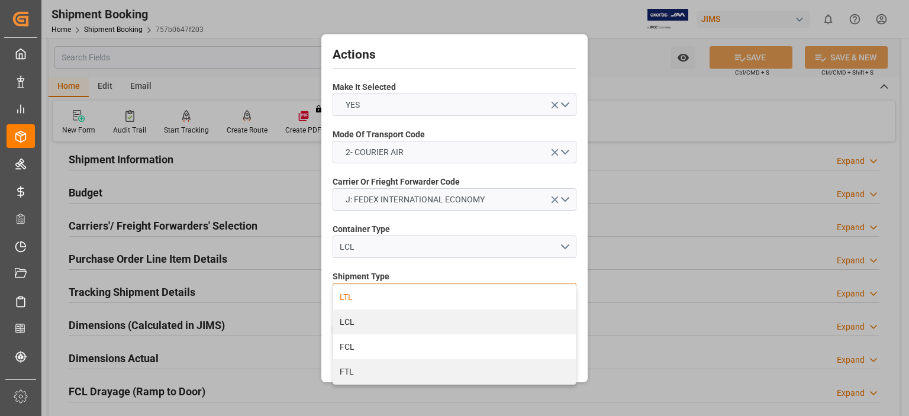
click at [397, 304] on div "LTL" at bounding box center [454, 297] width 243 height 25
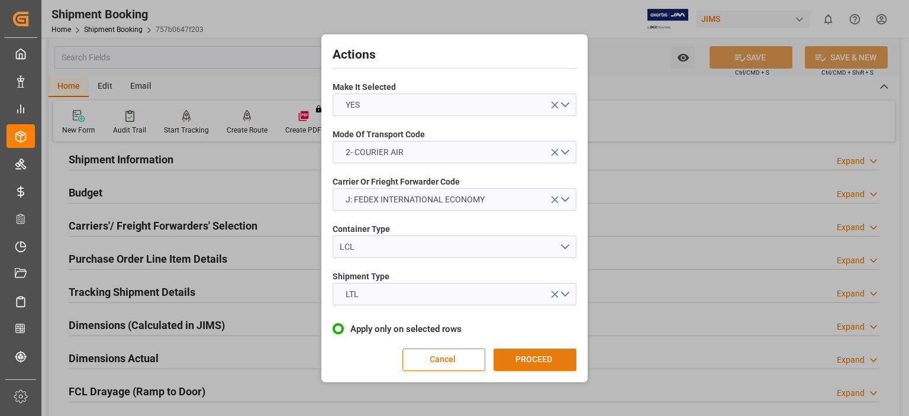
click at [526, 362] on button "PROCEED" at bounding box center [535, 360] width 83 height 22
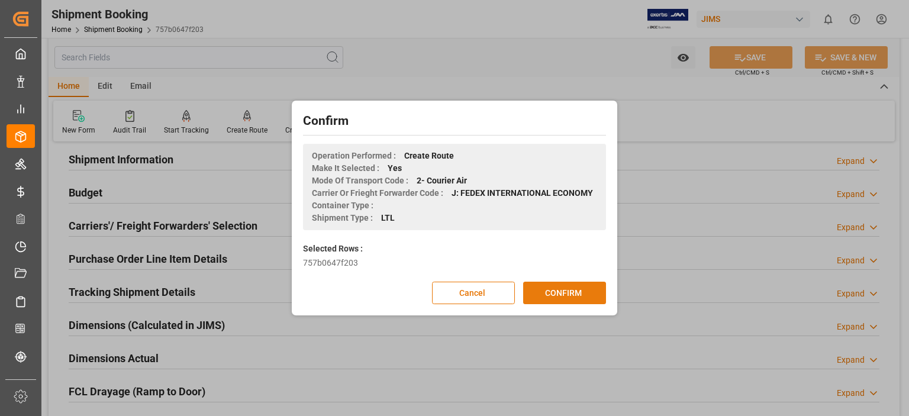
click at [566, 296] on button "CONFIRM" at bounding box center [564, 293] width 83 height 22
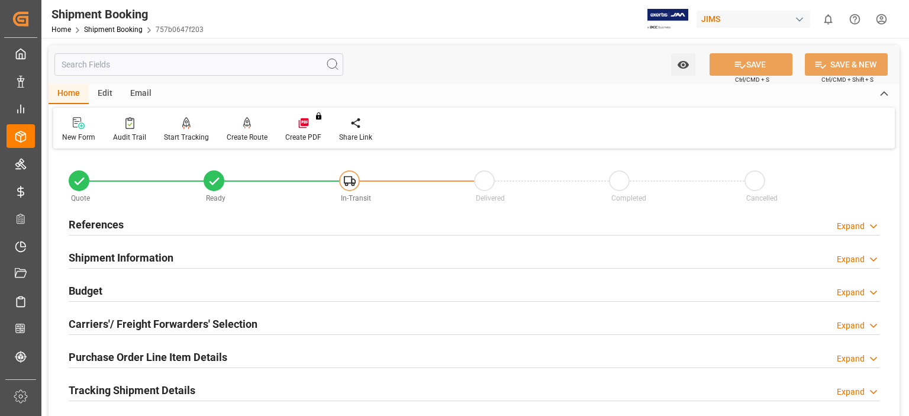
click at [128, 320] on h2 "Carriers'/ Freight Forwarders' Selection" at bounding box center [163, 324] width 189 height 16
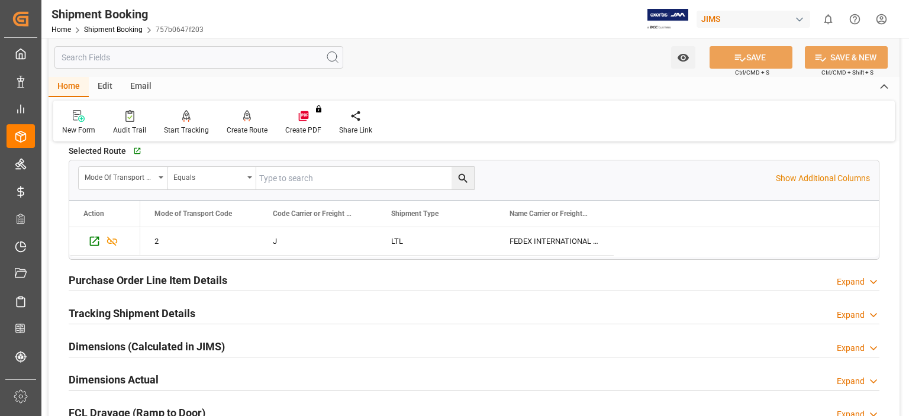
scroll to position [394, 0]
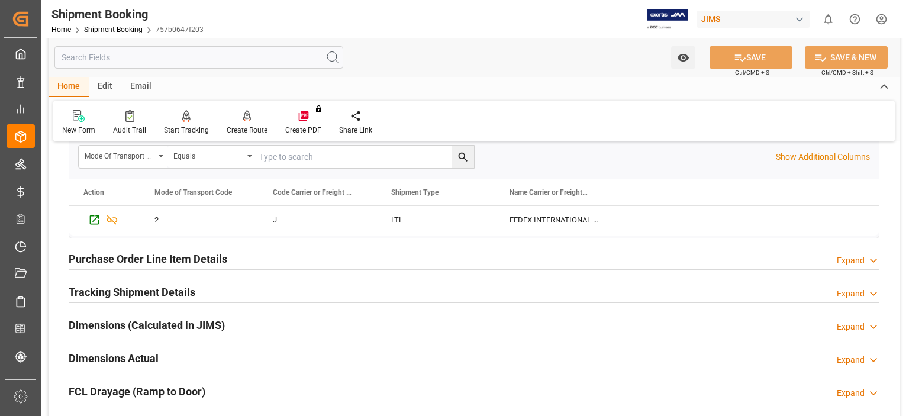
click at [131, 257] on h2 "Purchase Order Line Item Details" at bounding box center [148, 259] width 159 height 16
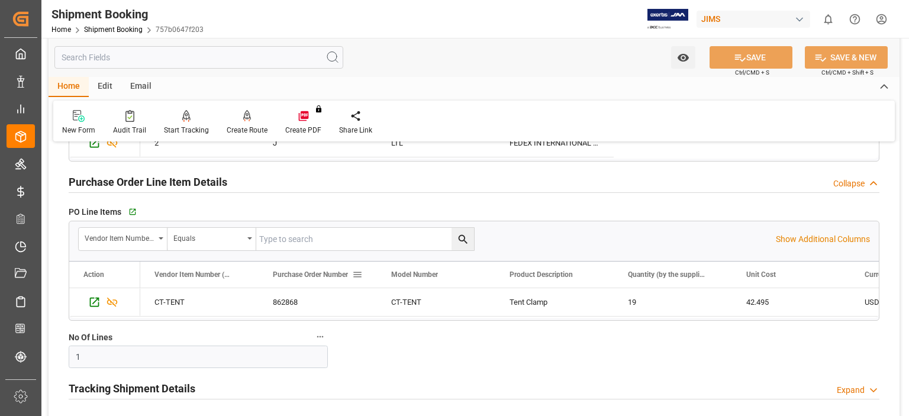
scroll to position [493, 0]
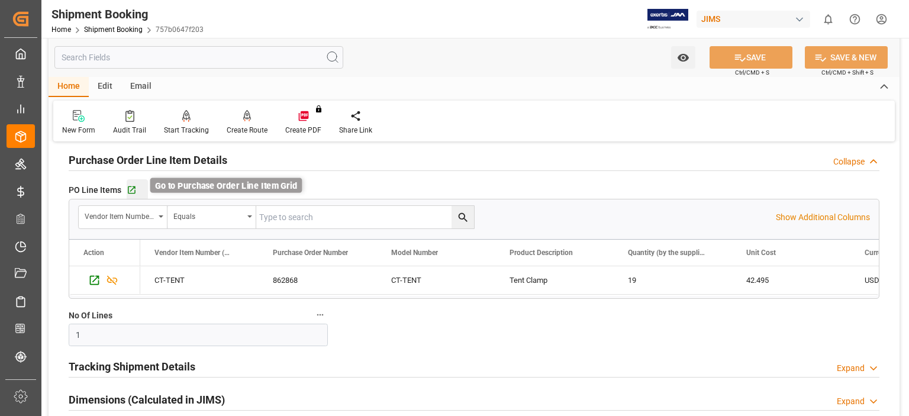
click at [128, 186] on icon "button" at bounding box center [132, 190] width 10 height 10
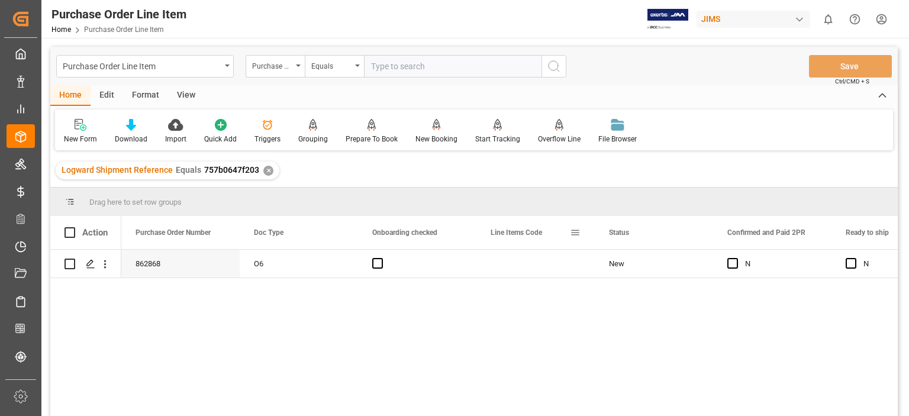
click at [577, 230] on span at bounding box center [575, 232] width 11 height 11
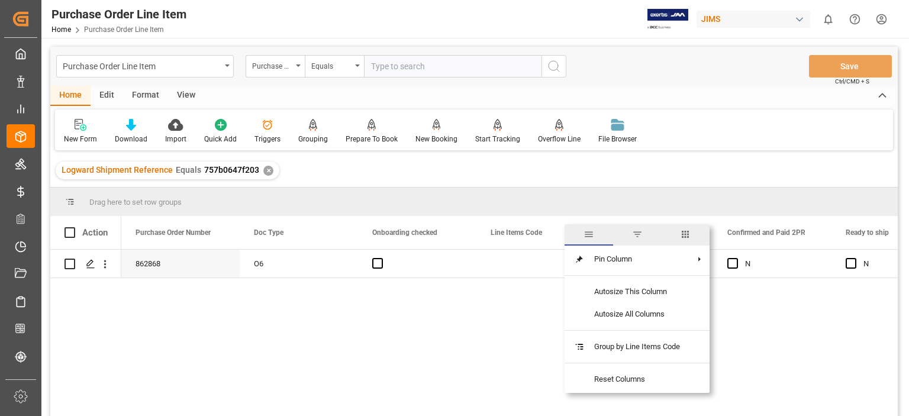
click at [690, 236] on span "columns" at bounding box center [685, 234] width 11 height 11
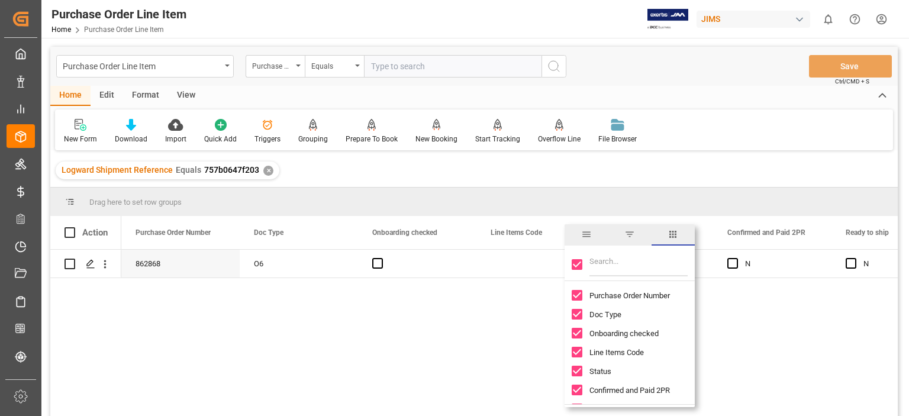
drag, startPoint x: 577, startPoint y: 266, endPoint x: 599, endPoint y: 267, distance: 22.5
click at [581, 267] on input "Toggle Select All Columns" at bounding box center [577, 264] width 11 height 11
checkbox input "false"
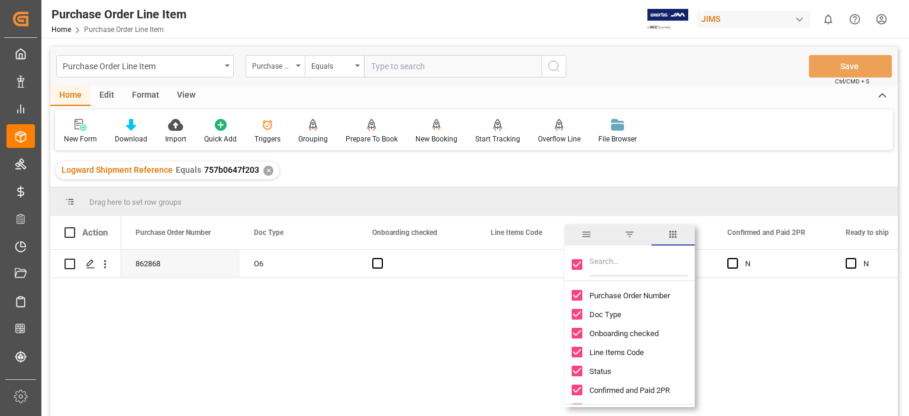
checkbox input "false"
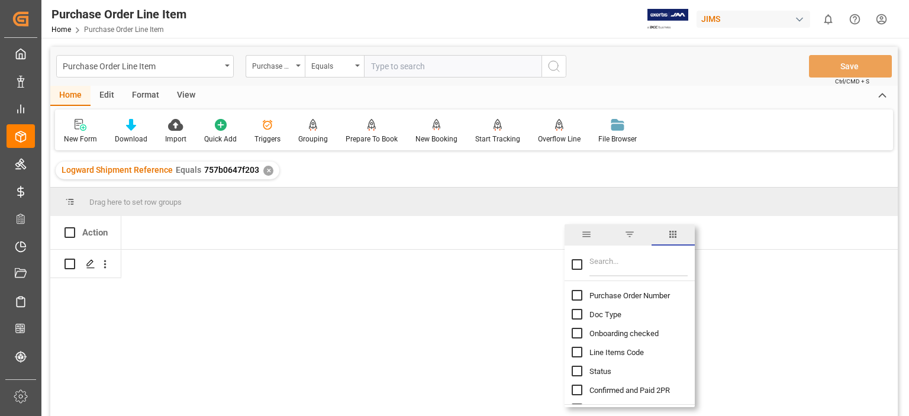
click at [603, 266] on input "Filter Columns Input" at bounding box center [639, 265] width 98 height 24
type input "incoterm"
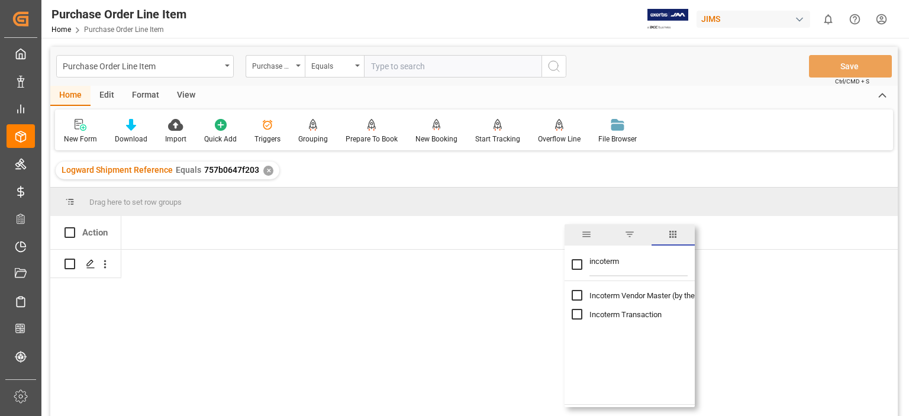
click at [579, 263] on input "Toggle Select All Columns" at bounding box center [577, 264] width 11 height 11
checkbox input "true"
click at [161, 271] on div "EXW Sunrise [GEOGRAPHIC_DATA] [GEOGRAPHIC_DATA]" at bounding box center [180, 264] width 118 height 28
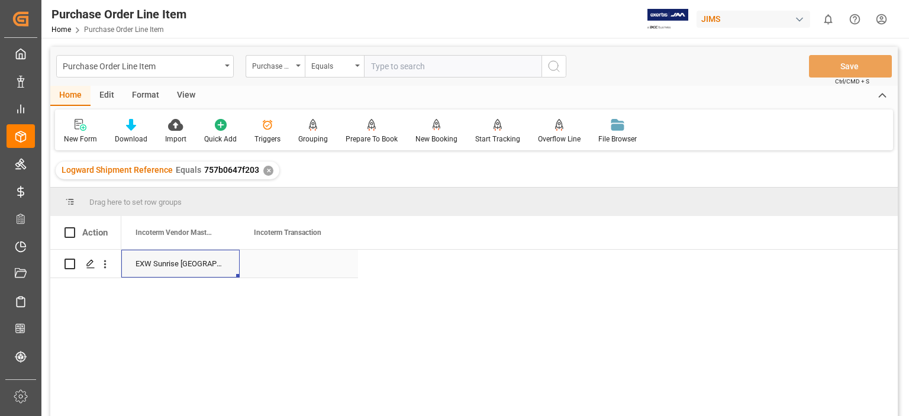
click at [178, 271] on div "EXW Sunrise [GEOGRAPHIC_DATA] [GEOGRAPHIC_DATA]" at bounding box center [180, 264] width 118 height 28
click at [204, 270] on div "EXW Sunrise [GEOGRAPHIC_DATA] [GEOGRAPHIC_DATA]" at bounding box center [180, 264] width 118 height 28
click at [309, 261] on div "Press SPACE to select this row." at bounding box center [299, 264] width 118 height 28
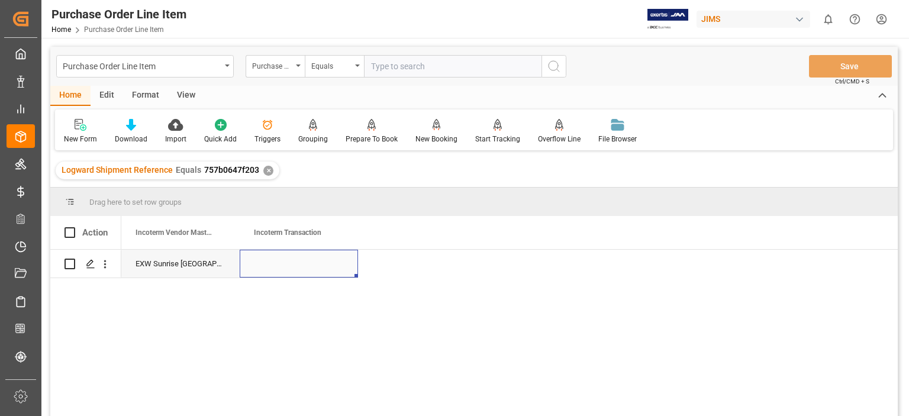
click at [289, 260] on div "Press SPACE to select this row." at bounding box center [299, 264] width 118 height 28
click at [288, 260] on div "Press SPACE to select this row." at bounding box center [299, 264] width 118 height 28
click at [286, 268] on input "Press SPACE to select this row." at bounding box center [298, 270] width 99 height 22
type input "EXW Davie, FL, US"
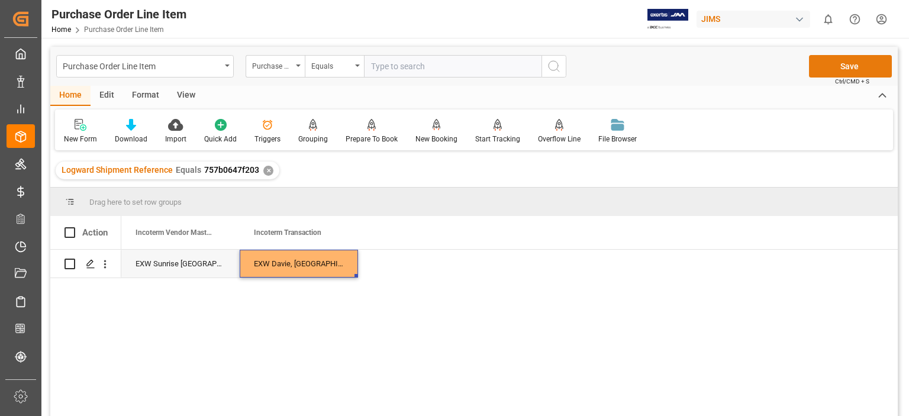
click at [845, 70] on button "Save" at bounding box center [850, 66] width 83 height 22
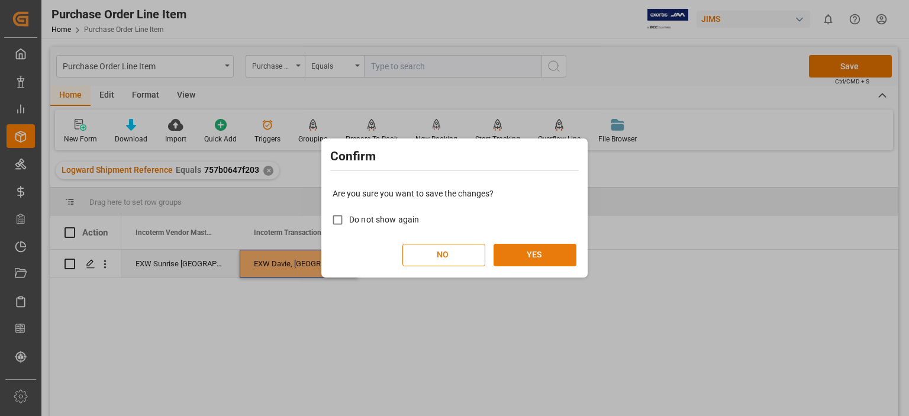
click at [533, 257] on button "YES" at bounding box center [535, 255] width 83 height 22
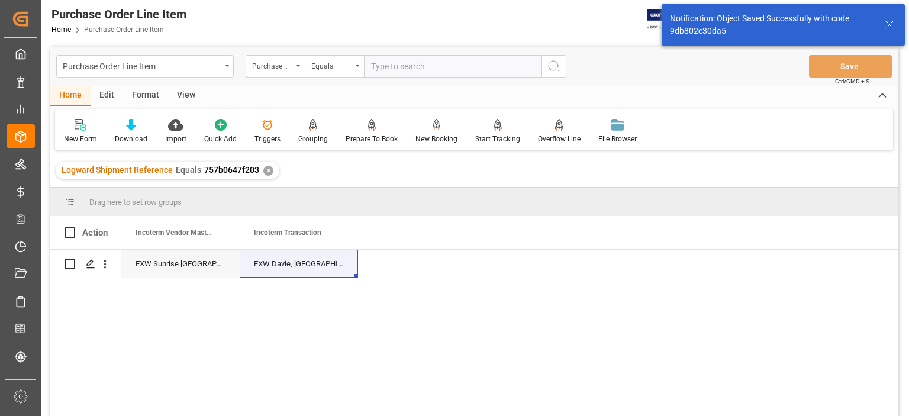
click at [183, 94] on div "View" at bounding box center [186, 96] width 36 height 20
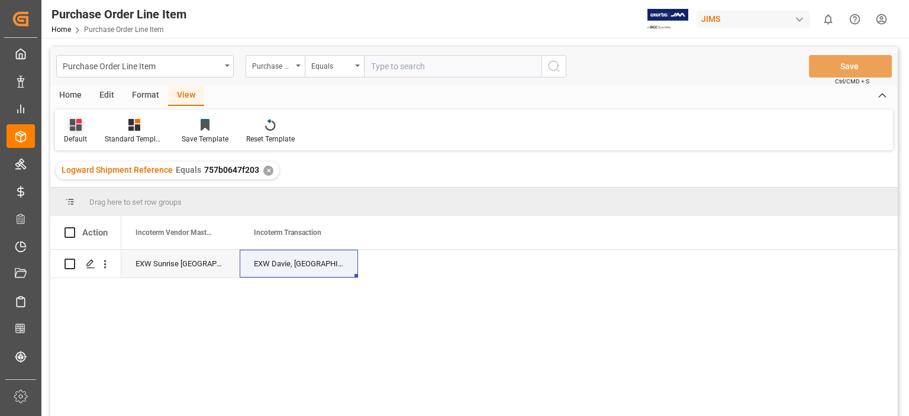
click at [67, 126] on div at bounding box center [75, 124] width 23 height 12
click at [135, 118] on div "Default Default Standard Templates Save Template Reset Template" at bounding box center [474, 130] width 838 height 41
click at [133, 125] on icon at bounding box center [134, 125] width 12 height 12
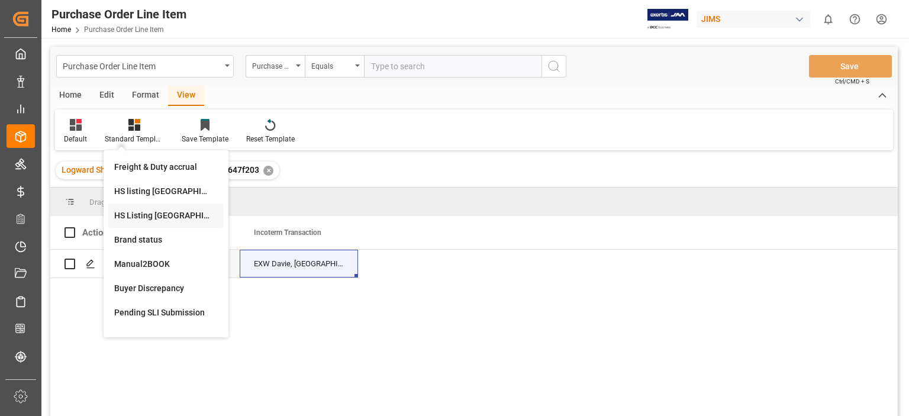
click at [152, 215] on div "HS Listing CANADA" at bounding box center [166, 216] width 104 height 12
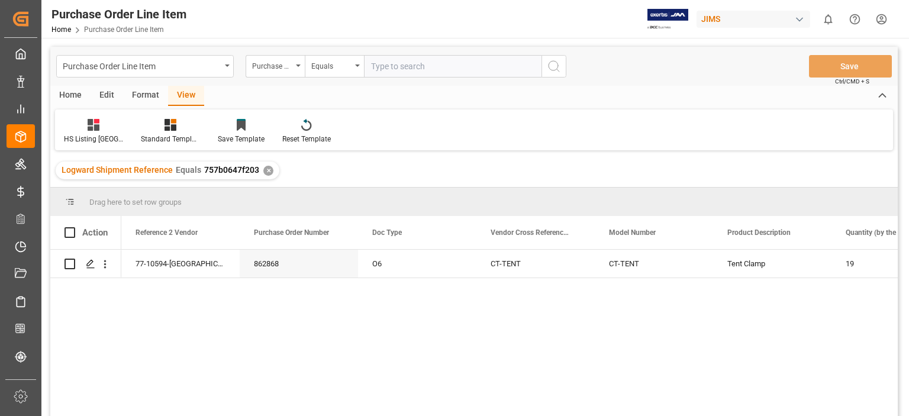
click at [137, 298] on div "77-10594-US 862868 O6 CT-TENT CT-TENT Tent Clamp 19 42.495" at bounding box center [509, 337] width 777 height 174
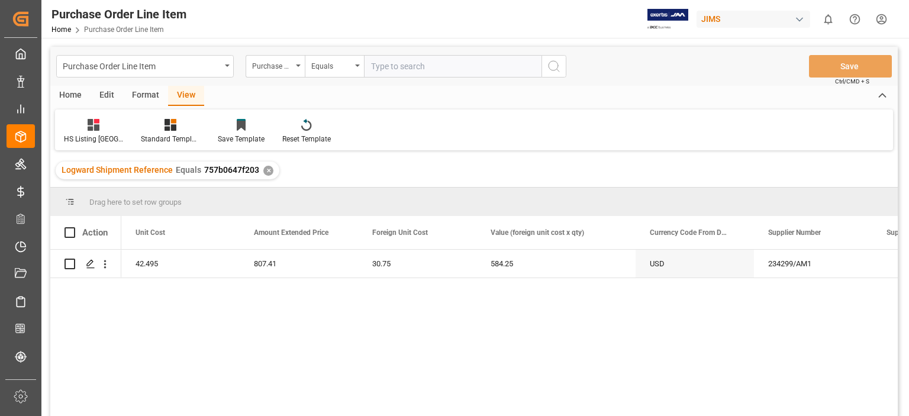
scroll to position [0, 921]
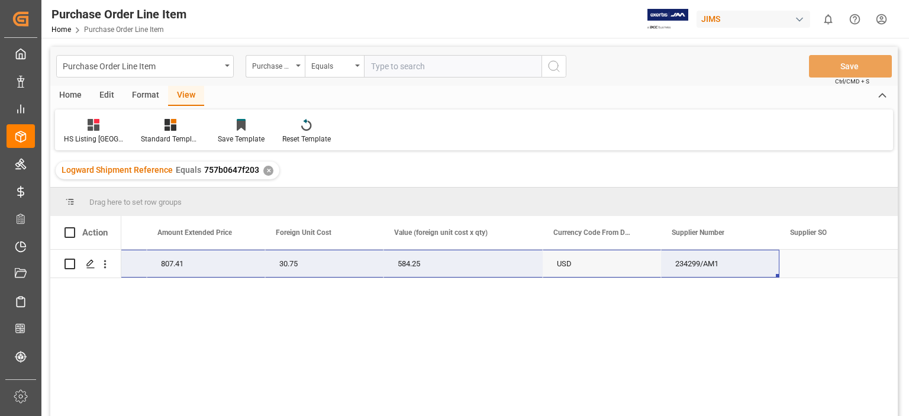
drag, startPoint x: 129, startPoint y: 266, endPoint x: 682, endPoint y: 264, distance: 552.8
click at [682, 264] on div "77-10594-US 19 42.495 807.41 30.75 584.25 USD 234299/AM1" at bounding box center [49, 264] width 1698 height 28
